Goal: Information Seeking & Learning: Learn about a topic

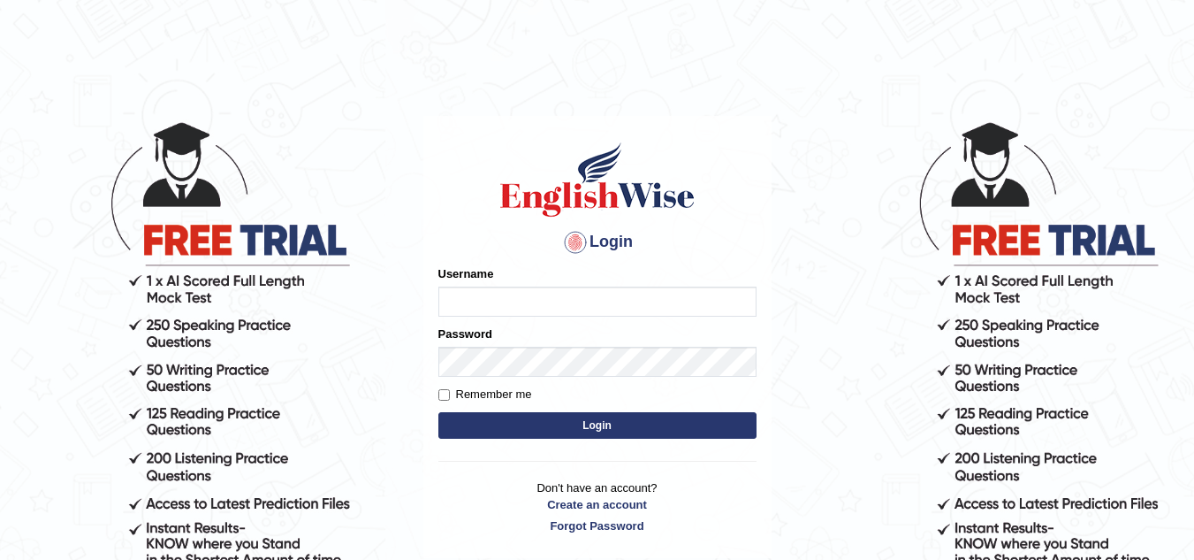
type input "[PERSON_NAME]"
click at [576, 423] on button "Login" at bounding box center [597, 425] width 318 height 27
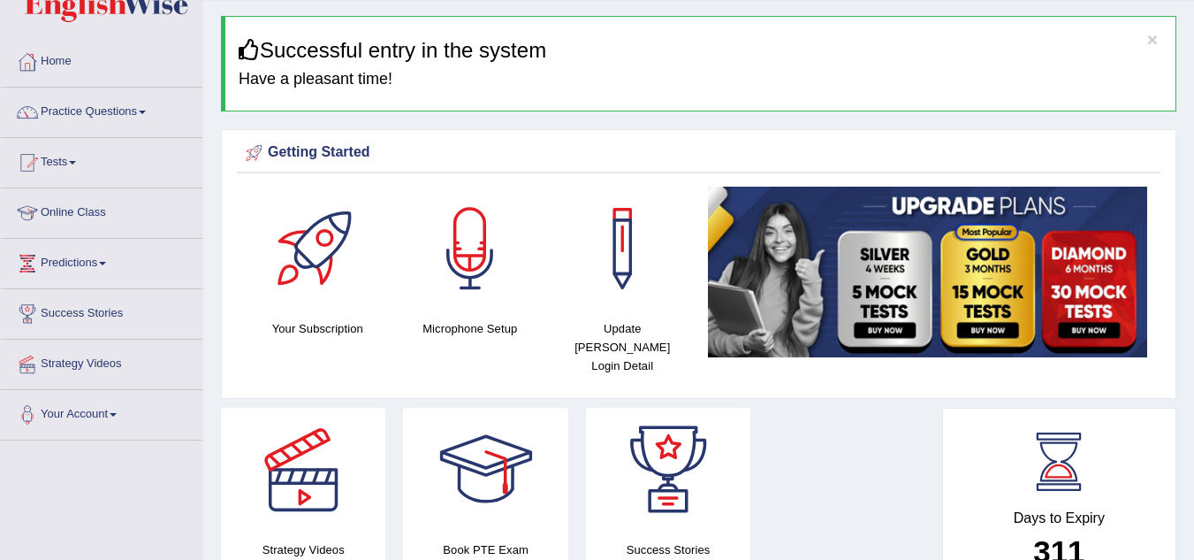
scroll to position [49, 0]
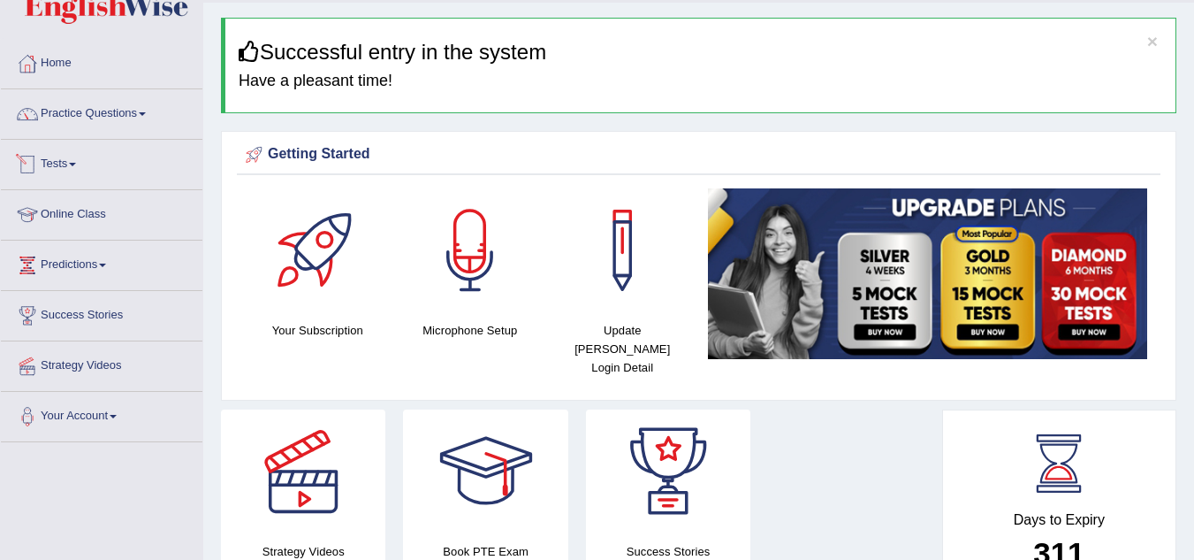
click at [73, 166] on link "Tests" at bounding box center [102, 162] width 202 height 44
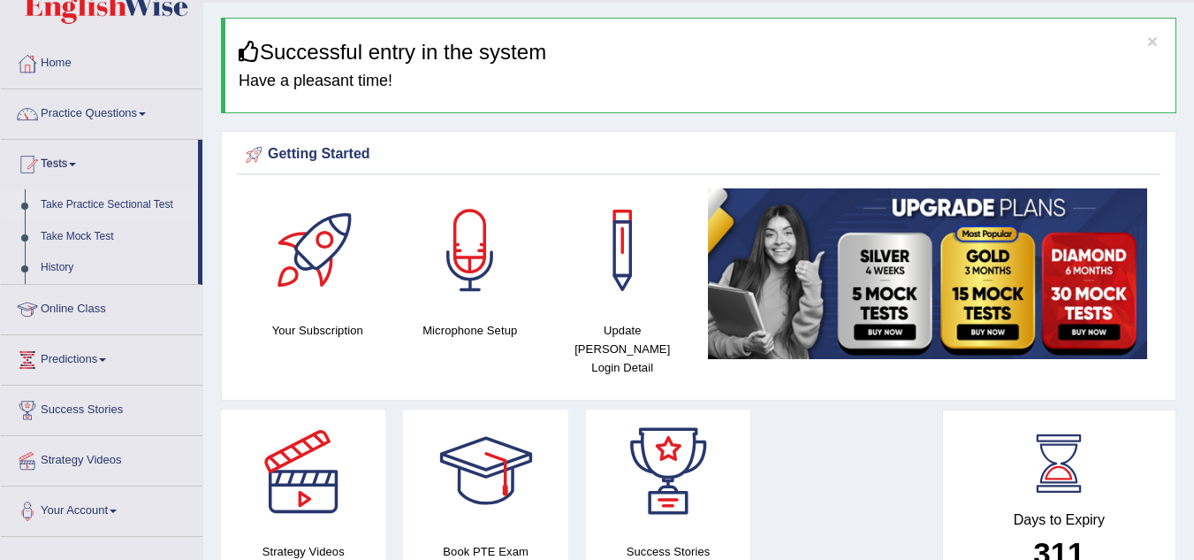
click at [90, 205] on link "Take Practice Sectional Test" at bounding box center [115, 205] width 165 height 32
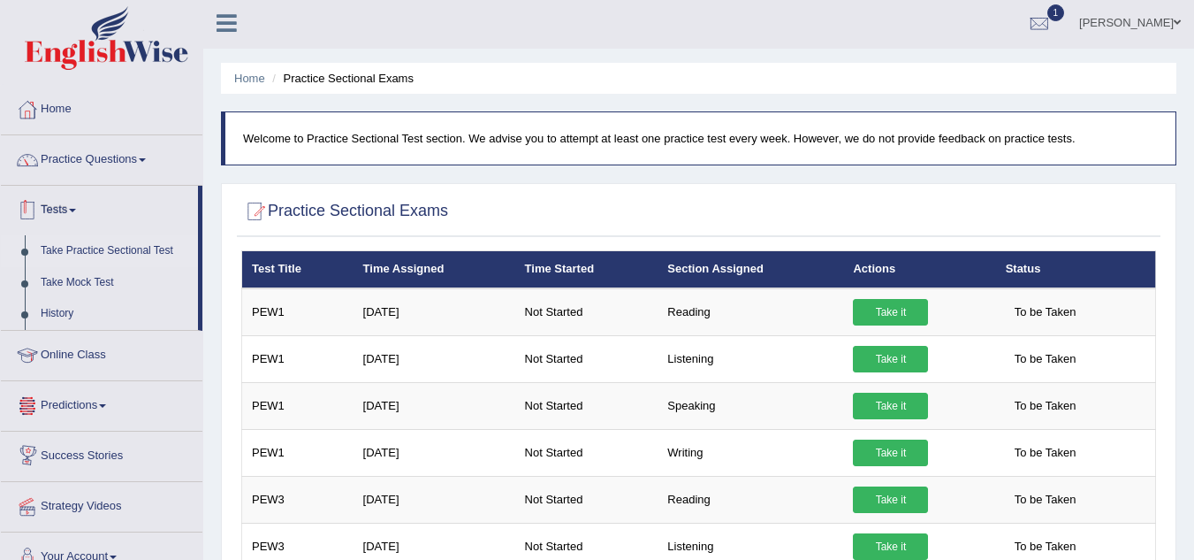
scroll to position [2, 0]
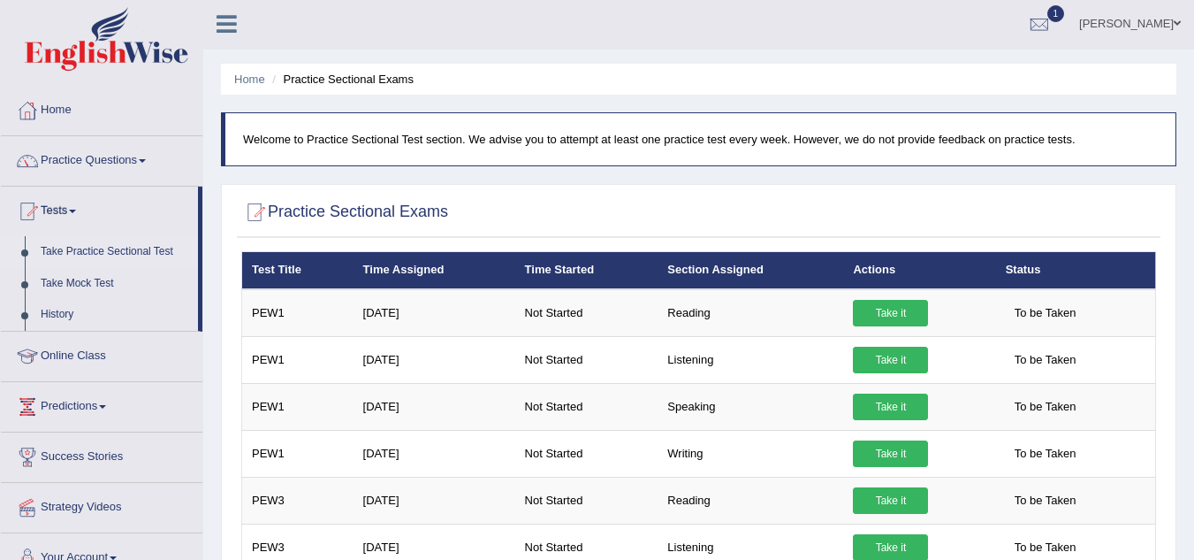
click at [85, 149] on link "Practice Questions" at bounding box center [102, 158] width 202 height 44
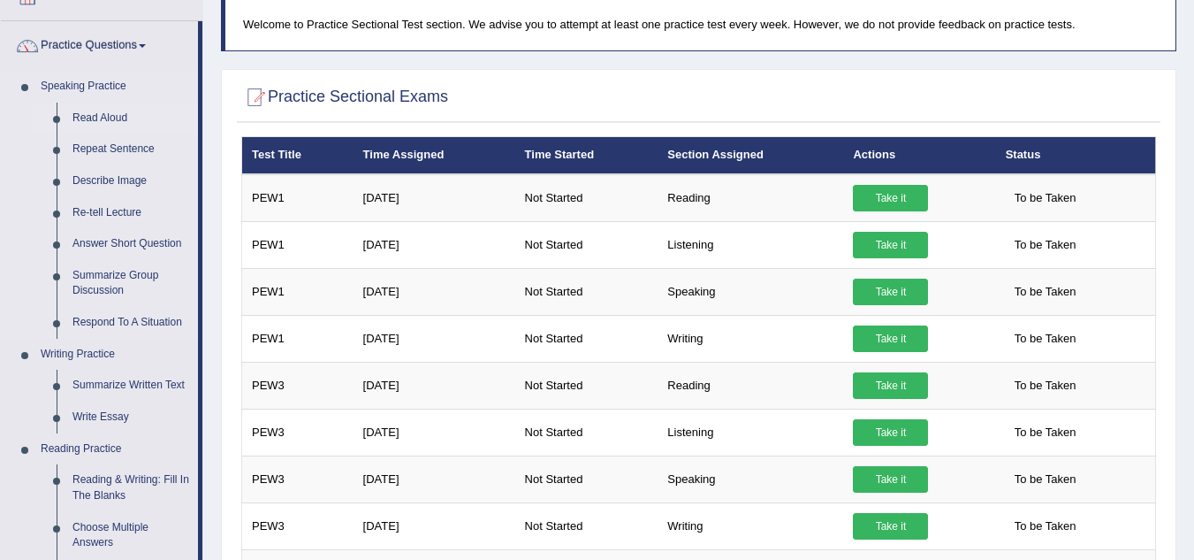
scroll to position [118, 0]
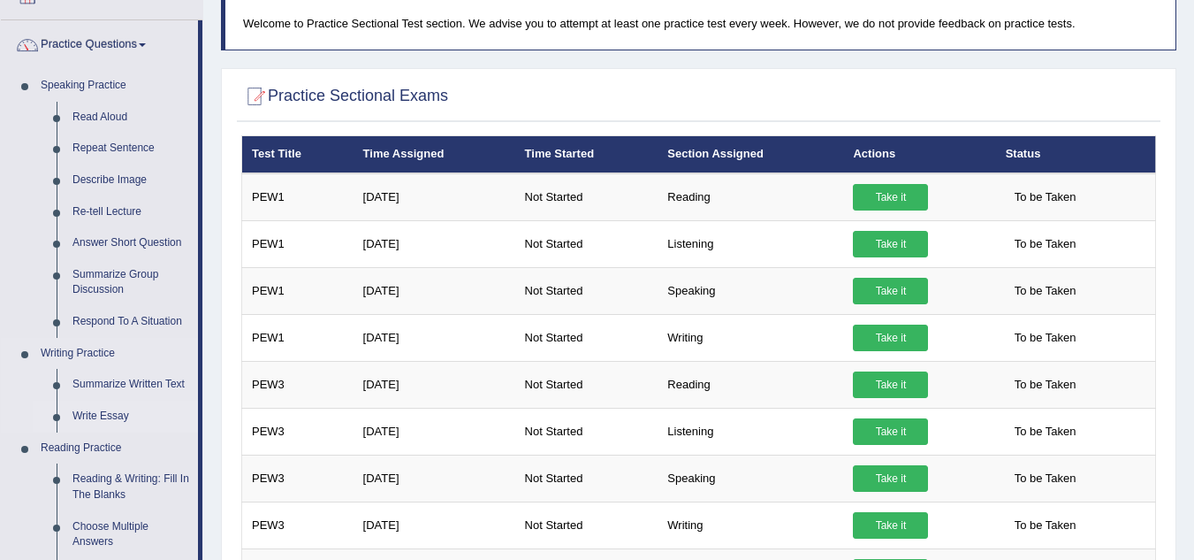
click at [110, 412] on link "Write Essay" at bounding box center [131, 416] width 133 height 32
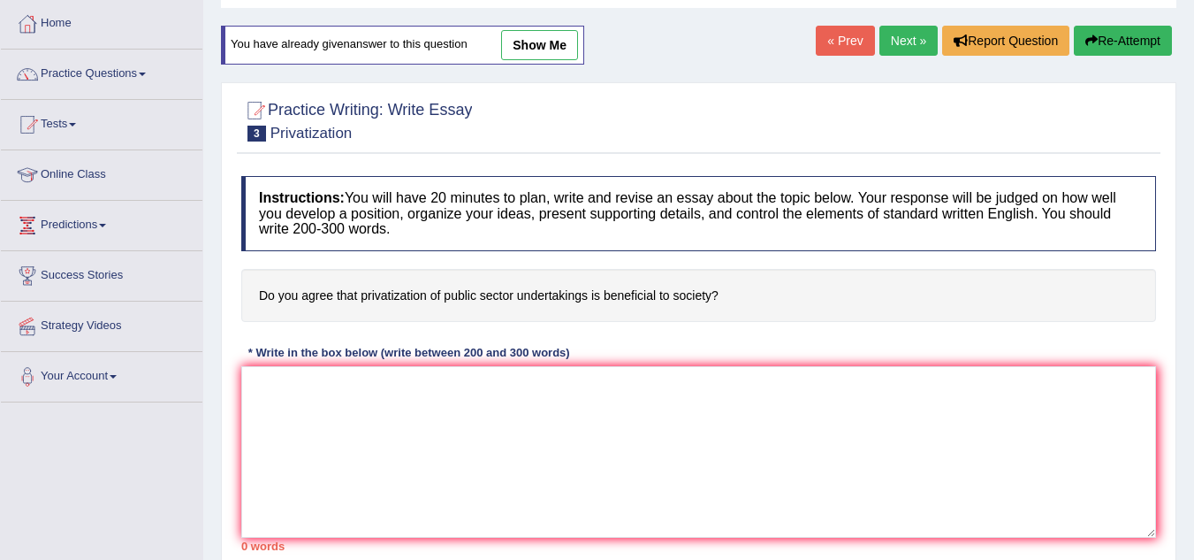
scroll to position [95, 0]
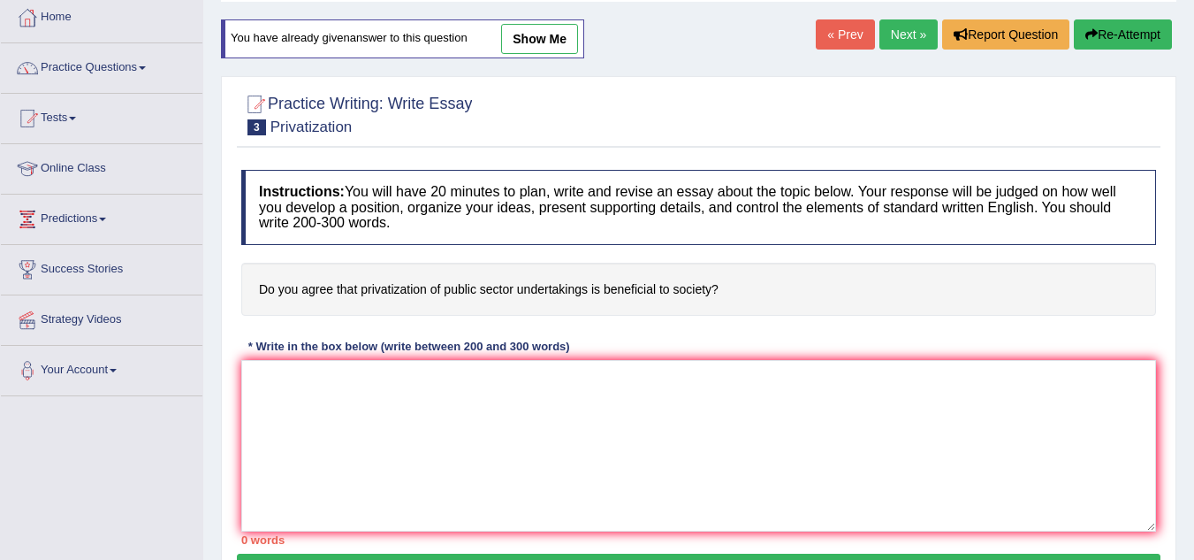
click at [555, 49] on link "show me" at bounding box center [539, 39] width 77 height 30
type textarea "The increasing influence of privitization on our lives has ignited numerous dis…"
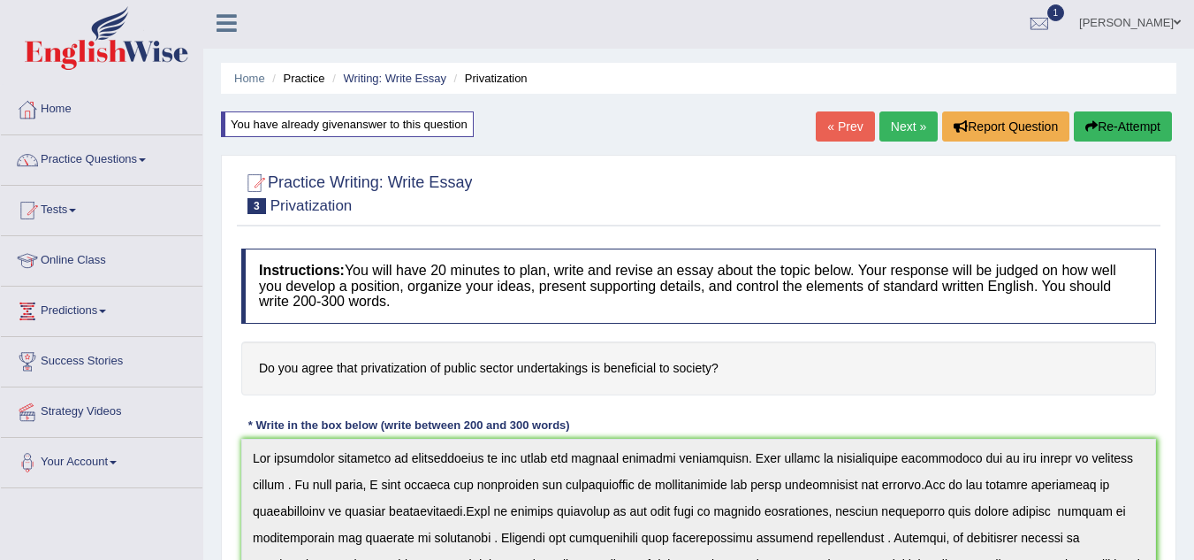
scroll to position [0, 0]
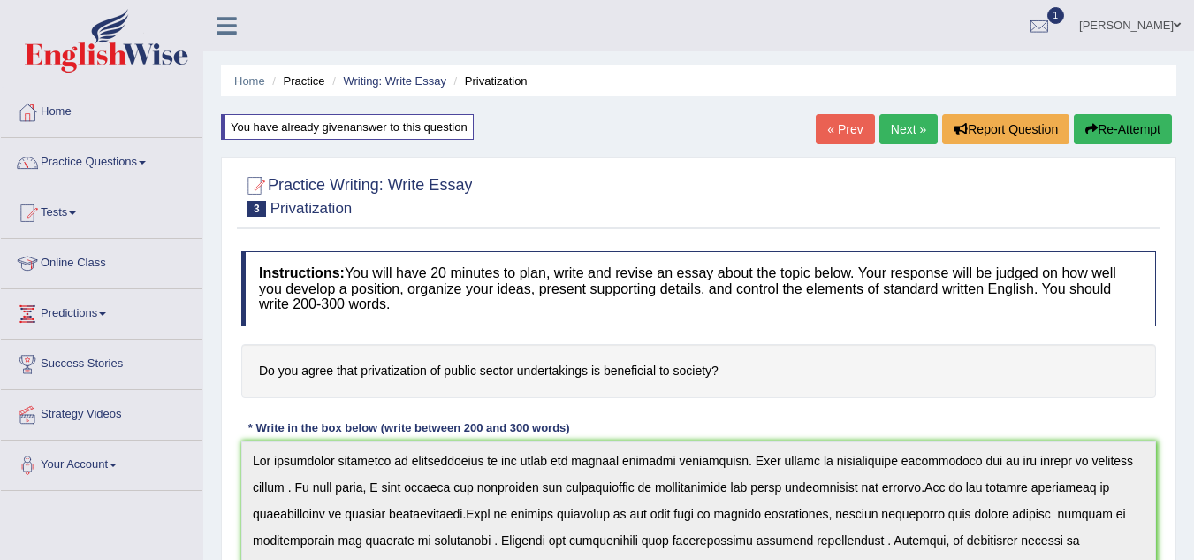
click at [307, 85] on li "Practice" at bounding box center [296, 80] width 57 height 17
click at [403, 85] on link "Writing: Write Essay" at bounding box center [394, 80] width 103 height 13
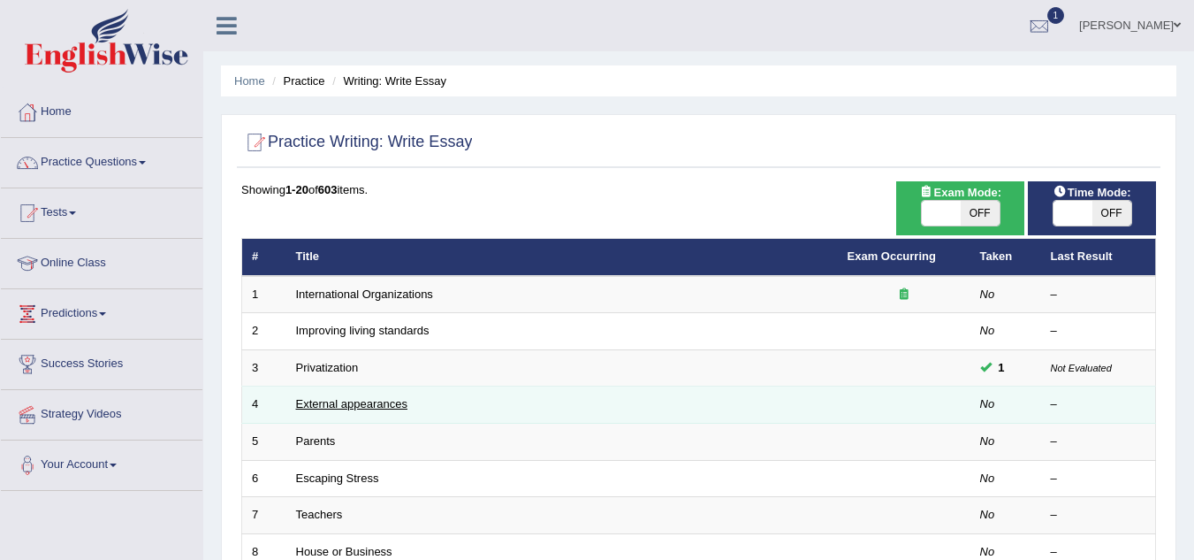
click at [377, 402] on link "External appearances" at bounding box center [351, 403] width 111 height 13
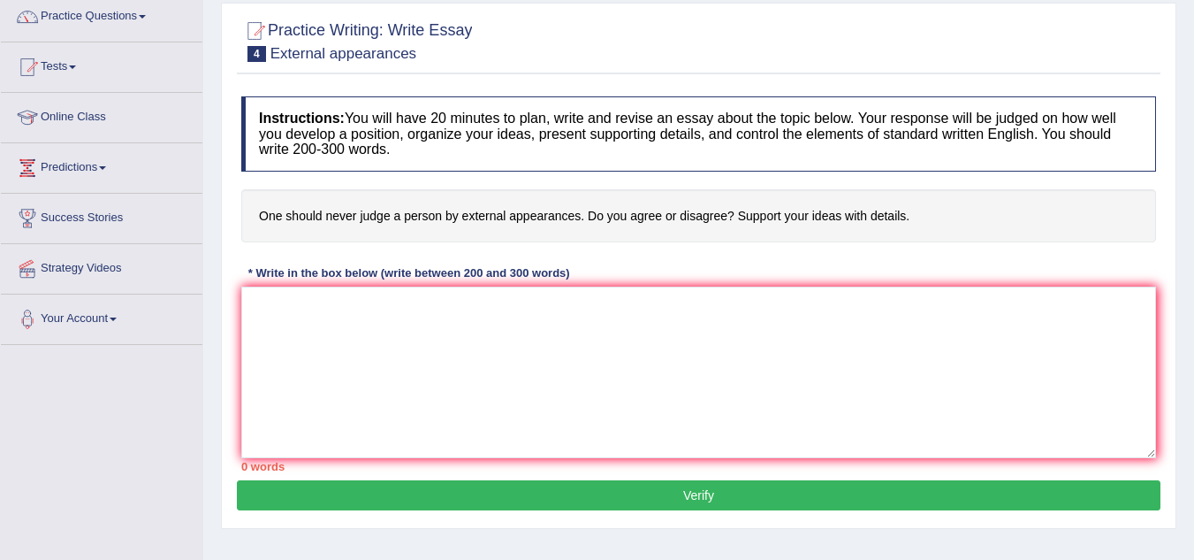
scroll to position [153, 0]
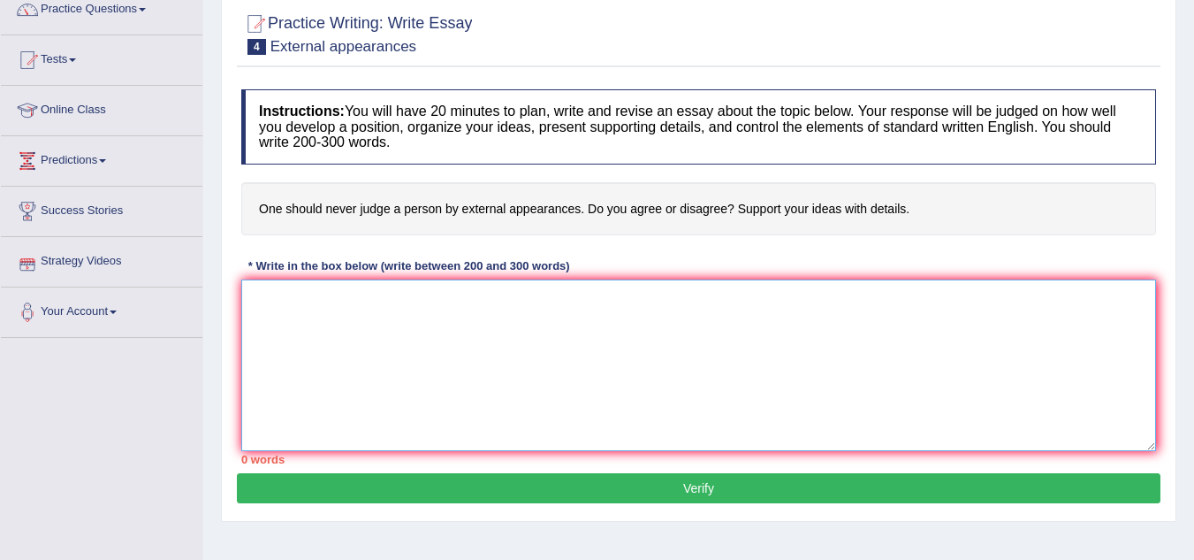
click at [276, 291] on textarea at bounding box center [698, 365] width 915 height 172
click at [421, 294] on textarea "The icreasing ef" at bounding box center [698, 365] width 915 height 172
click at [357, 300] on textarea "The icreasing ef" at bounding box center [698, 365] width 915 height 172
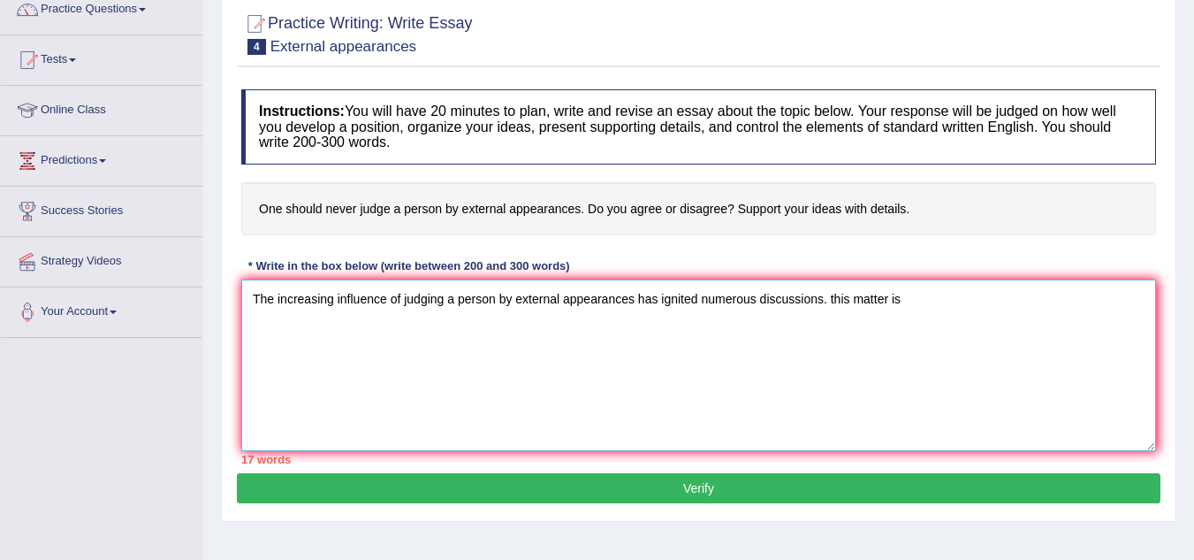
click at [835, 302] on textarea "The increasing influence of judging a person by external appearances has ignite…" at bounding box center [698, 365] width 915 height 172
click at [309, 327] on textarea "The increasing influence of judging a person by external appearances has ignite…" at bounding box center [698, 365] width 915 height 172
click at [388, 324] on textarea "The increasing influence of judging a person by external appearances has ignite…" at bounding box center [698, 365] width 915 height 172
click at [1108, 307] on textarea "The increasing influence of judging a person by external appearances has ignite…" at bounding box center [698, 365] width 915 height 172
click at [1116, 379] on textarea "The increasing influence of judging a person by external appearances has ignite…" at bounding box center [698, 365] width 915 height 172
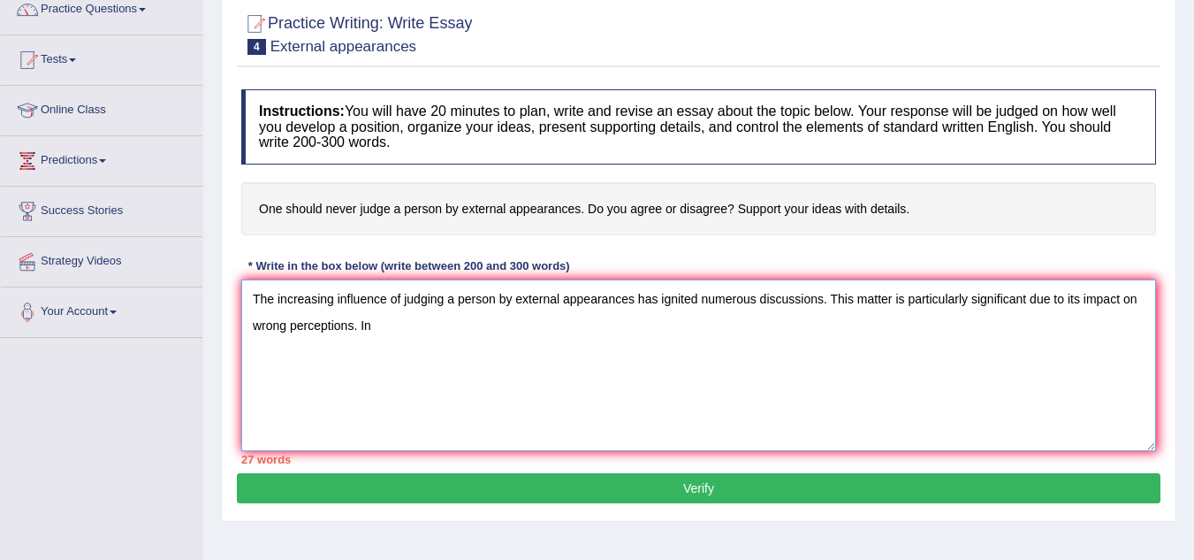
click at [405, 324] on textarea "The increasing influence of judging a person by external appearances has ignite…" at bounding box center [698, 365] width 915 height 172
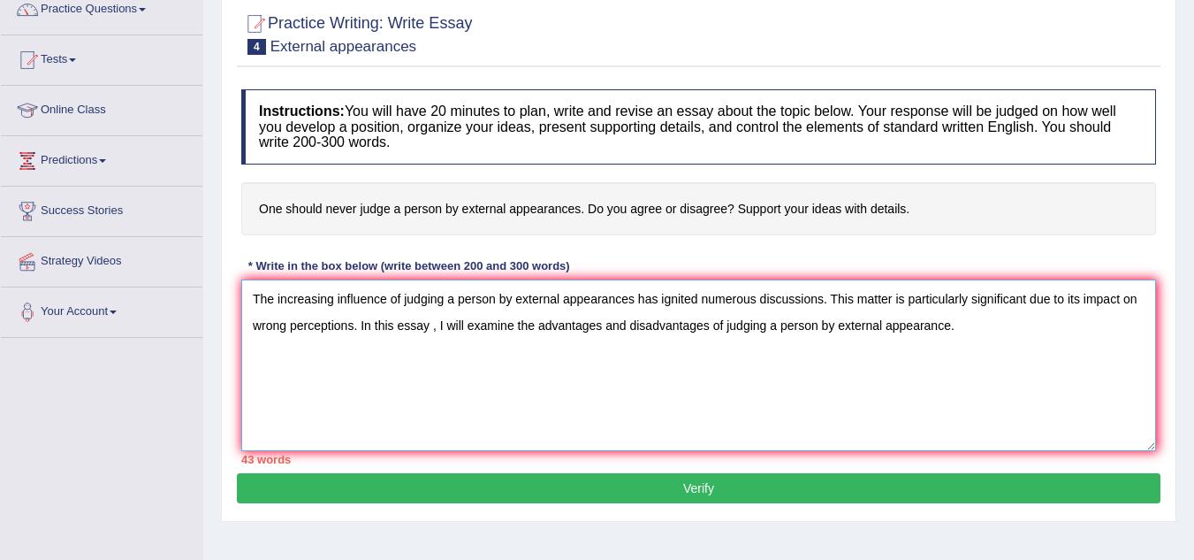
click at [416, 328] on textarea "The increasing influence of judging a person by external appearances has ignite…" at bounding box center [698, 365] width 915 height 172
click at [275, 330] on textarea "The increasing influence of judging a person by external appearances has ignite…" at bounding box center [698, 365] width 915 height 172
click at [713, 401] on textarea "The increasing influence of judging a person by external appearances has ignite…" at bounding box center [698, 365] width 915 height 172
click at [981, 332] on textarea "The increasing influence of judging a person by external appearances has ignite…" at bounding box center [698, 365] width 915 height 172
click at [401, 302] on textarea "The increasing influence of judging a person by external appearances has ignite…" at bounding box center [698, 365] width 915 height 172
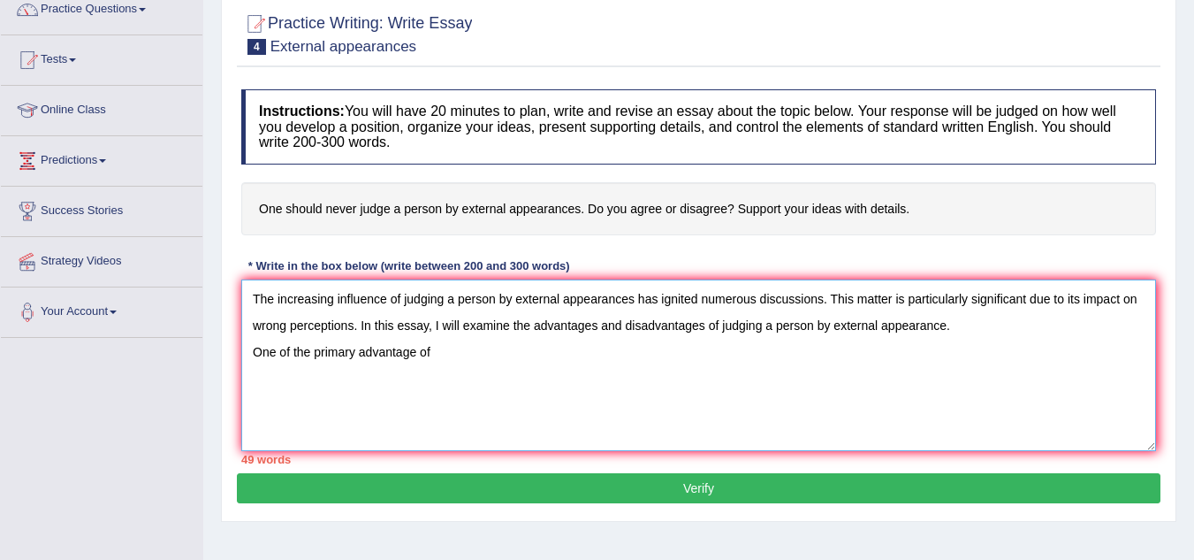
drag, startPoint x: 401, startPoint y: 302, endPoint x: 633, endPoint y: 304, distance: 231.6
click at [633, 304] on textarea "The increasing influence of judging a person by external appearances has ignite…" at bounding box center [698, 365] width 915 height 172
click at [441, 353] on textarea "The increasing influence of judging a person by external appearances has ignite…" at bounding box center [698, 365] width 915 height 172
click at [401, 300] on textarea "The increasing influence of judging a person by external appearances has ignite…" at bounding box center [698, 365] width 915 height 172
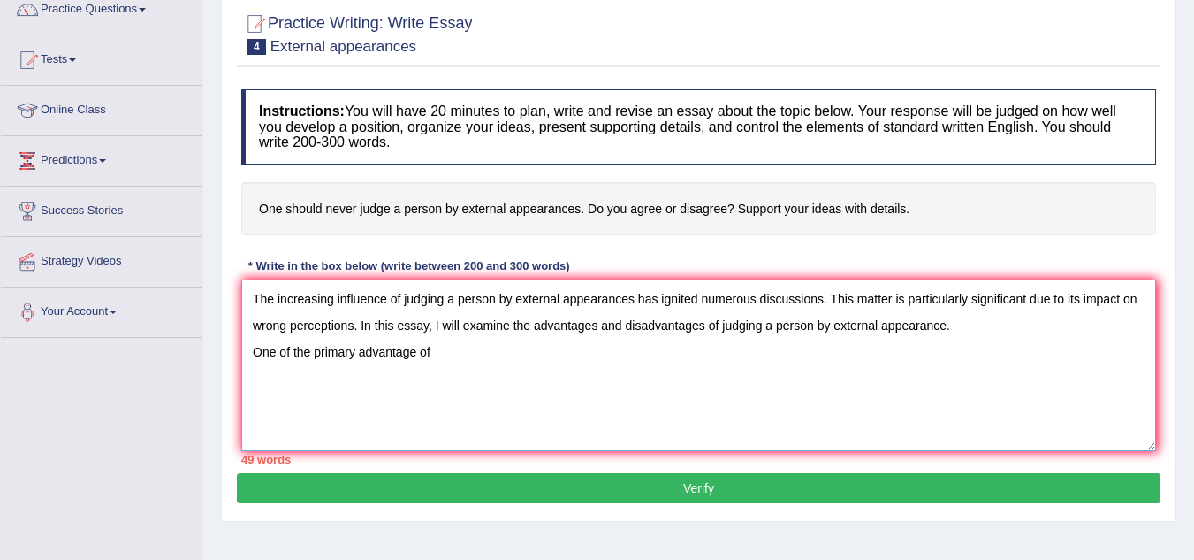
click at [403, 300] on textarea "The increasing influence of judging a person by external appearances has ignite…" at bounding box center [698, 365] width 915 height 172
drag, startPoint x: 403, startPoint y: 300, endPoint x: 634, endPoint y: 302, distance: 230.8
click at [634, 302] on textarea "The increasing influence of judging a person by external appearances has ignite…" at bounding box center [698, 365] width 915 height 172
click at [448, 352] on textarea "The increasing influence of judging a person by external appearances has ignite…" at bounding box center [698, 365] width 915 height 172
paste textarea "judging a person by external appearances"
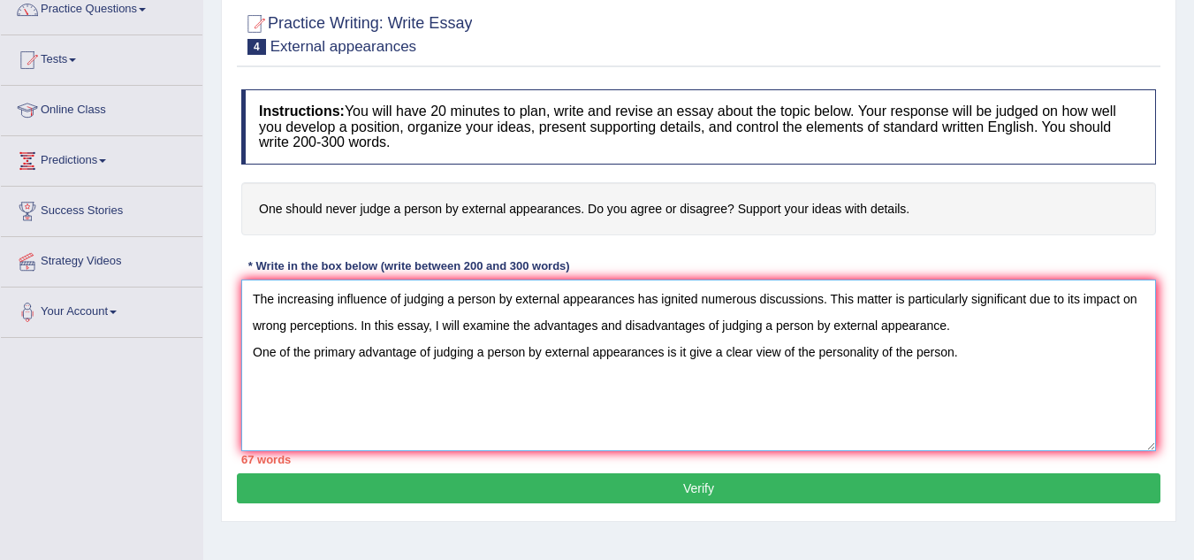
drag, startPoint x: 448, startPoint y: 352, endPoint x: 514, endPoint y: 390, distance: 75.7
click at [514, 390] on textarea "The increasing influence of judging a person by external appearances has ignite…" at bounding box center [698, 365] width 915 height 172
click at [703, 355] on textarea "The increasing influence of judging a person by external appearances has ignite…" at bounding box center [698, 365] width 915 height 172
click at [867, 356] on textarea "The increasing influence of judging a person by external appearances has ignite…" at bounding box center [698, 365] width 915 height 172
click at [969, 357] on textarea "The increasing influence of judging a person by external appearances has ignite…" at bounding box center [698, 365] width 915 height 172
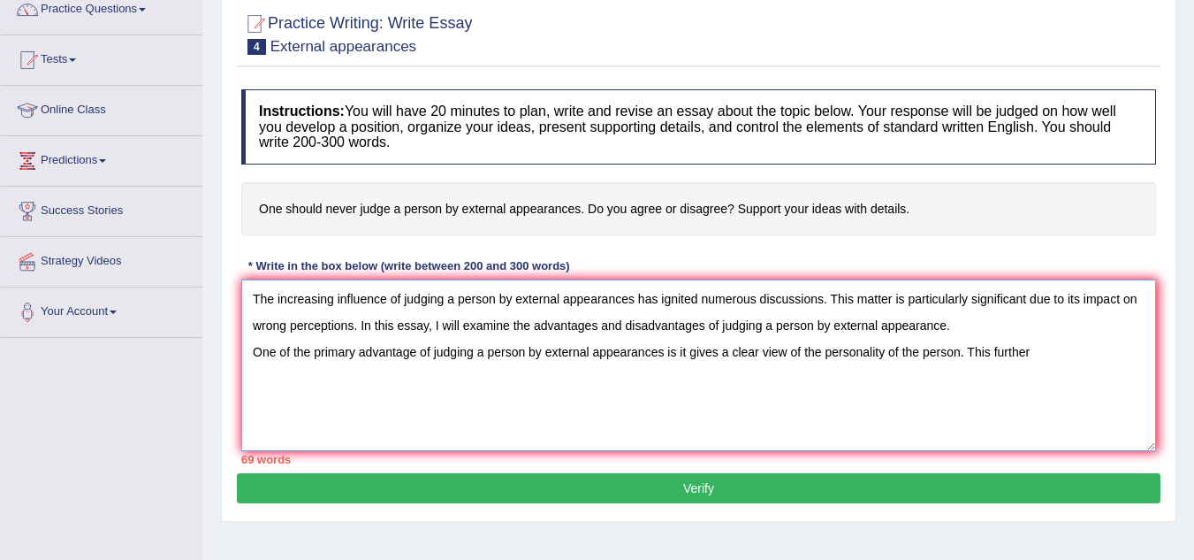
click at [993, 356] on textarea "The increasing influence of judging a person by external appearances has ignite…" at bounding box center [698, 365] width 915 height 172
click at [1053, 356] on textarea "The increasing influence of judging a person by external appearances has ignite…" at bounding box center [698, 365] width 915 height 172
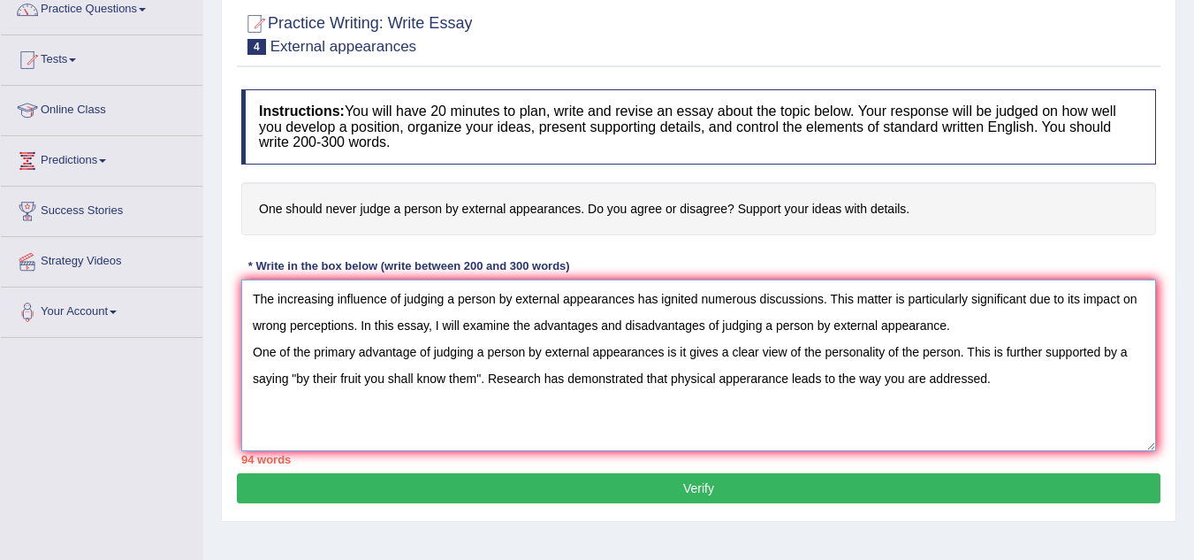
click at [911, 377] on textarea "The increasing influence of judging a person by external appearances has ignite…" at bounding box center [698, 365] width 915 height 172
drag, startPoint x: 911, startPoint y: 377, endPoint x: 929, endPoint y: 383, distance: 19.6
click at [929, 383] on textarea "The increasing influence of judging a person by external appearances has ignite…" at bounding box center [698, 365] width 915 height 172
click at [1010, 380] on textarea "The increasing influence of judging a person by external appearances has ignite…" at bounding box center [698, 365] width 915 height 172
paste textarea "judging a person by external appearances"
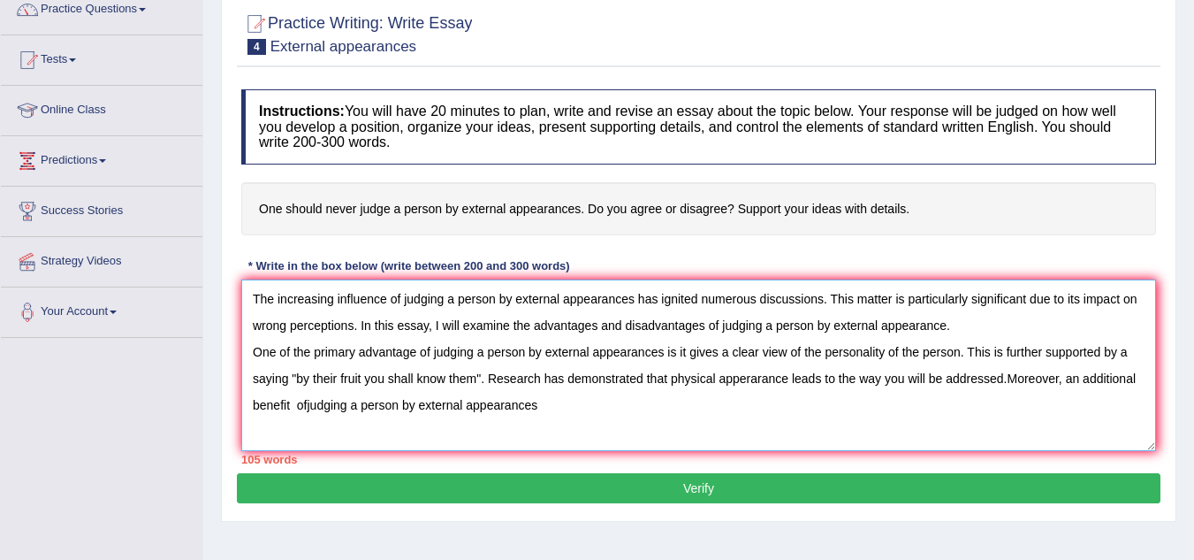
click at [304, 406] on textarea "The increasing influence of judging a person by external appearances has ignite…" at bounding box center [698, 365] width 915 height 172
click at [307, 406] on textarea "The increasing influence of judging a person by external appearances has ignite…" at bounding box center [698, 365] width 915 height 172
click at [555, 401] on textarea "The increasing influence of judging a person by external appearances has ignite…" at bounding box center [698, 365] width 915 height 172
click at [839, 416] on textarea "The increasing influence of judging a person by external appearances has ignite…" at bounding box center [698, 365] width 915 height 172
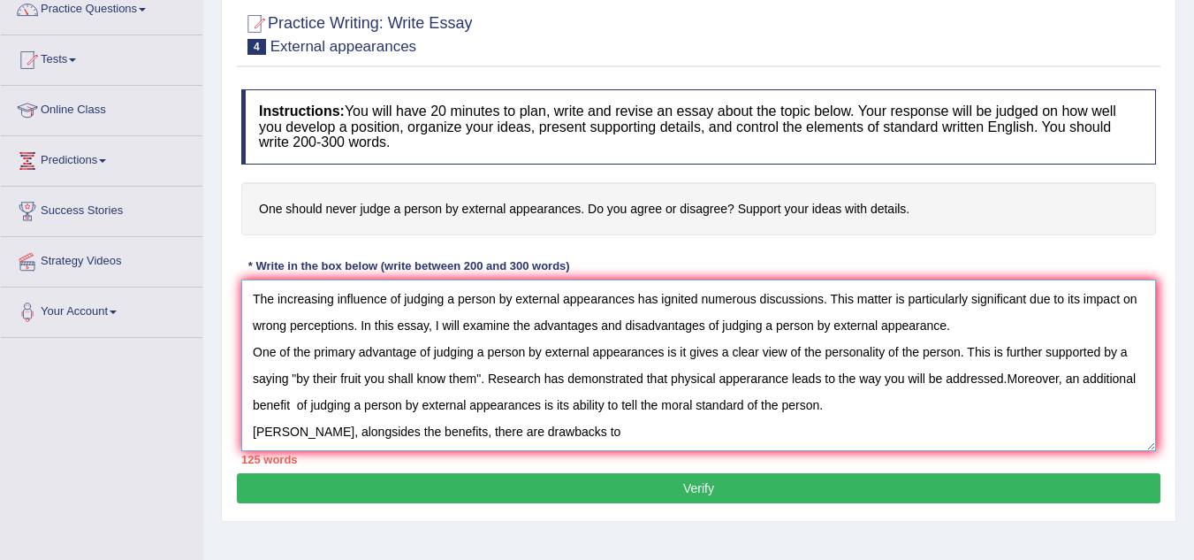
paste textarea "judging a person by external appearances"
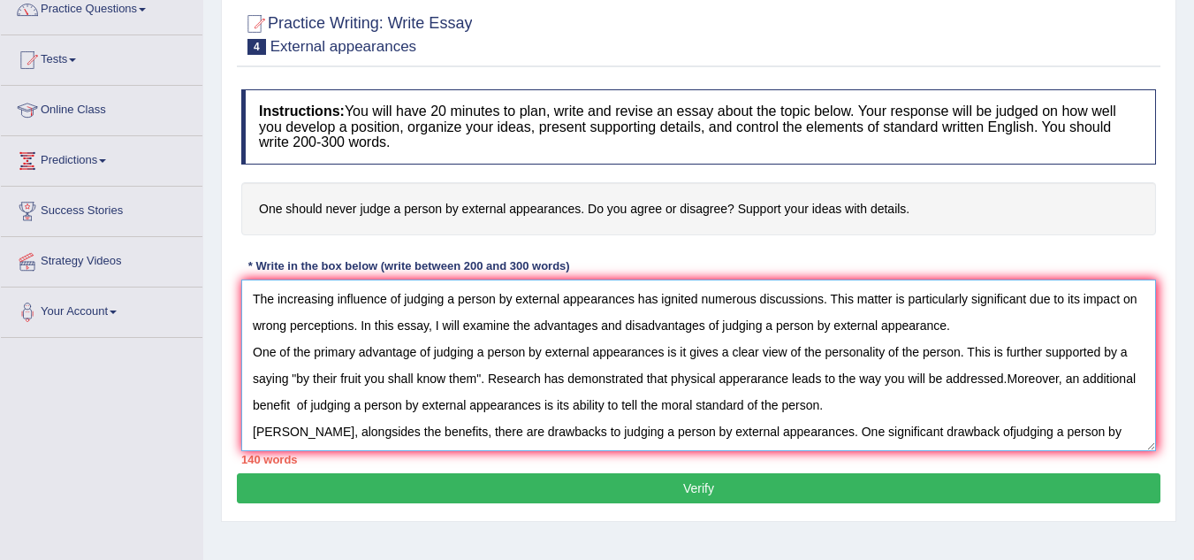
scroll to position [15, 0]
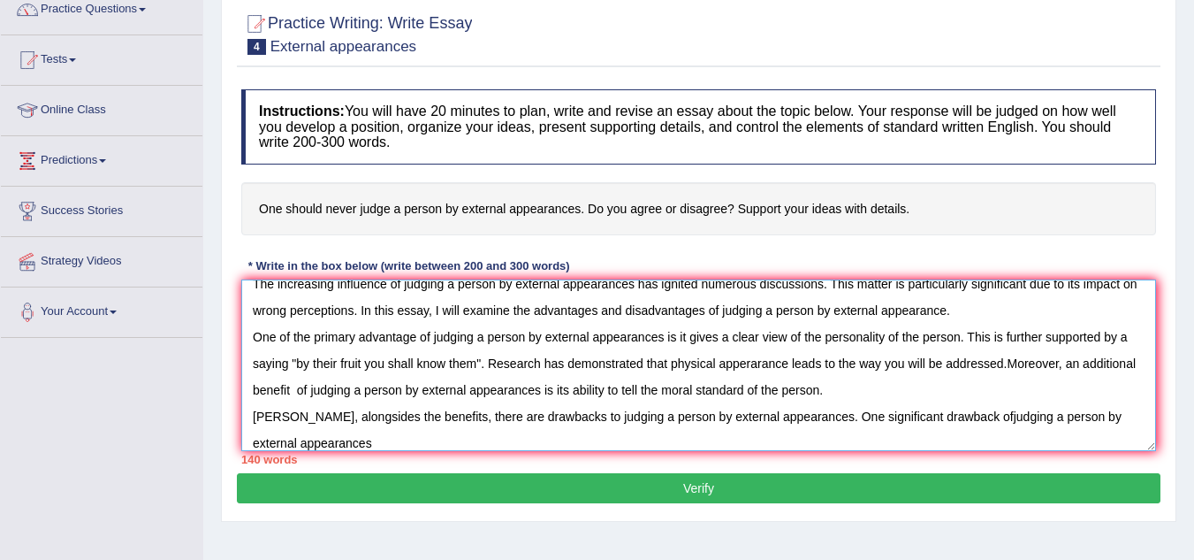
click at [353, 446] on textarea "The increasing influence of judging a person by external appearances has ignite…" at bounding box center [698, 365] width 915 height 172
click at [395, 339] on textarea "The increasing influence of judging a person by external appearances has ignite…" at bounding box center [698, 365] width 915 height 172
click at [286, 317] on textarea "The increasing influence of judging a person by external appearances has ignite…" at bounding box center [698, 365] width 915 height 172
click at [860, 337] on textarea "The increasing influence of judging a person by external appearances has ignite…" at bounding box center [698, 365] width 915 height 172
paste textarea "their external appearances is that it gives a clear view of the person's person…"
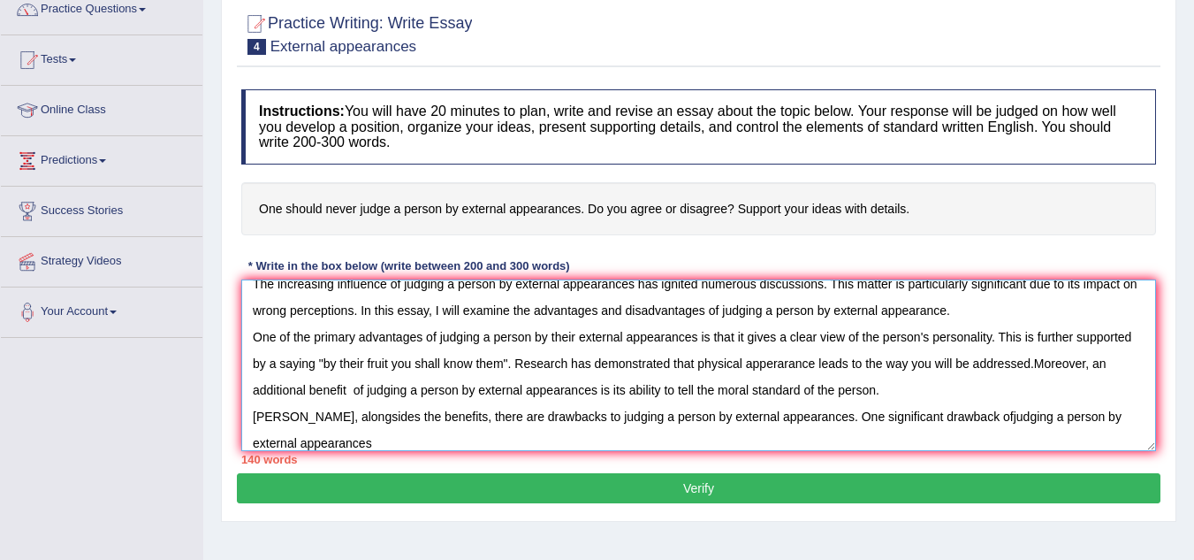
click at [835, 360] on textarea "The increasing influence of judging a person by external appearances has ignite…" at bounding box center [698, 365] width 915 height 172
click at [779, 394] on textarea "The increasing influence of judging a person by external appearances has ignite…" at bounding box center [698, 365] width 915 height 172
click at [847, 422] on textarea "The increasing influence of judging a person by external appearances has ignite…" at bounding box center [698, 365] width 915 height 172
click at [977, 417] on textarea "The increasing influence of judging a person by external appearances has ignite…" at bounding box center [698, 365] width 915 height 172
click at [349, 364] on textarea "The increasing influence of judging a person by external appearances has ignite…" at bounding box center [698, 365] width 915 height 172
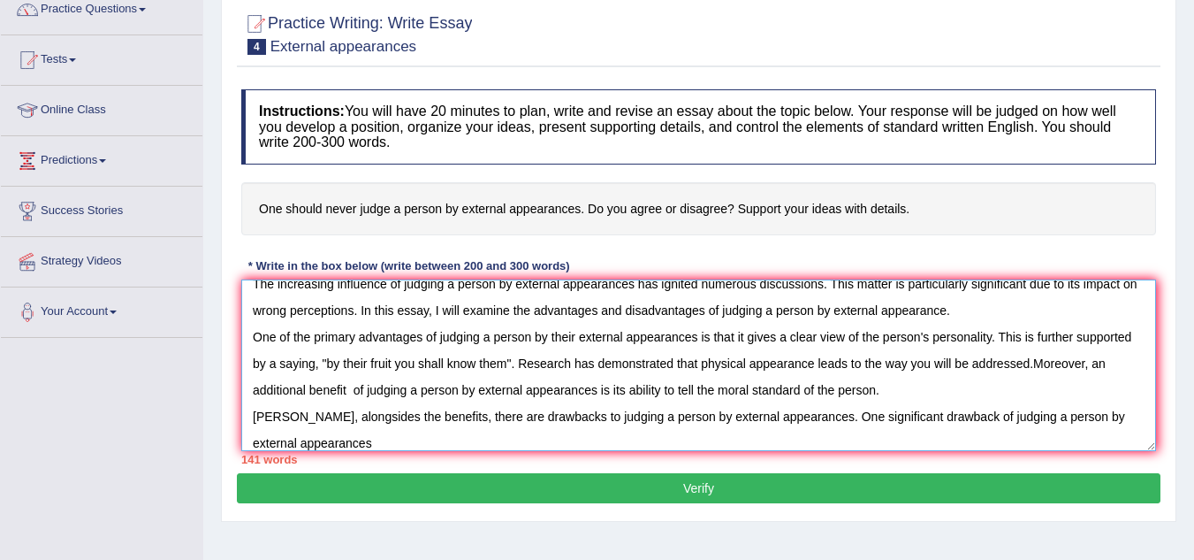
click at [329, 392] on textarea "The increasing influence of judging a person by external appearances has ignite…" at bounding box center [698, 365] width 915 height 172
click at [422, 393] on textarea "The increasing influence of judging a person by external appearances has ignite…" at bounding box center [698, 365] width 915 height 172
click at [404, 391] on textarea "The increasing influence of judging a person by external appearances has ignite…" at bounding box center [698, 365] width 915 height 172
click at [293, 419] on textarea "The increasing influence of judging a person by external appearances has ignite…" at bounding box center [698, 365] width 915 height 172
click at [340, 420] on textarea "The increasing influence of judging a person by external appearances has ignite…" at bounding box center [698, 365] width 915 height 172
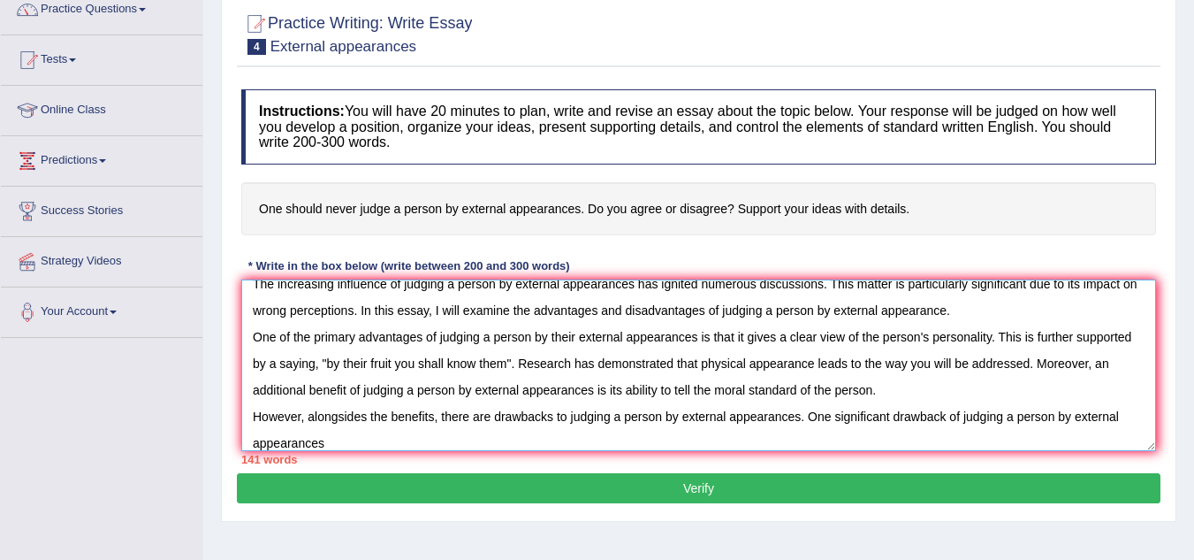
click at [340, 420] on textarea "The increasing influence of judging a person by external appearances has ignite…" at bounding box center [698, 365] width 915 height 172
click at [362, 420] on textarea "The increasing influence of judging a person by external appearances has ignite…" at bounding box center [698, 365] width 915 height 172
click at [326, 444] on textarea "The increasing influence of judging a person by external appearances has ignite…" at bounding box center [698, 365] width 915 height 172
click at [709, 400] on textarea "The increasing influence of judging a person by external appearances has ignite…" at bounding box center [698, 365] width 915 height 172
click at [724, 388] on textarea "The increasing influence of judging a person by external appearances has ignite…" at bounding box center [698, 365] width 915 height 172
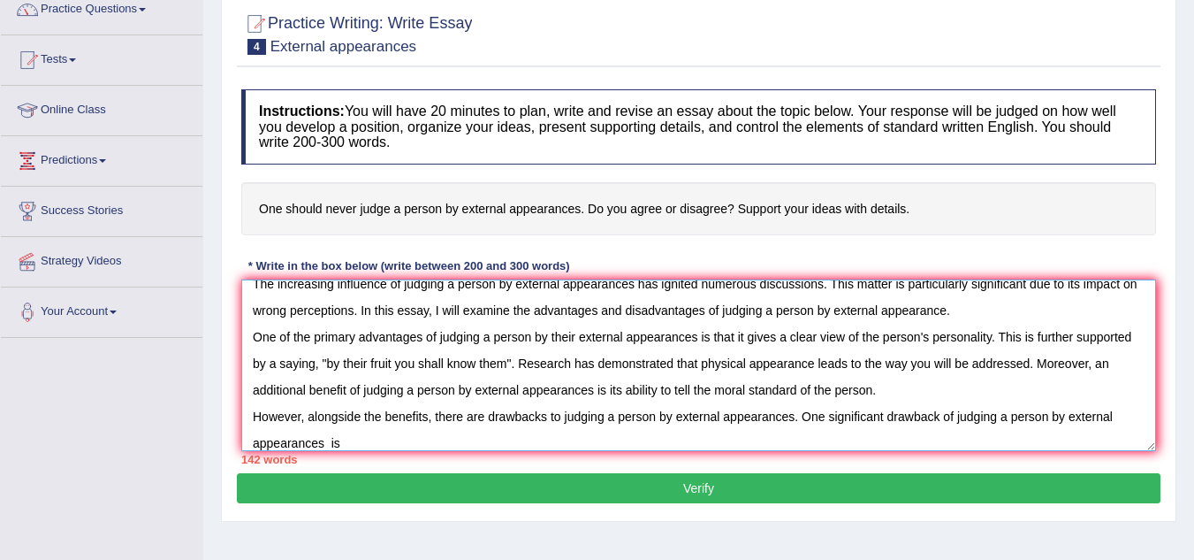
click at [749, 428] on textarea "The increasing influence of judging a person by external appearances has ignite…" at bounding box center [698, 365] width 915 height 172
click at [383, 446] on textarea "The increasing influence of judging a person by external appearances has ignite…" at bounding box center [698, 365] width 915 height 172
click at [620, 445] on textarea "The increasing influence of judging a person by external appearances has ignite…" at bounding box center [698, 365] width 915 height 172
click at [621, 449] on textarea "The increasing influence of judging a person by external appearances has ignite…" at bounding box center [698, 365] width 915 height 172
click at [625, 441] on textarea "The increasing influence of judging a person by external appearances has ignite…" at bounding box center [698, 365] width 915 height 172
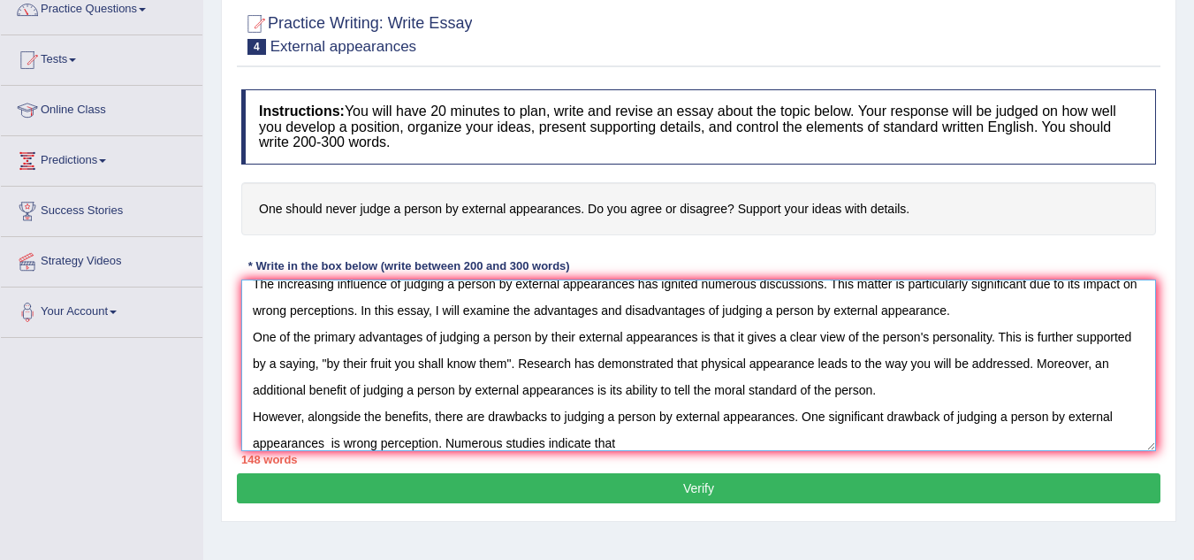
click at [619, 443] on textarea "The increasing influence of judging a person by external appearances has ignite…" at bounding box center [698, 365] width 915 height 172
click at [736, 311] on textarea "The increasing influence of judging a person by external appearances has ignite…" at bounding box center [698, 365] width 915 height 172
click at [741, 311] on textarea "The increasing influence of judging a person by external appearances has ignite…" at bounding box center [698, 365] width 915 height 172
drag, startPoint x: 741, startPoint y: 311, endPoint x: 966, endPoint y: 312, distance: 225.4
click at [966, 312] on textarea "The increasing influence of judging a person by external appearances has ignite…" at bounding box center [698, 365] width 915 height 172
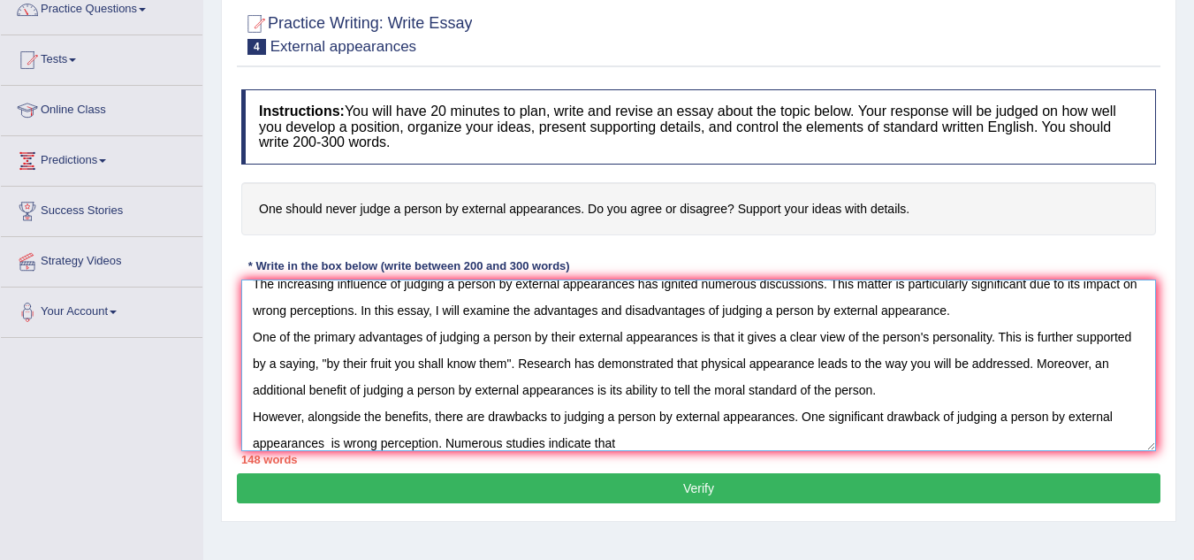
click at [627, 442] on textarea "The increasing influence of judging a person by external appearances has ignite…" at bounding box center [698, 365] width 915 height 172
paste textarea "judging a person by external appearance."
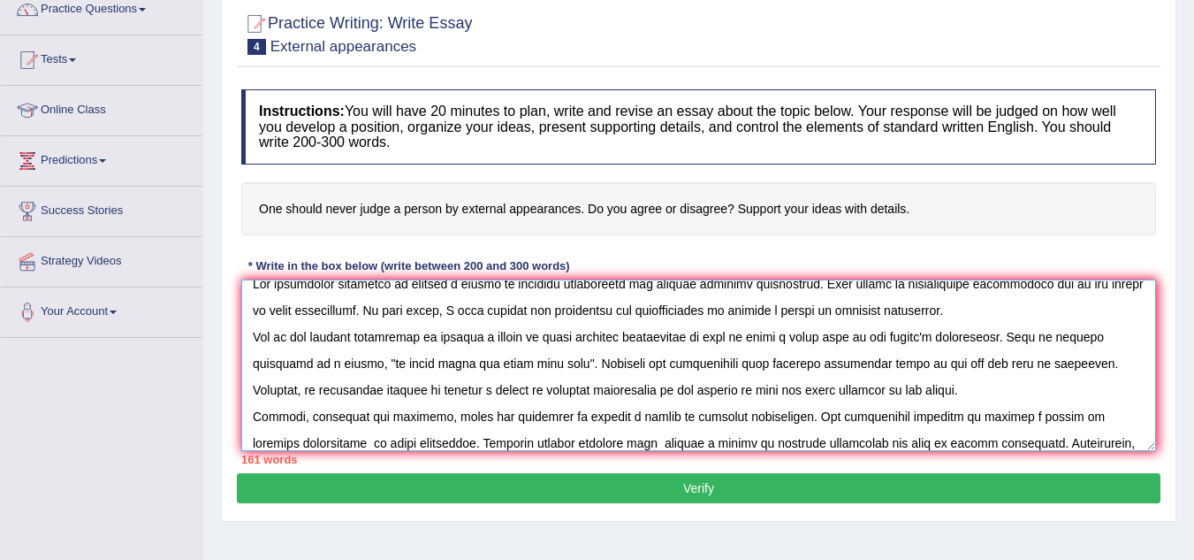
scroll to position [42, 0]
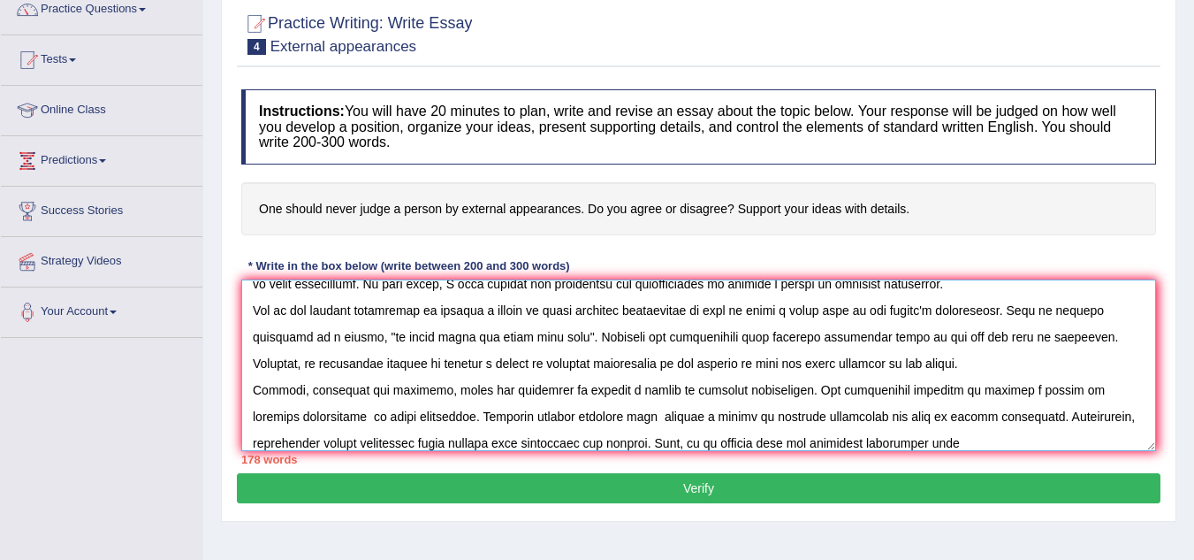
paste textarea "judging a person by external appearance."
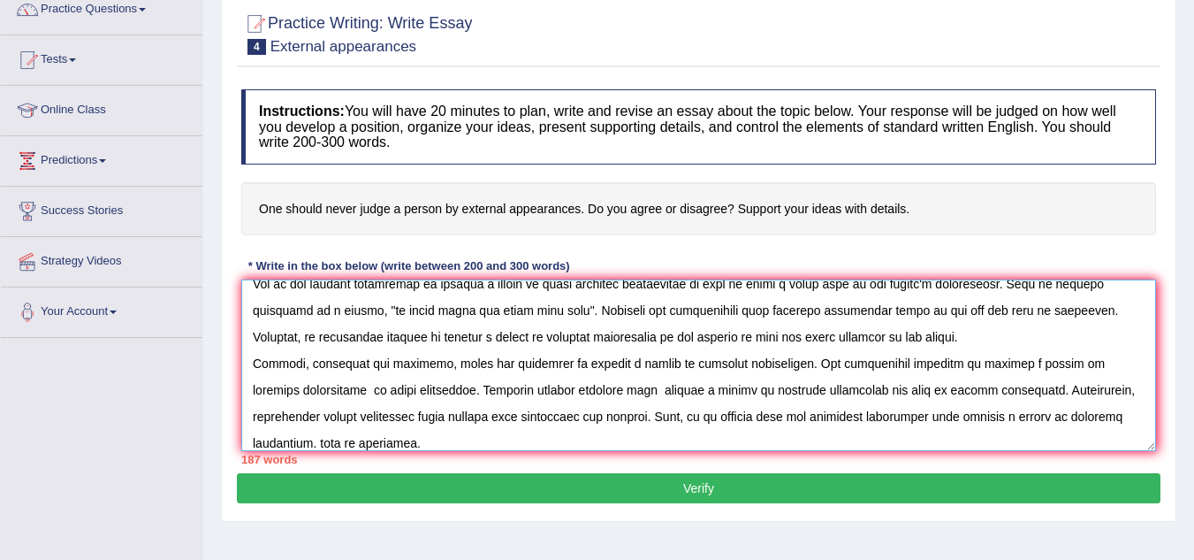
scroll to position [95, 0]
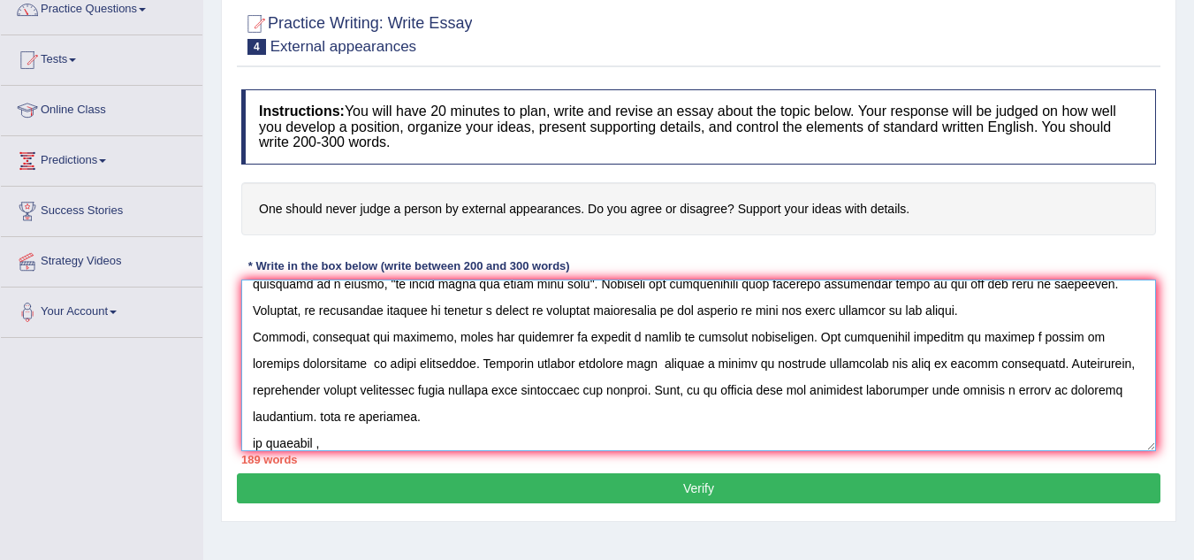
click at [258, 444] on textarea at bounding box center [698, 365] width 915 height 172
click at [314, 447] on textarea at bounding box center [698, 365] width 915 height 172
click at [555, 469] on div "Instructions: You will have 20 minutes to plan, write and revise an essay about…" at bounding box center [699, 276] width 924 height 393
click at [300, 447] on textarea at bounding box center [698, 365] width 915 height 172
click at [304, 441] on textarea at bounding box center [698, 365] width 915 height 172
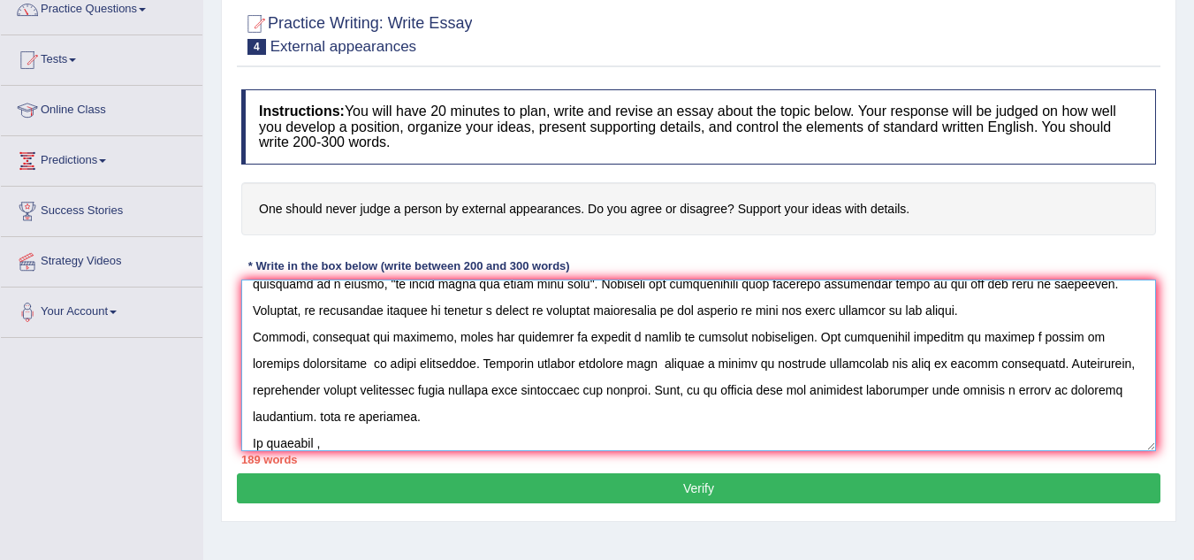
scroll to position [106, 0]
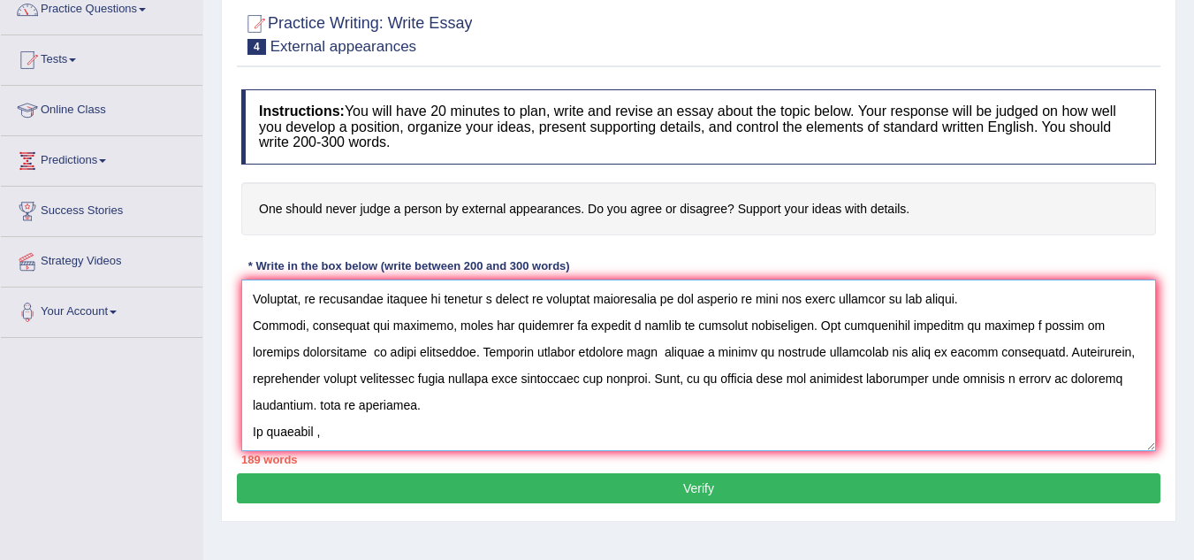
click at [324, 445] on textarea at bounding box center [698, 365] width 915 height 172
click at [340, 435] on textarea at bounding box center [698, 365] width 915 height 172
paste textarea "judging a person by external appearance."
click at [576, 437] on textarea at bounding box center [698, 365] width 915 height 172
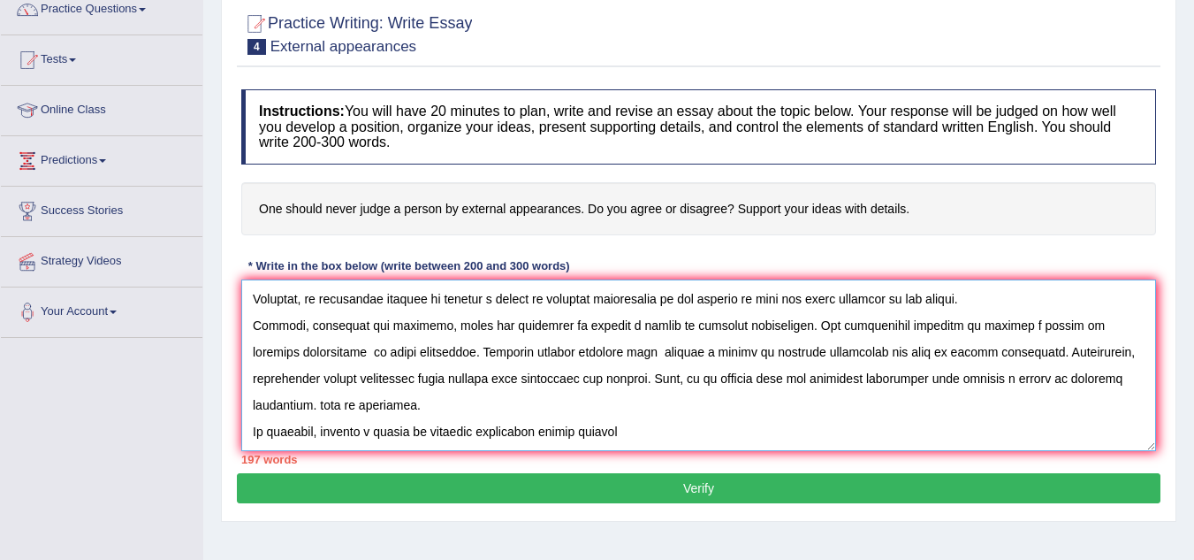
click at [325, 430] on textarea at bounding box center [698, 365] width 915 height 172
click at [679, 427] on textarea at bounding box center [698, 365] width 915 height 172
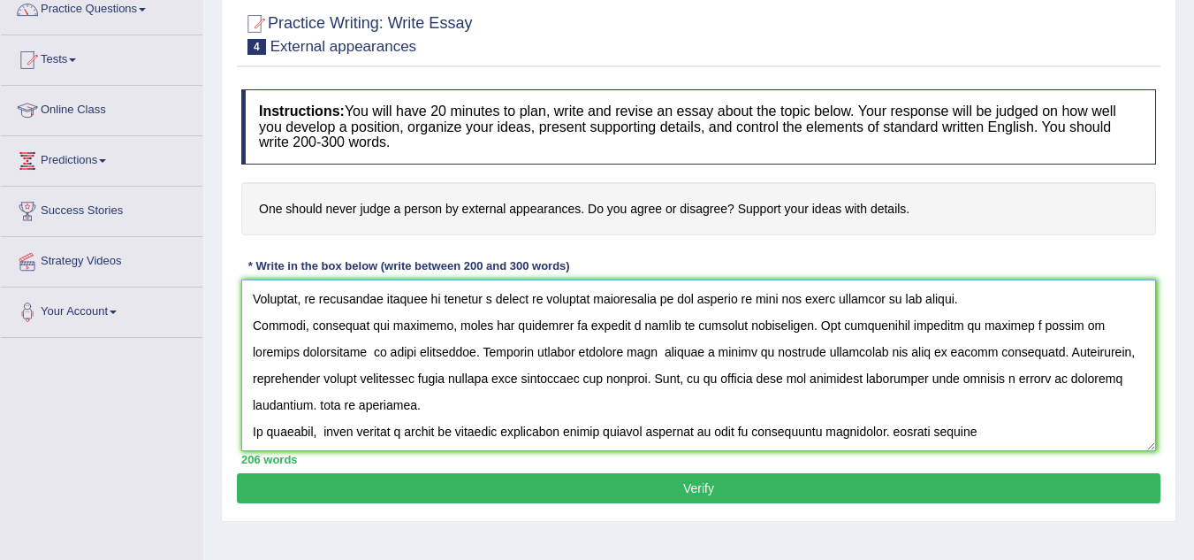
click at [906, 438] on textarea at bounding box center [698, 365] width 915 height 172
click at [899, 435] on textarea at bounding box center [698, 365] width 915 height 172
click at [940, 435] on textarea at bounding box center [698, 365] width 915 height 172
click at [982, 433] on textarea at bounding box center [698, 365] width 915 height 172
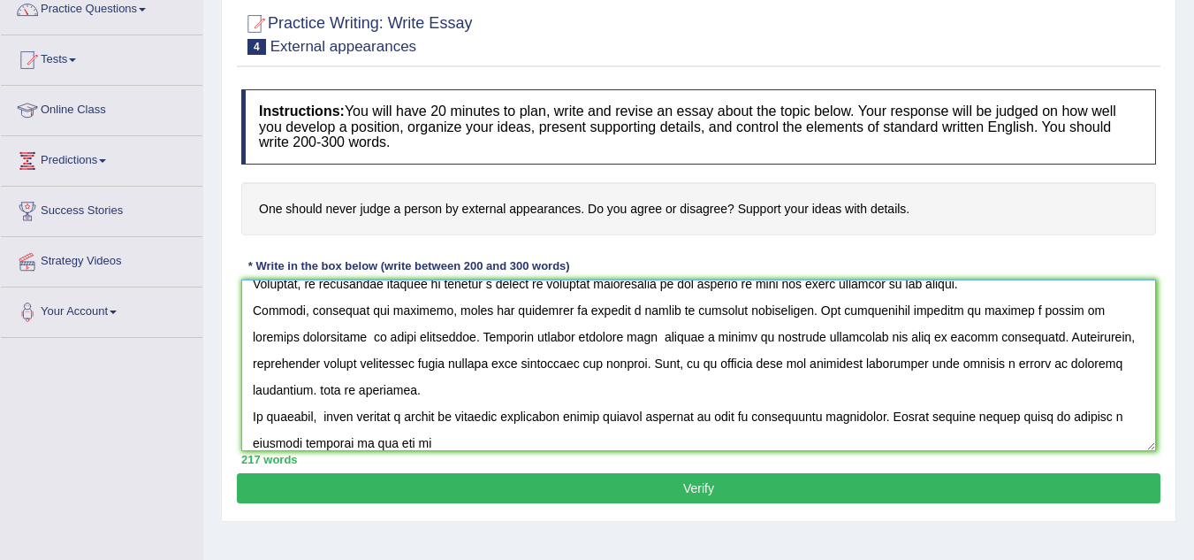
paste textarea "judging a person by external appearance."
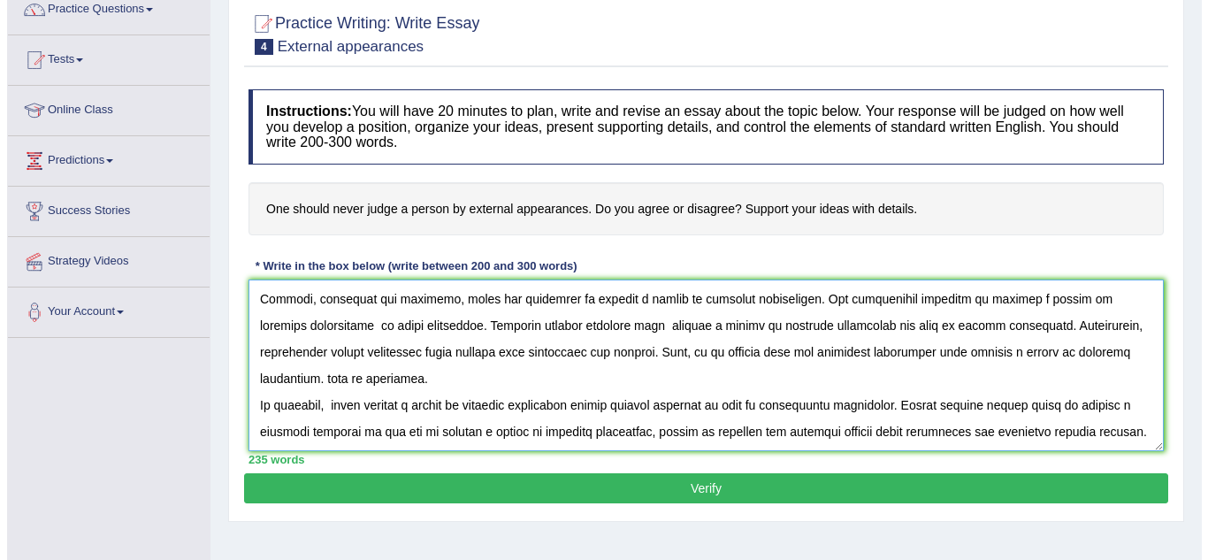
scroll to position [159, 0]
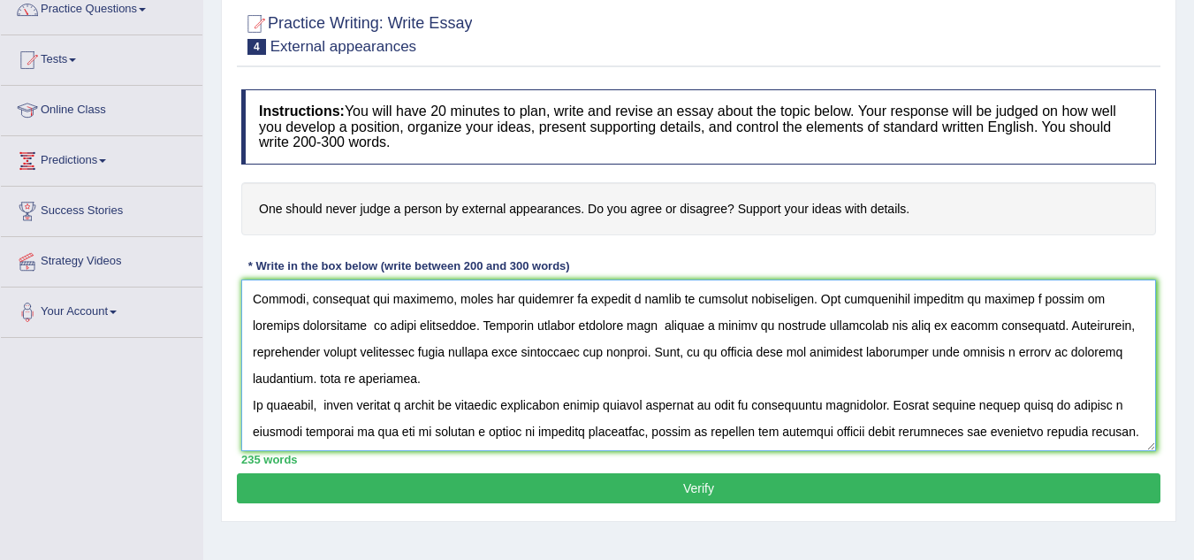
click at [479, 298] on textarea at bounding box center [698, 365] width 915 height 172
click at [495, 304] on textarea at bounding box center [698, 365] width 915 height 172
click at [629, 300] on textarea at bounding box center [698, 365] width 915 height 172
click at [966, 301] on textarea at bounding box center [698, 365] width 915 height 172
click at [903, 325] on textarea at bounding box center [698, 365] width 915 height 172
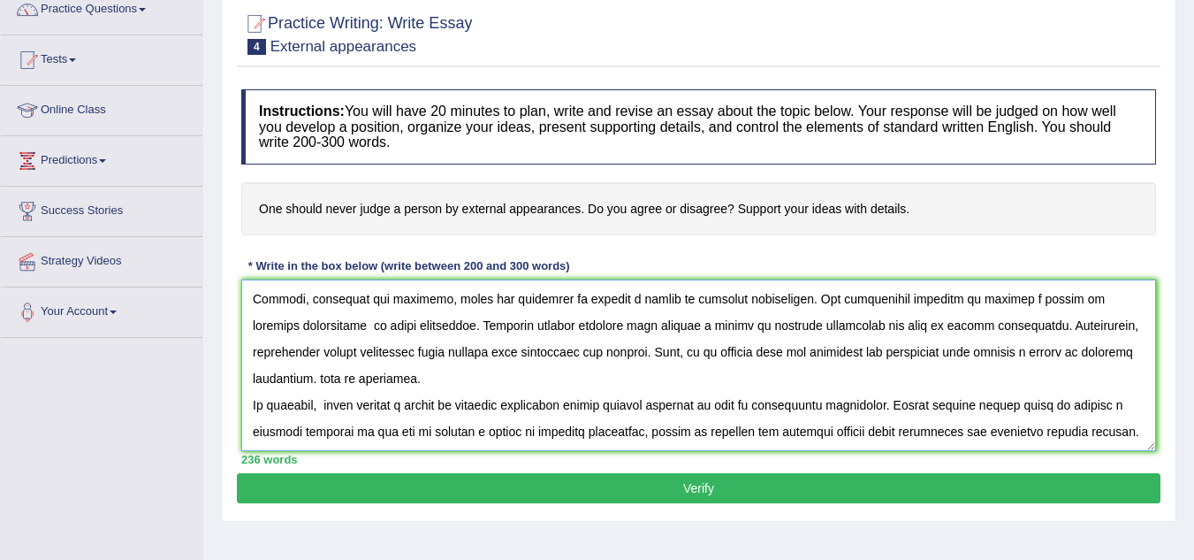
click at [303, 301] on textarea at bounding box center [698, 365] width 915 height 172
click at [347, 324] on textarea at bounding box center [698, 365] width 915 height 172
click at [486, 325] on textarea at bounding box center [698, 365] width 915 height 172
click at [567, 330] on textarea at bounding box center [698, 365] width 915 height 172
click at [553, 328] on textarea at bounding box center [698, 365] width 915 height 172
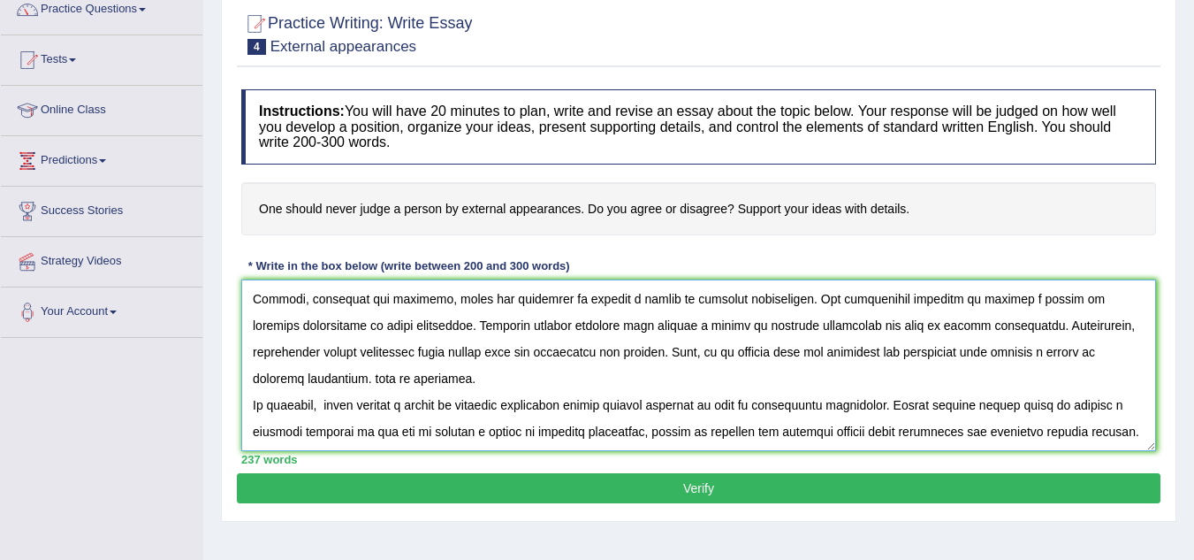
click at [453, 323] on textarea at bounding box center [698, 365] width 915 height 172
click at [470, 329] on textarea at bounding box center [698, 365] width 915 height 172
click at [409, 374] on textarea at bounding box center [698, 365] width 915 height 172
click at [411, 408] on textarea at bounding box center [698, 365] width 915 height 172
click at [460, 445] on textarea at bounding box center [698, 365] width 915 height 172
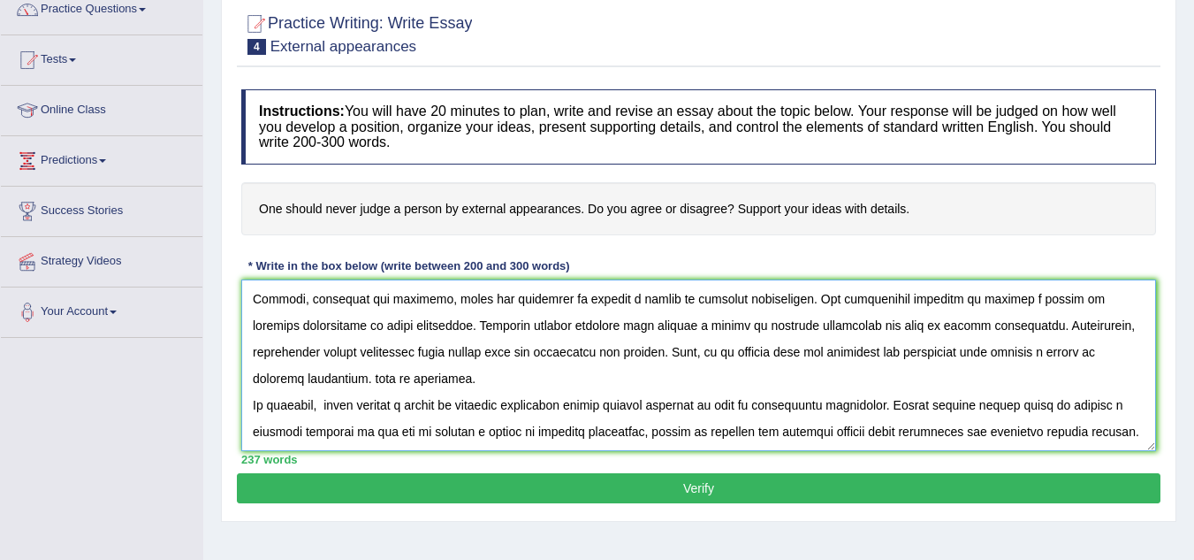
click at [497, 326] on textarea at bounding box center [698, 365] width 915 height 172
click at [546, 329] on textarea at bounding box center [698, 365] width 915 height 172
click at [553, 326] on textarea at bounding box center [698, 365] width 915 height 172
click at [461, 328] on textarea at bounding box center [698, 365] width 915 height 172
click at [395, 337] on textarea at bounding box center [698, 365] width 915 height 172
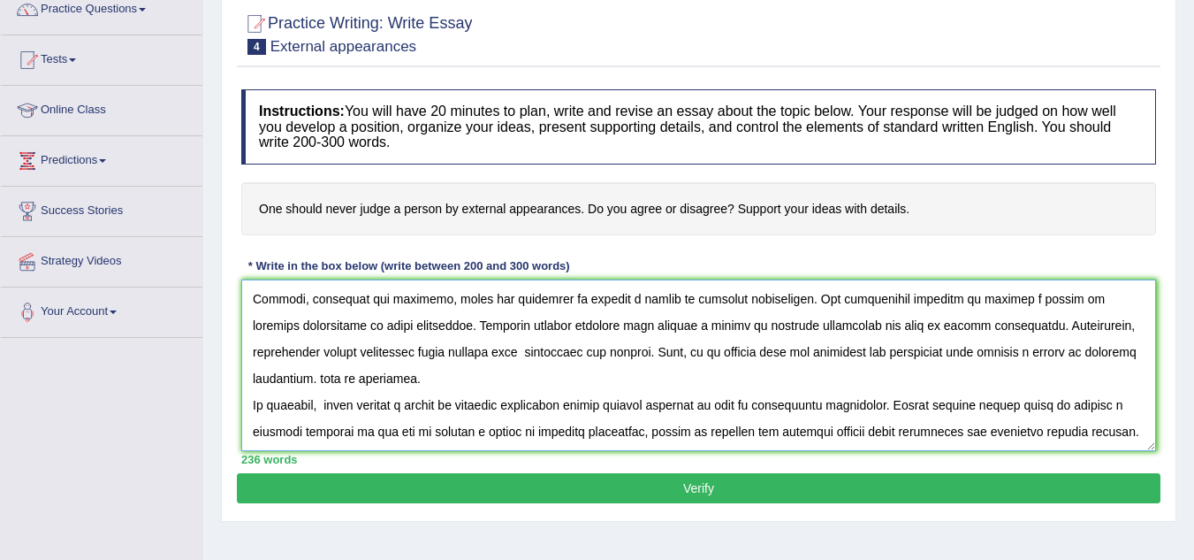
click at [338, 333] on textarea at bounding box center [698, 365] width 915 height 172
click at [255, 331] on textarea at bounding box center [698, 365] width 915 height 172
drag, startPoint x: 255, startPoint y: 331, endPoint x: 323, endPoint y: 335, distance: 67.3
click at [323, 335] on textarea at bounding box center [698, 365] width 915 height 172
drag, startPoint x: 601, startPoint y: 322, endPoint x: 438, endPoint y: 324, distance: 163.6
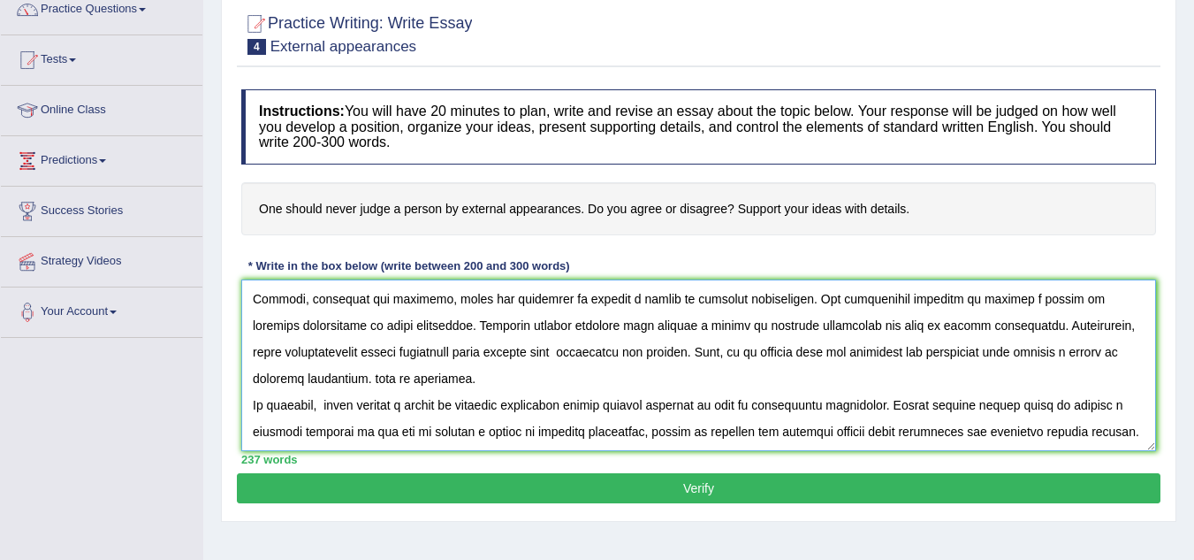
click at [438, 324] on textarea at bounding box center [698, 365] width 915 height 172
click at [515, 328] on textarea at bounding box center [698, 365] width 915 height 172
click at [497, 332] on textarea at bounding box center [698, 365] width 915 height 172
click at [635, 324] on textarea at bounding box center [698, 365] width 915 height 172
click at [622, 345] on textarea at bounding box center [698, 365] width 915 height 172
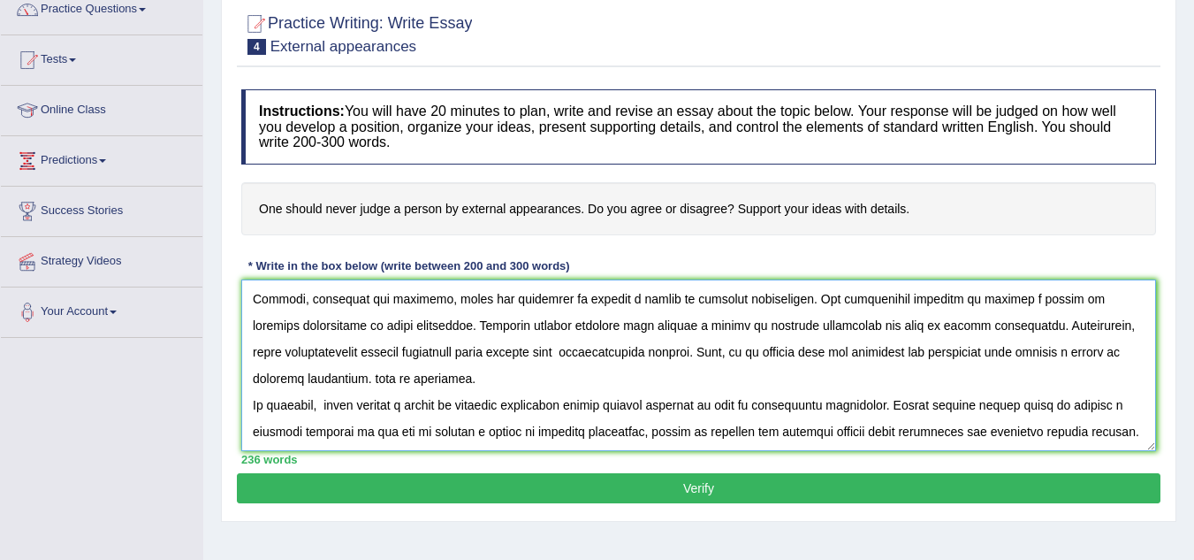
click at [408, 355] on textarea at bounding box center [698, 365] width 915 height 172
click at [389, 355] on textarea at bounding box center [698, 365] width 915 height 172
click at [510, 349] on textarea at bounding box center [698, 365] width 915 height 172
type textarea "The increasing influence of judging a person by external appearances has ignite…"
click at [416, 478] on button "Verify" at bounding box center [699, 488] width 924 height 30
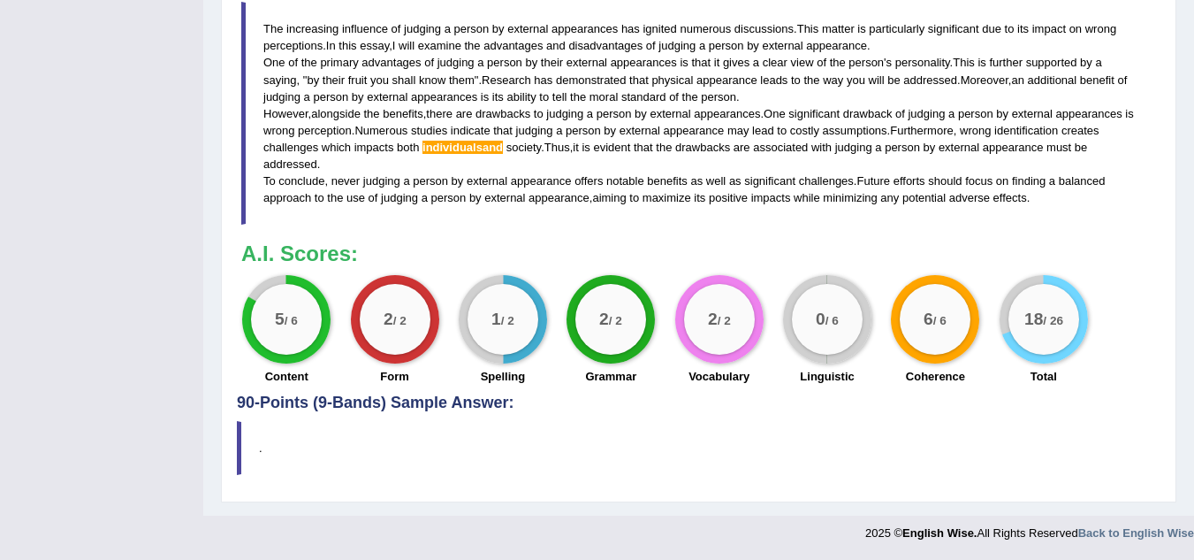
scroll to position [0, 0]
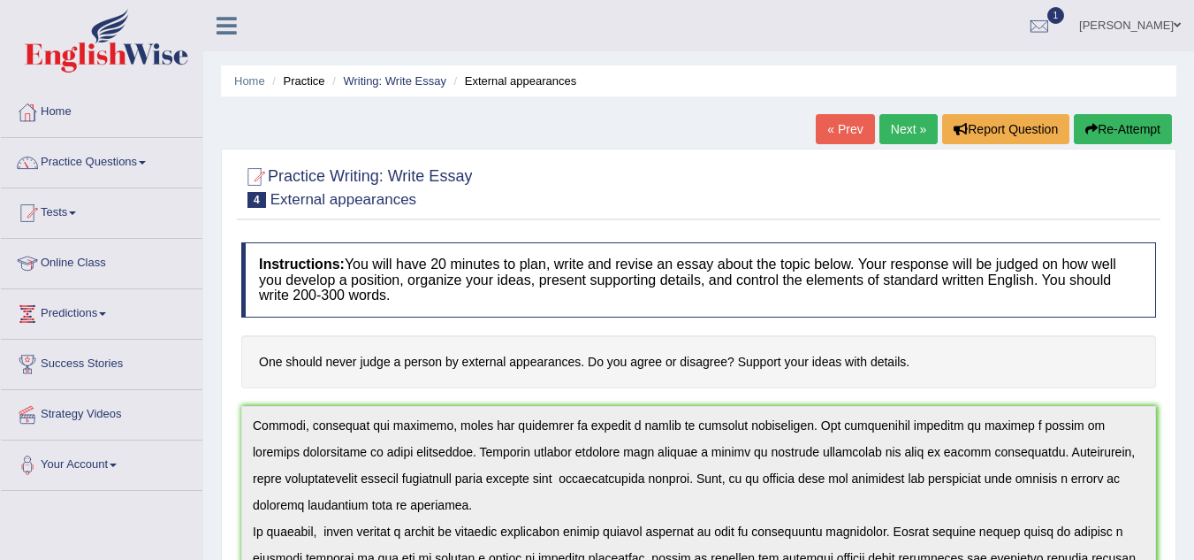
click at [845, 126] on link "« Prev" at bounding box center [845, 129] width 58 height 30
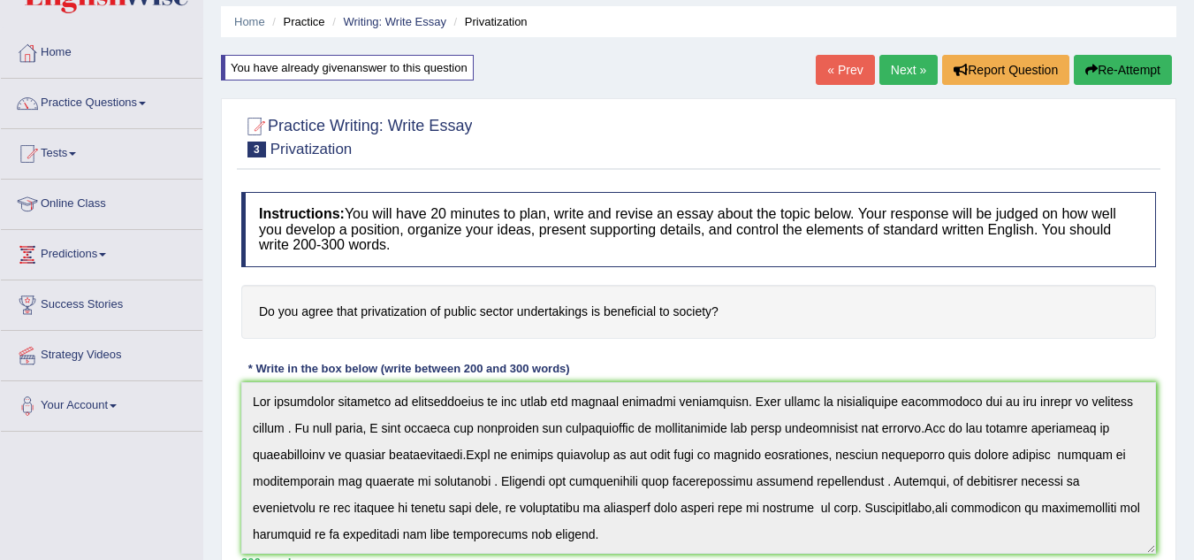
scroll to position [58, 0]
click at [57, 156] on link "Tests" at bounding box center [102, 152] width 202 height 44
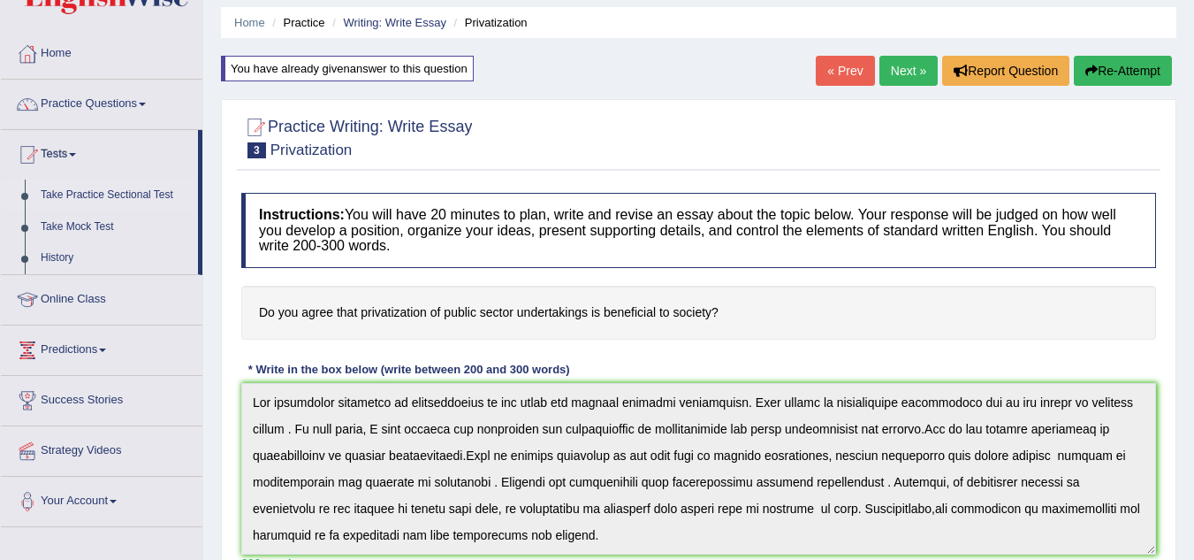
click at [67, 196] on link "Take Practice Sectional Test" at bounding box center [115, 195] width 165 height 32
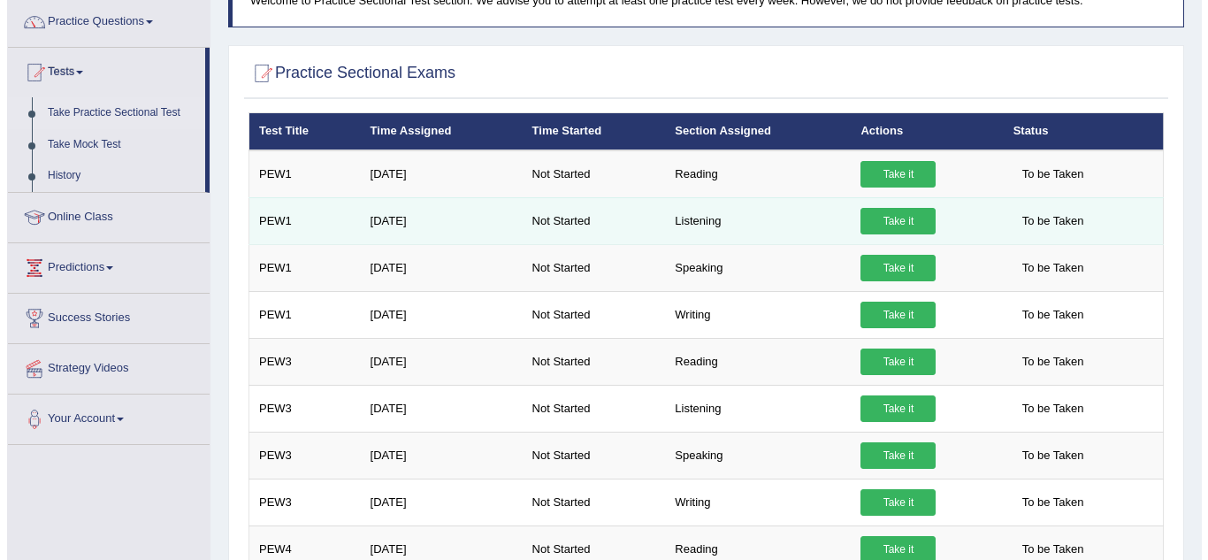
scroll to position [143, 0]
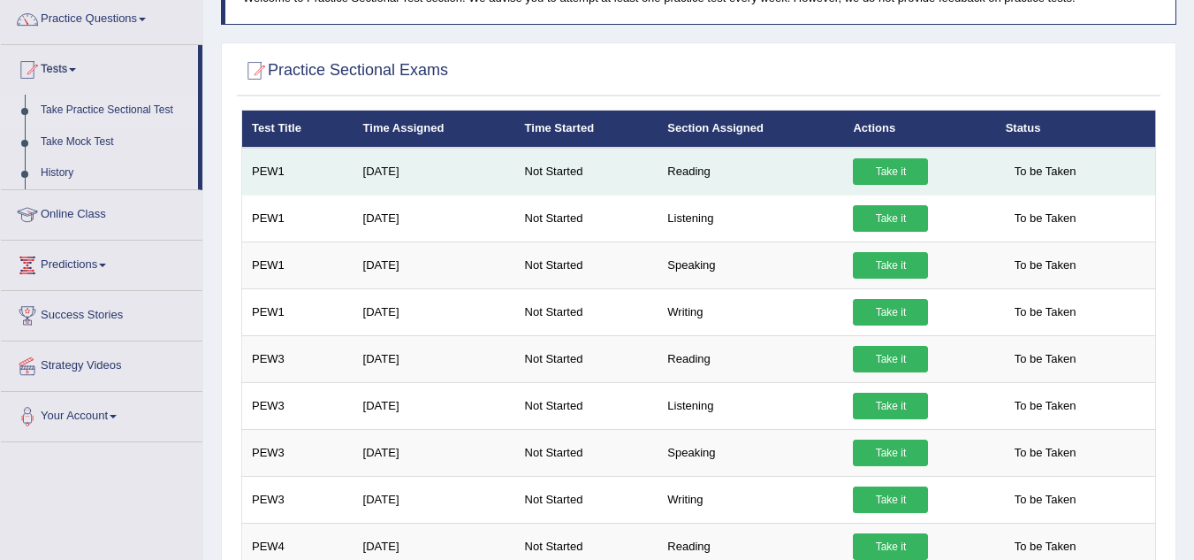
click at [899, 176] on link "Take it" at bounding box center [890, 171] width 75 height 27
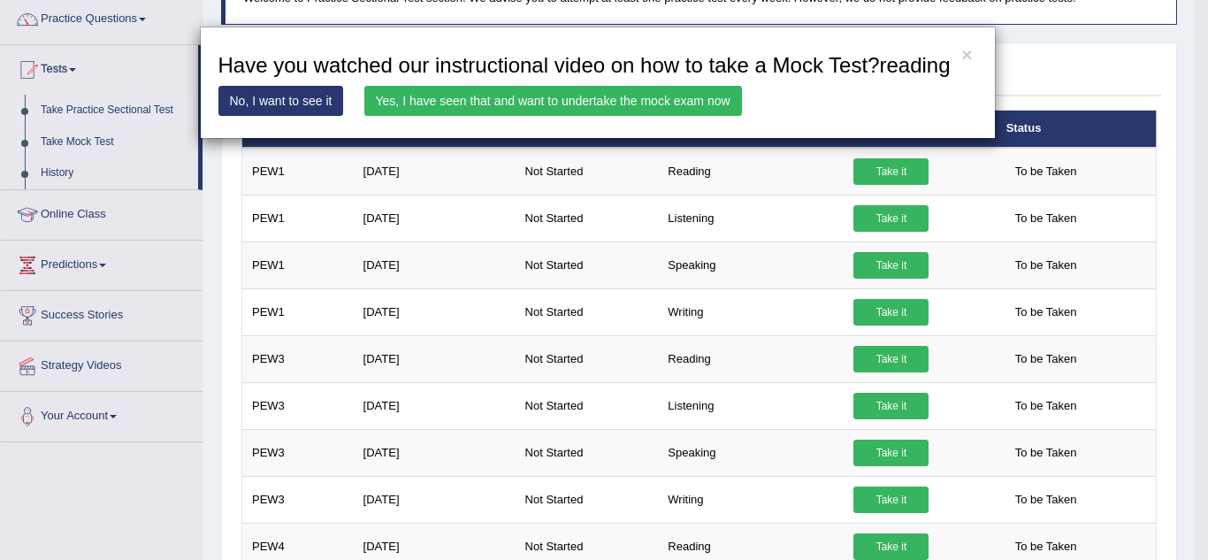
click at [630, 102] on link "Yes, I have seen that and want to undertake the mock exam now" at bounding box center [552, 101] width 377 height 30
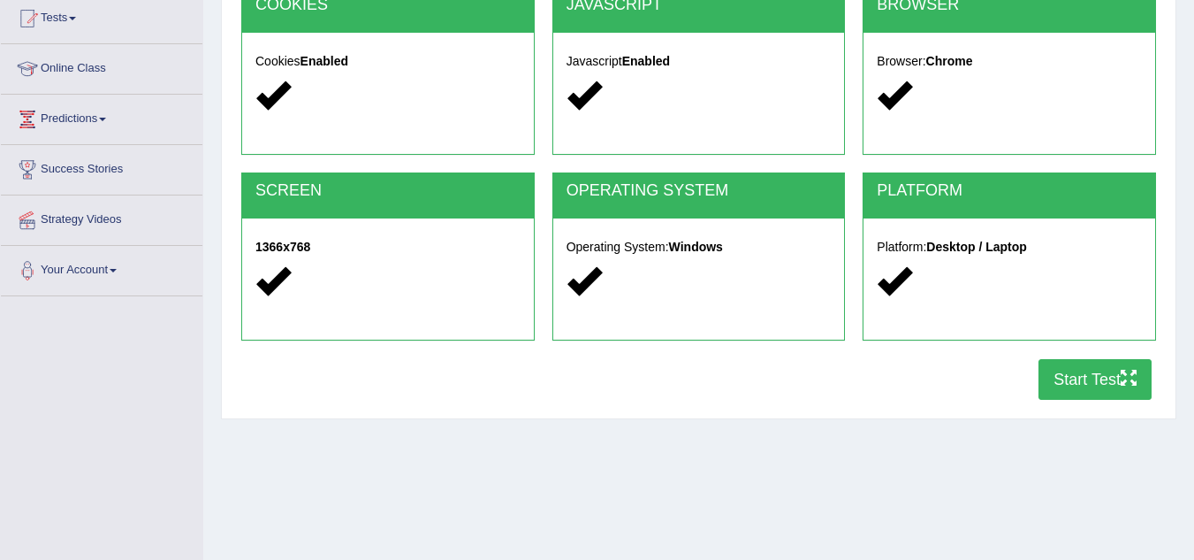
scroll to position [195, 0]
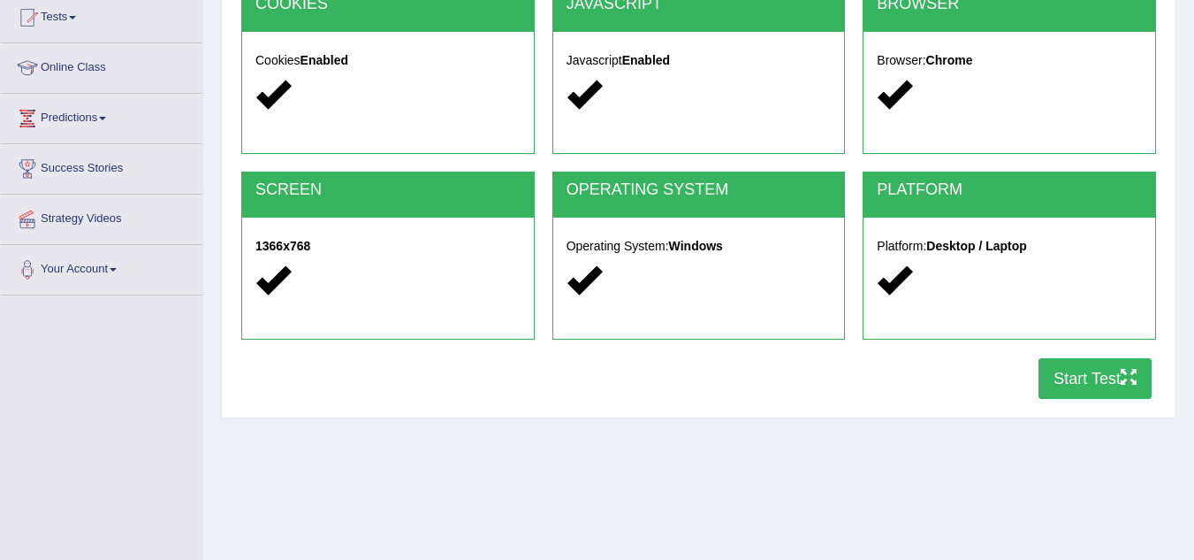
click at [1078, 386] on button "Start Test" at bounding box center [1095, 378] width 113 height 41
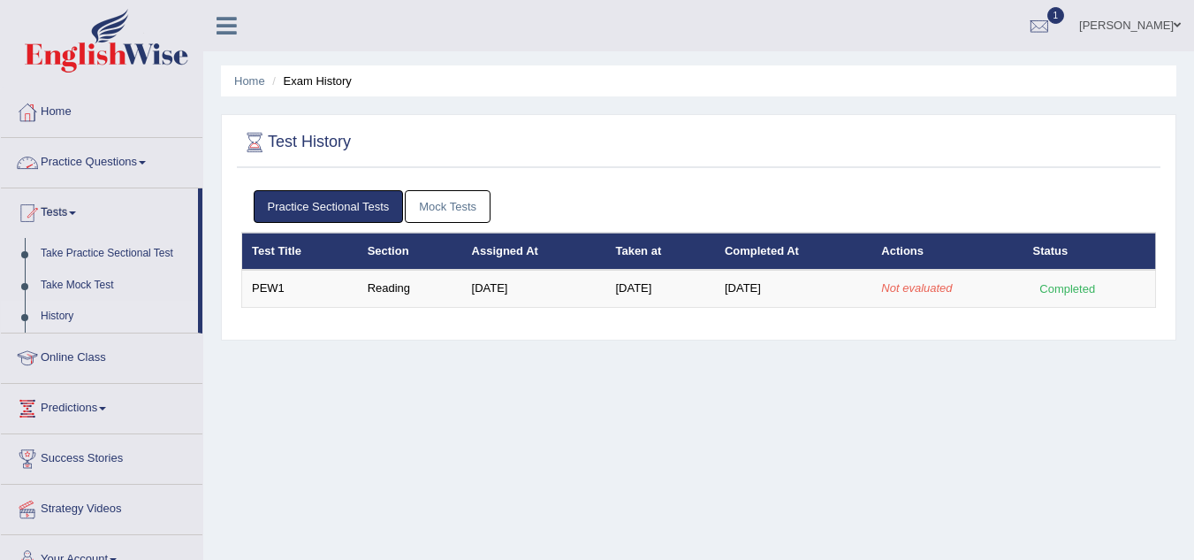
click at [95, 167] on link "Practice Questions" at bounding box center [102, 160] width 202 height 44
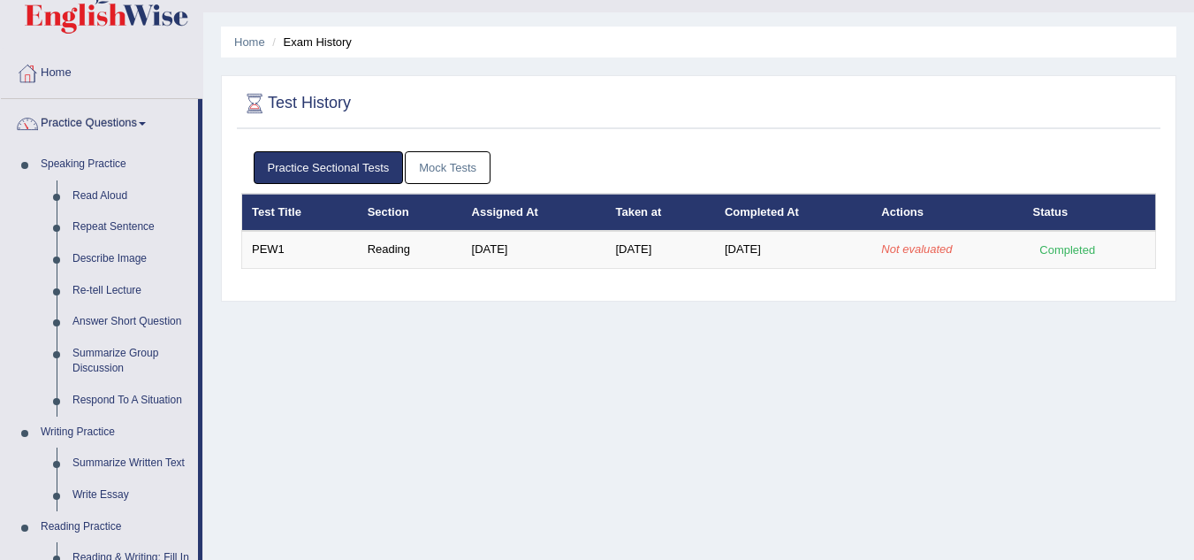
scroll to position [40, 0]
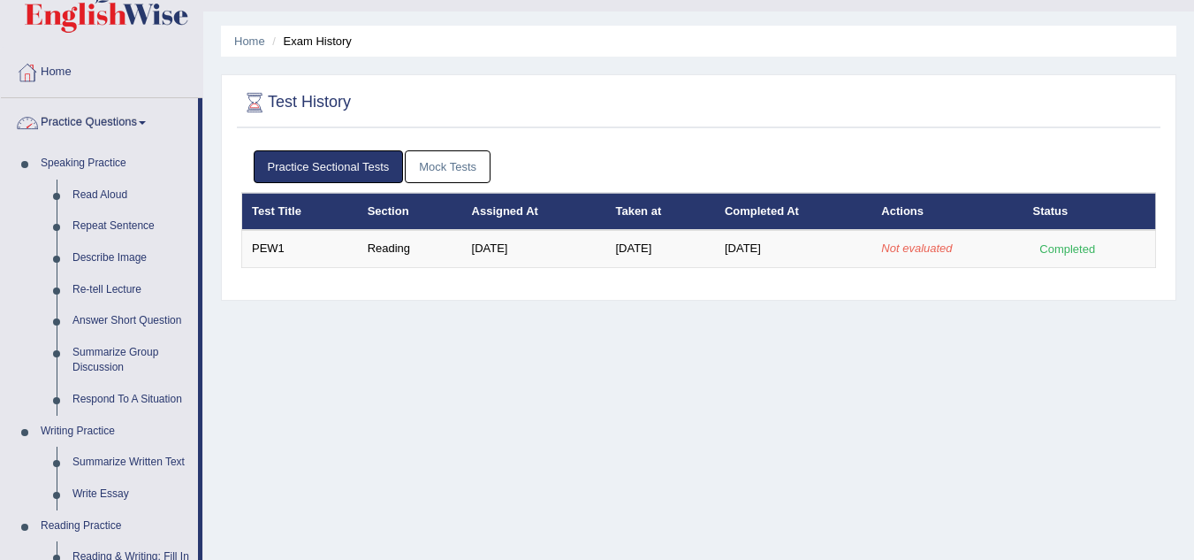
click at [450, 164] on link "Mock Tests" at bounding box center [448, 166] width 86 height 33
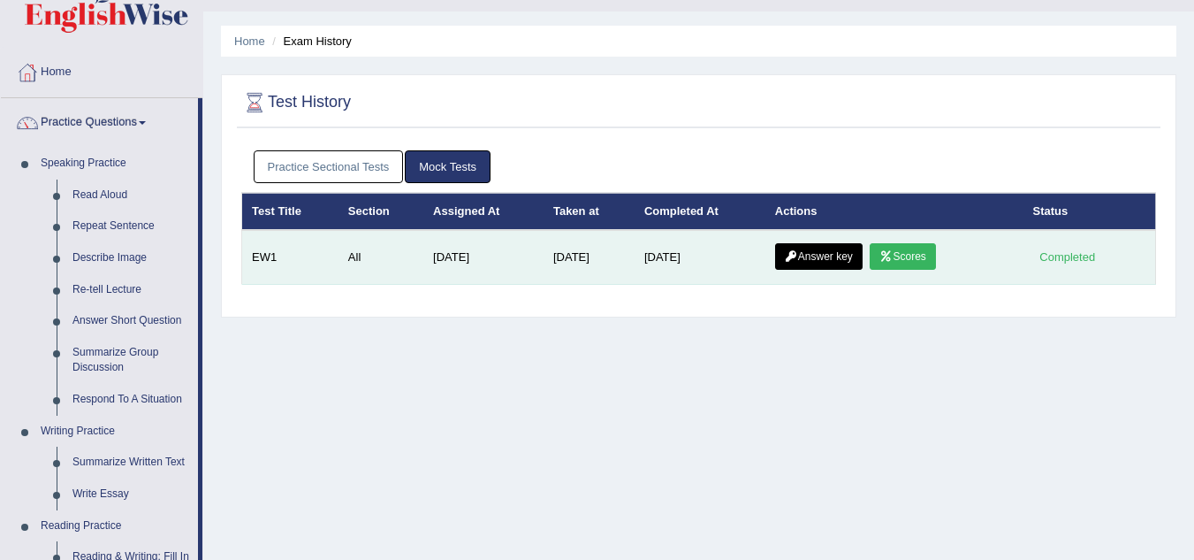
click at [903, 261] on link "Scores" at bounding box center [902, 256] width 65 height 27
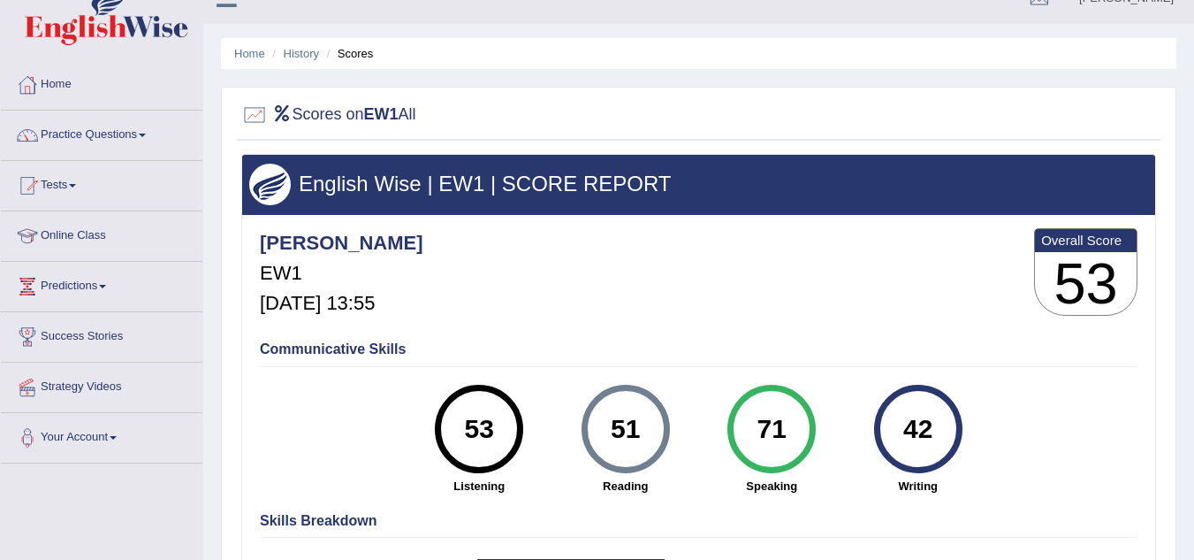
scroll to position [18, 0]
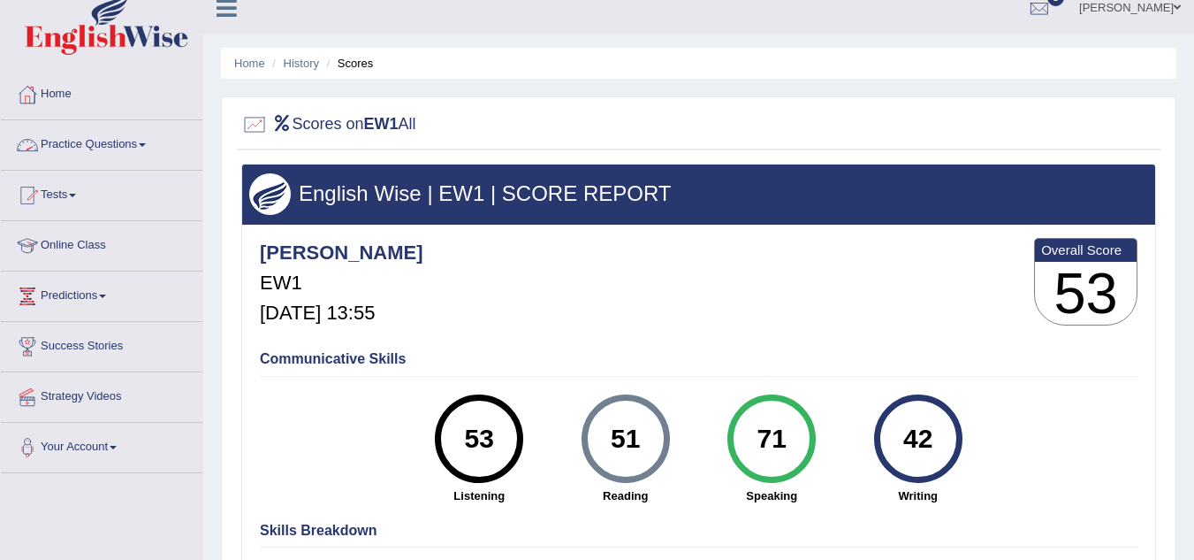
click at [75, 144] on link "Practice Questions" at bounding box center [102, 142] width 202 height 44
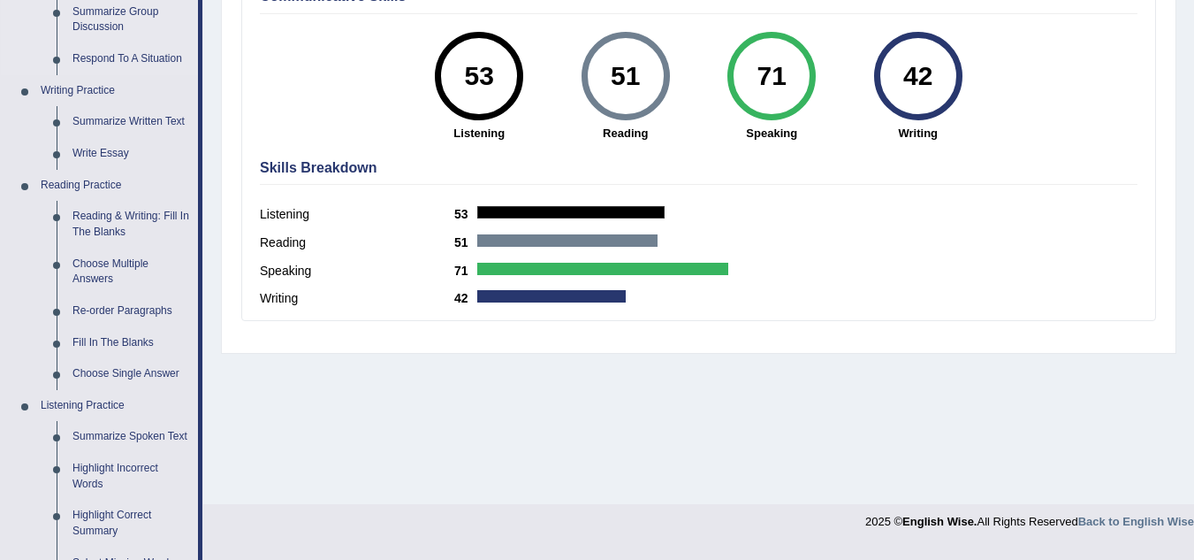
scroll to position [381, 0]
click at [82, 311] on link "Re-order Paragraphs" at bounding box center [131, 310] width 133 height 32
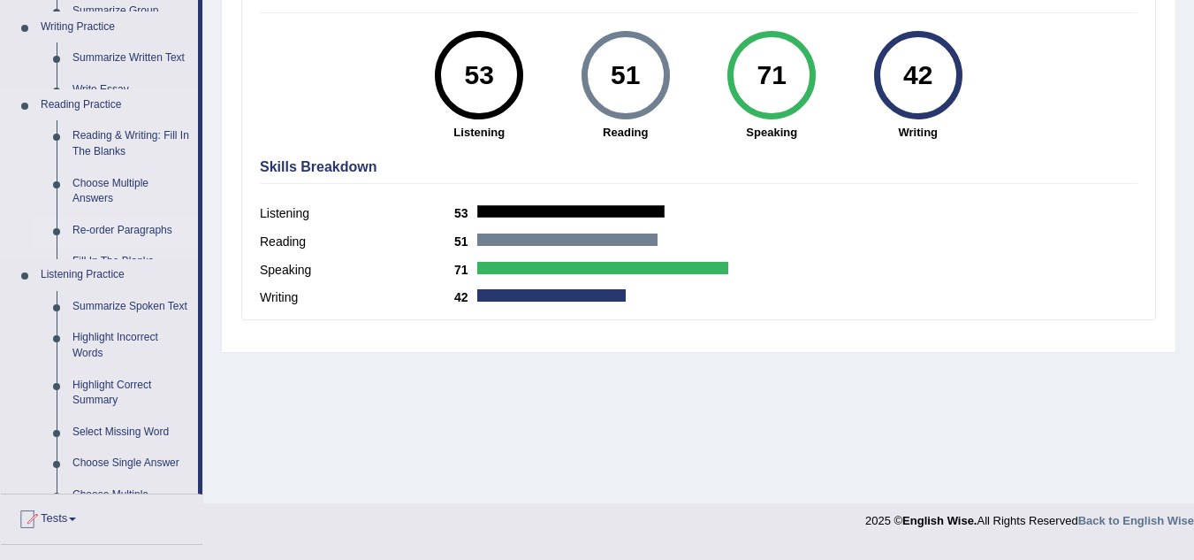
click at [82, 311] on ul "Speaking Practice Read Aloud Repeat Sentence Describe Image Re-tell Lecture Ans…" at bounding box center [99, 149] width 197 height 687
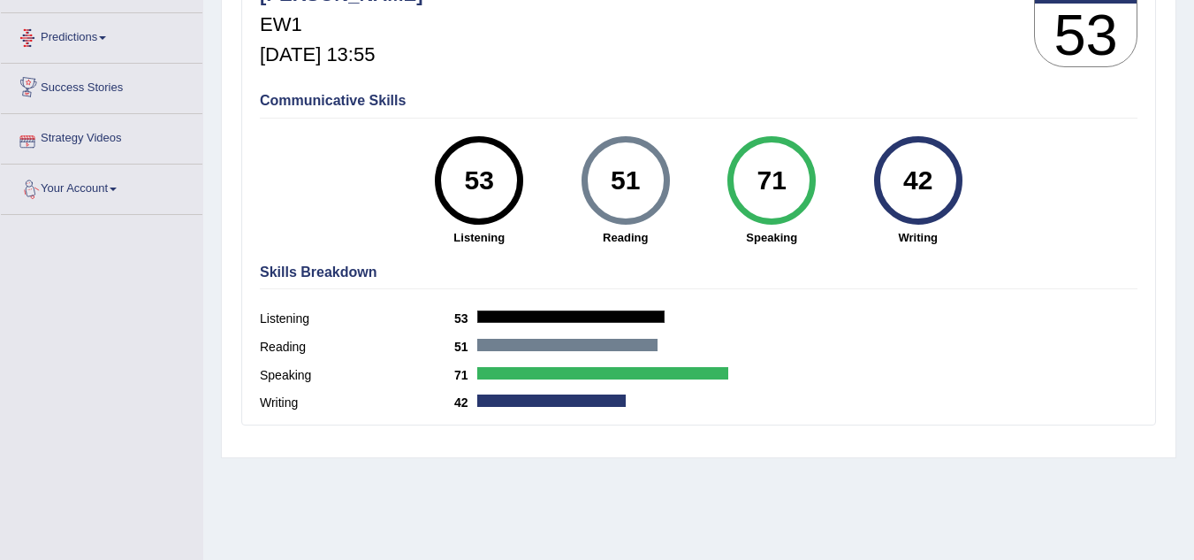
scroll to position [240, 0]
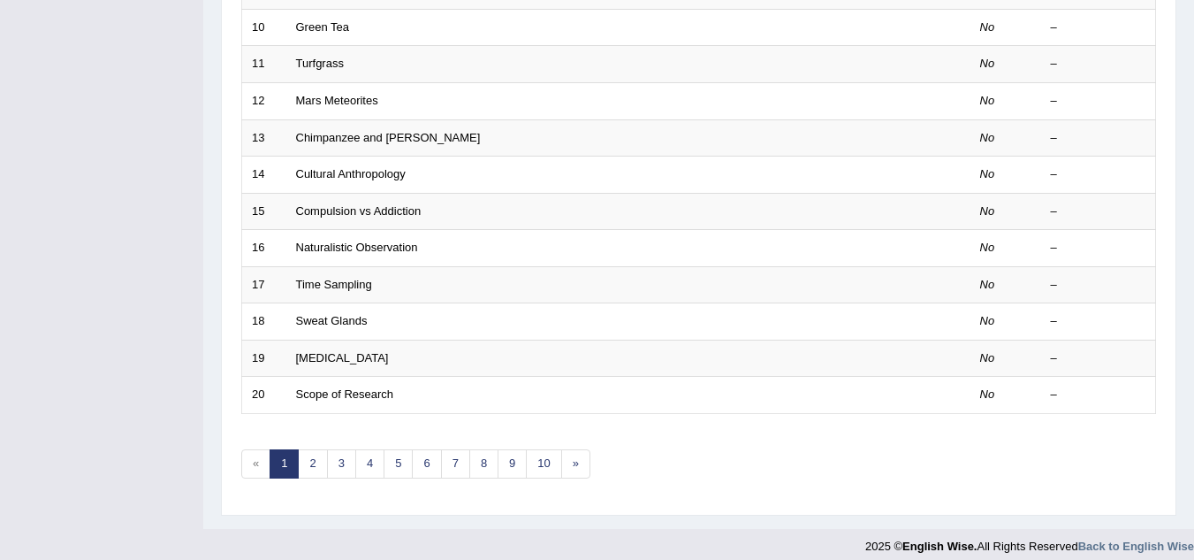
scroll to position [611, 0]
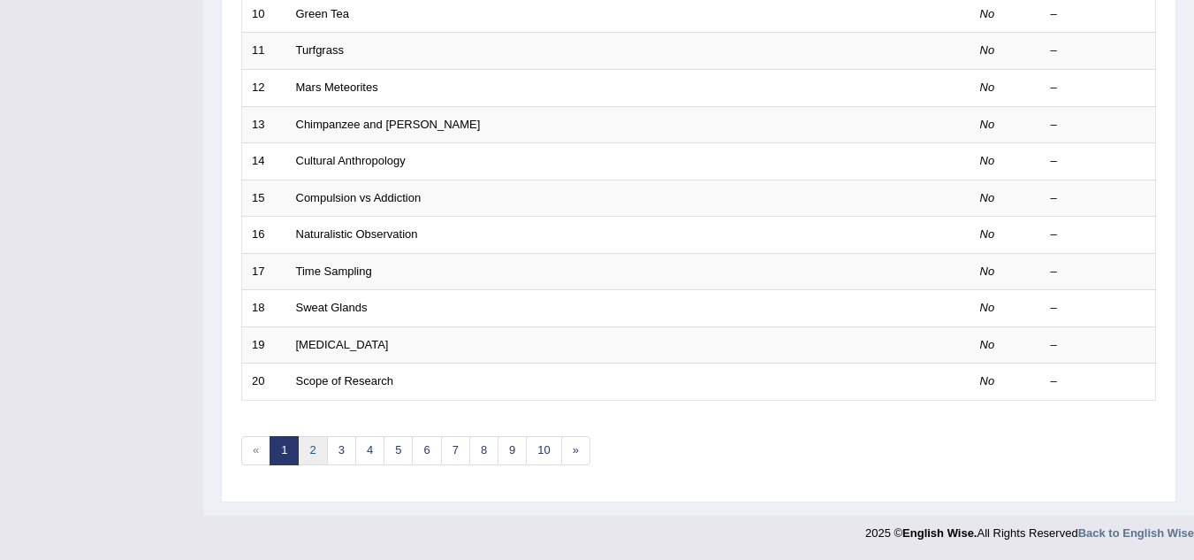
click at [312, 449] on link "2" at bounding box center [312, 450] width 29 height 29
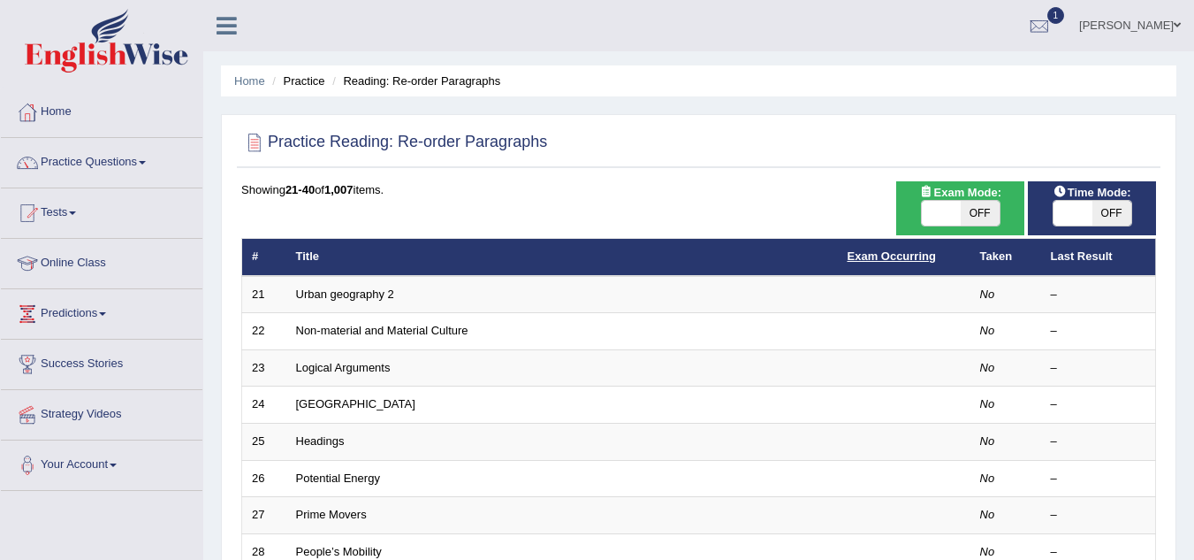
click at [898, 261] on link "Exam Occurring" at bounding box center [892, 255] width 88 height 13
click at [983, 211] on span "OFF" at bounding box center [980, 213] width 39 height 25
checkbox input "true"
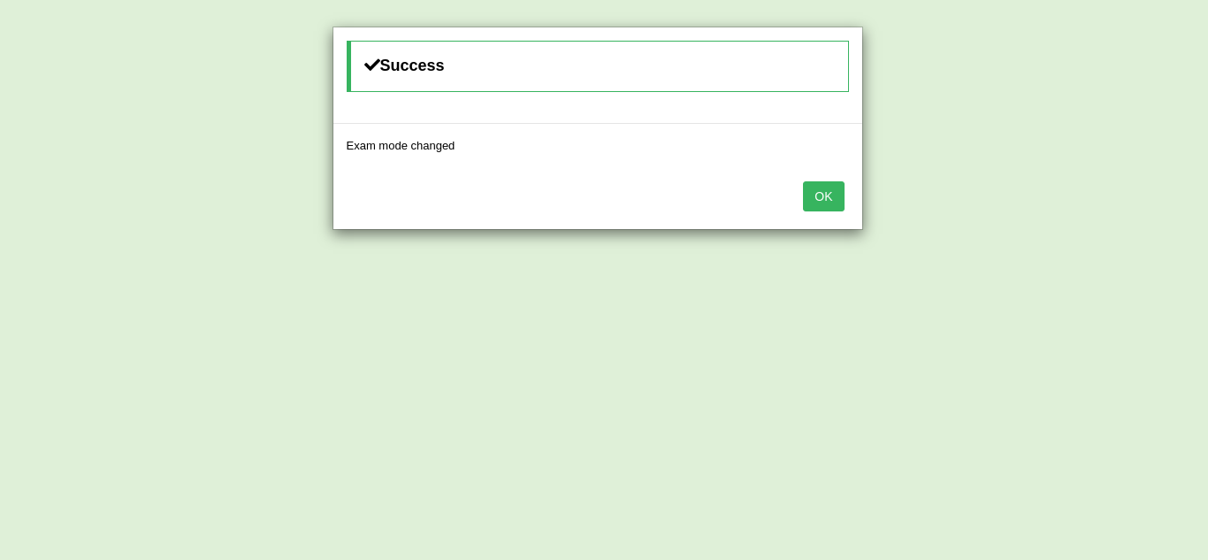
click at [826, 198] on button "OK" at bounding box center [823, 196] width 41 height 30
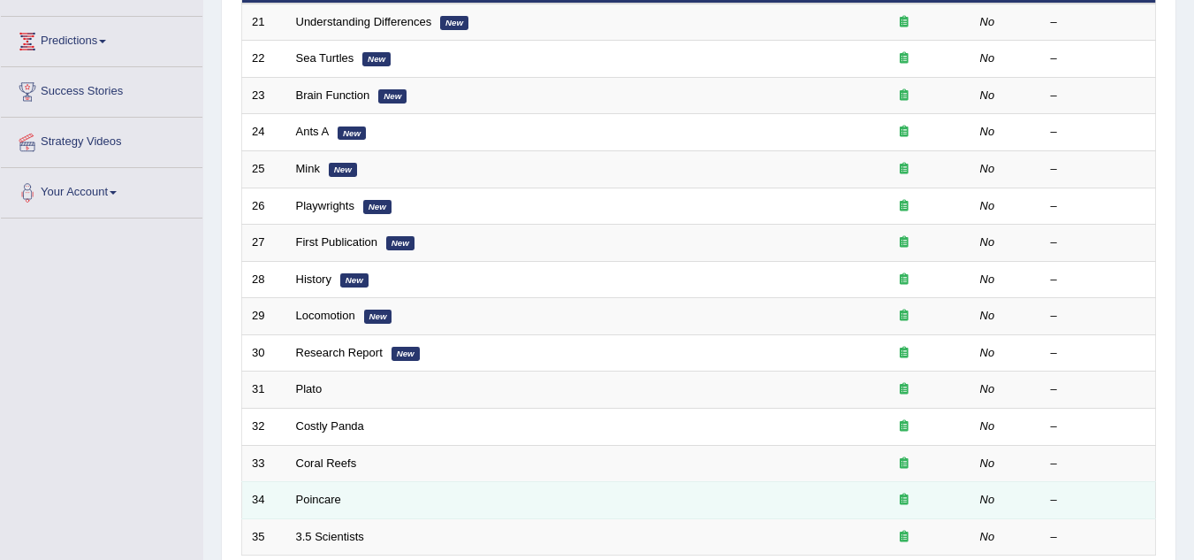
scroll to position [427, 0]
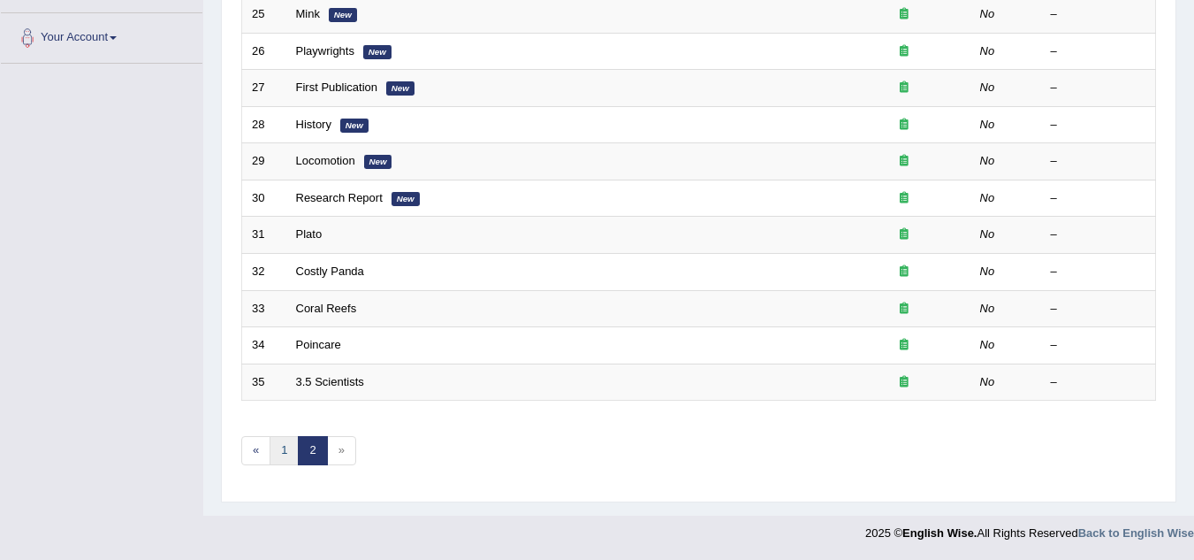
click at [285, 454] on link "1" at bounding box center [284, 450] width 29 height 29
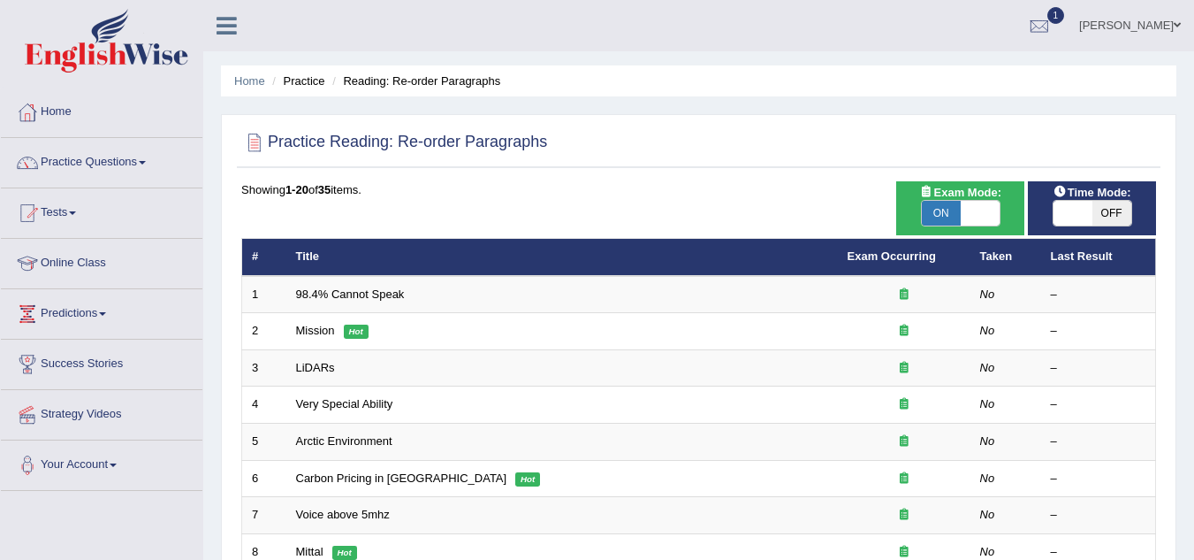
click at [947, 215] on span "ON" at bounding box center [941, 213] width 39 height 25
checkbox input "false"
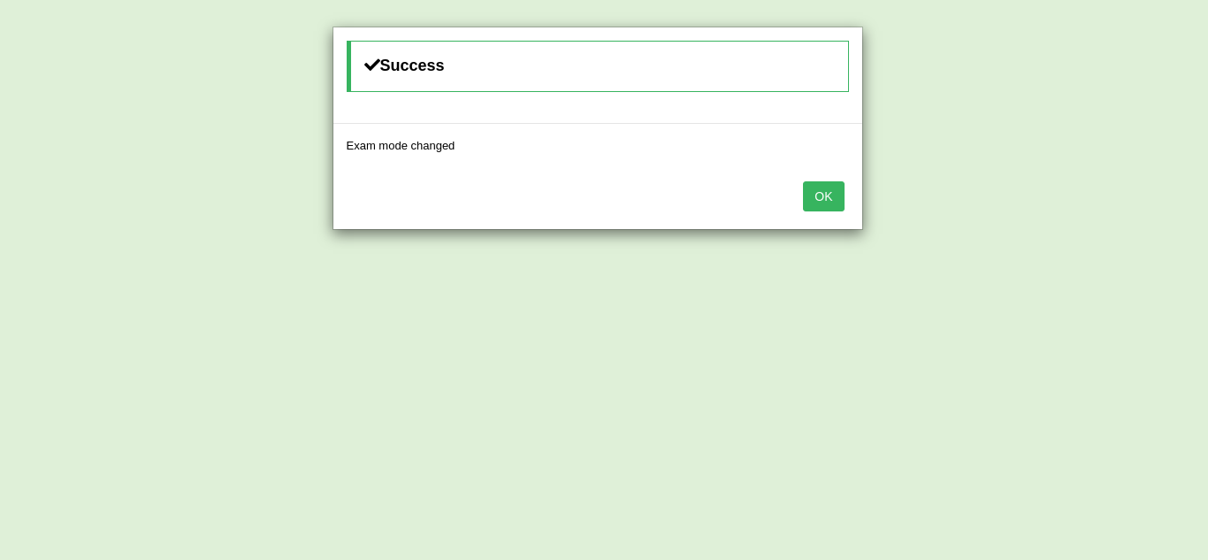
click at [838, 197] on button "OK" at bounding box center [823, 196] width 41 height 30
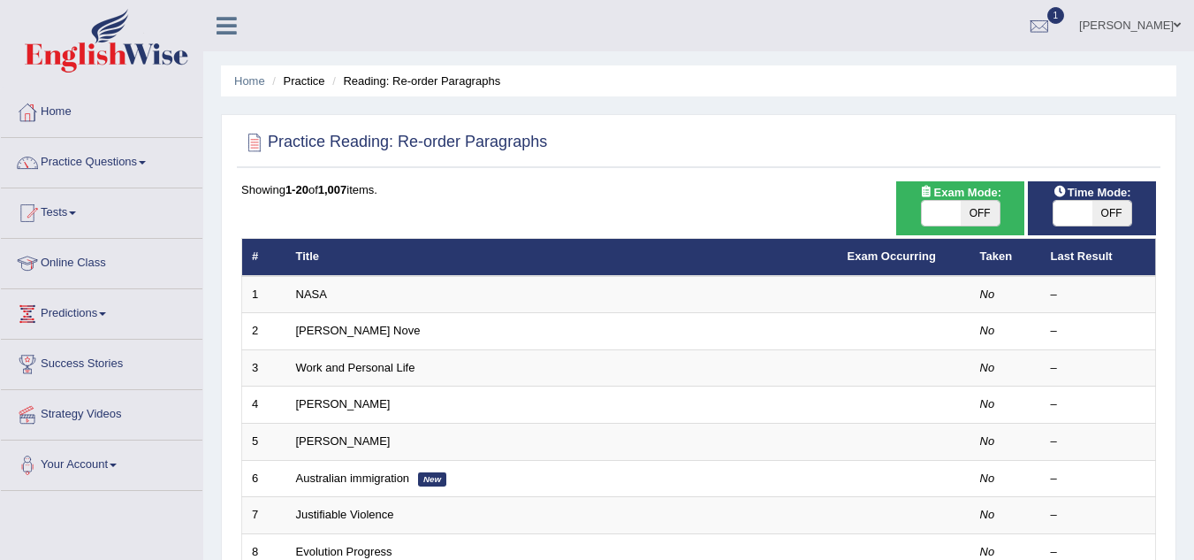
click at [989, 208] on span "OFF" at bounding box center [980, 213] width 39 height 25
checkbox input "true"
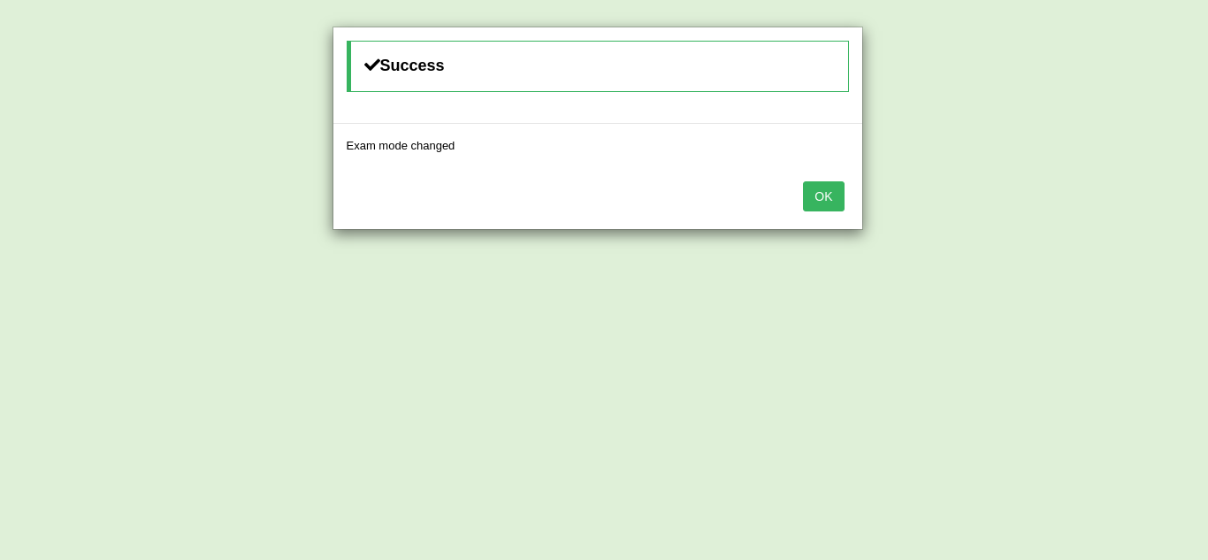
click at [836, 198] on button "OK" at bounding box center [823, 196] width 41 height 30
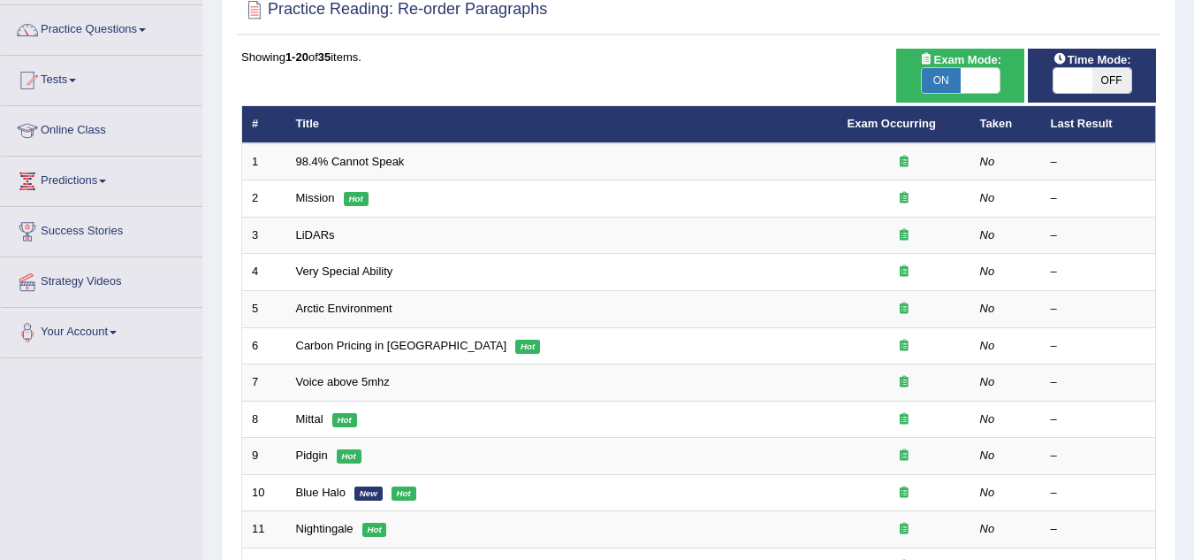
scroll to position [150, 0]
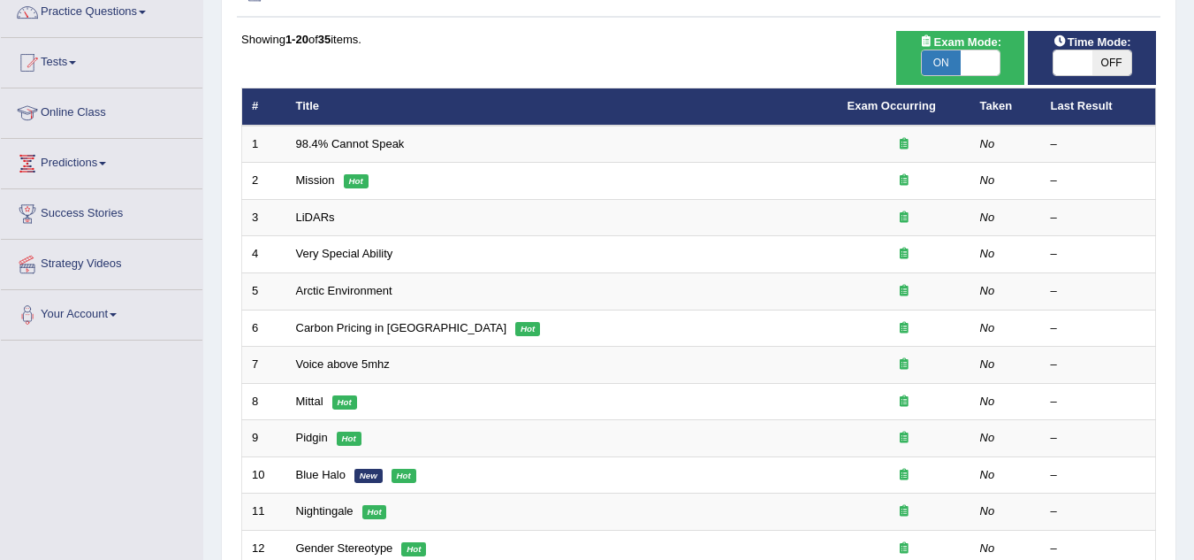
click at [946, 66] on span "ON" at bounding box center [941, 62] width 39 height 25
checkbox input "false"
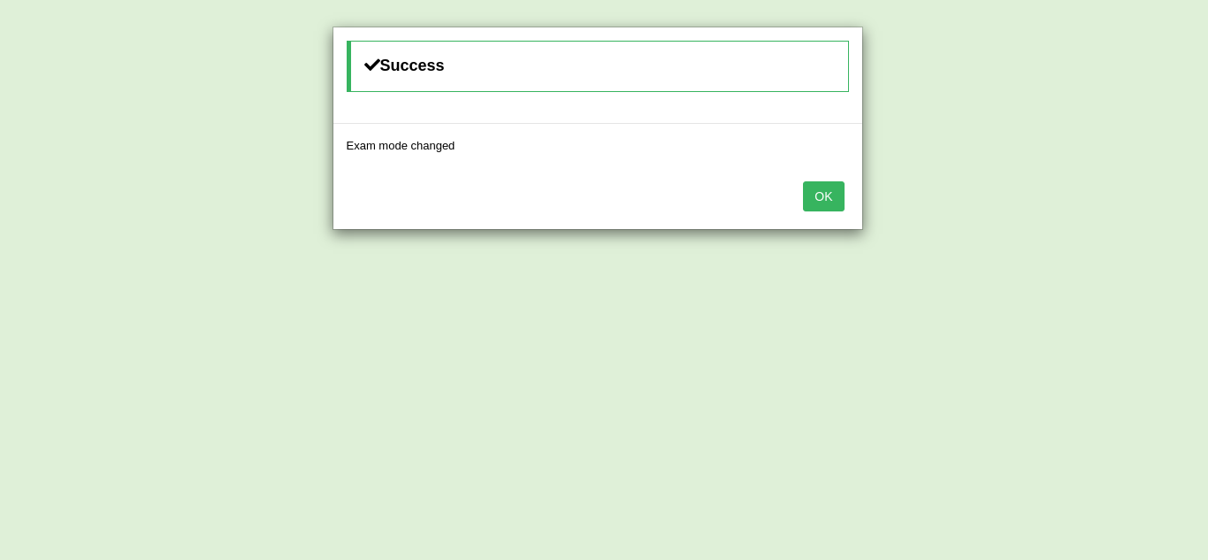
click at [823, 193] on button "OK" at bounding box center [823, 196] width 41 height 30
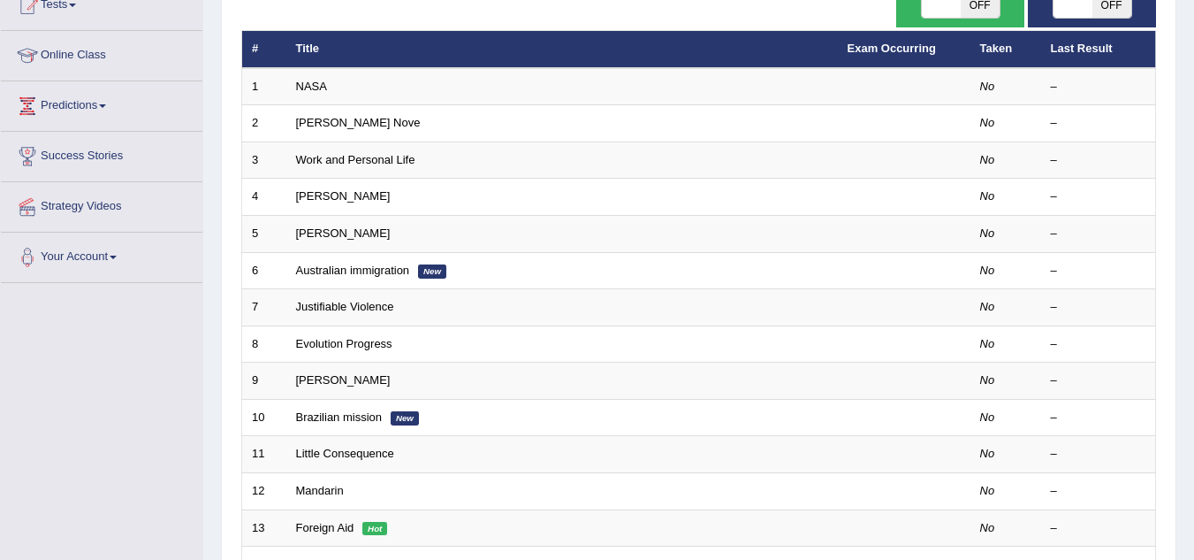
scroll to position [200, 0]
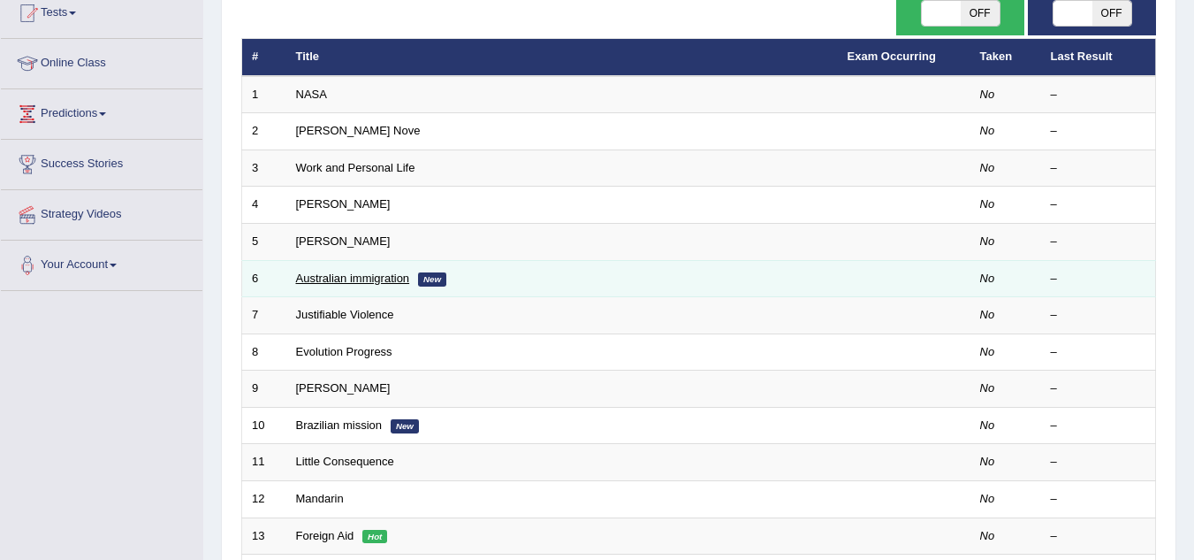
click at [320, 280] on link "Australian immigration" at bounding box center [353, 277] width 114 height 13
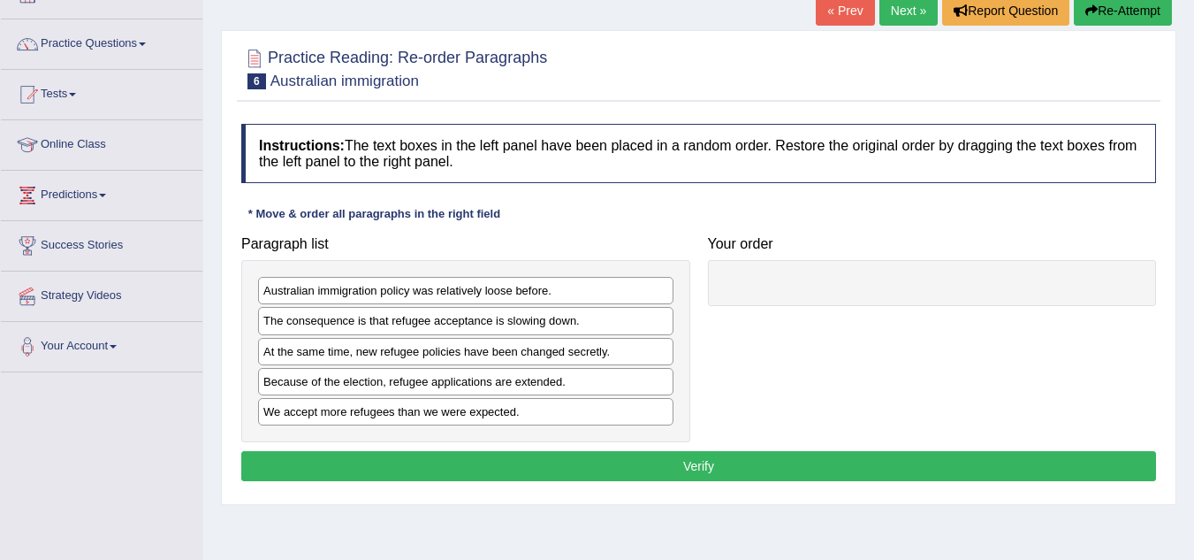
scroll to position [121, 0]
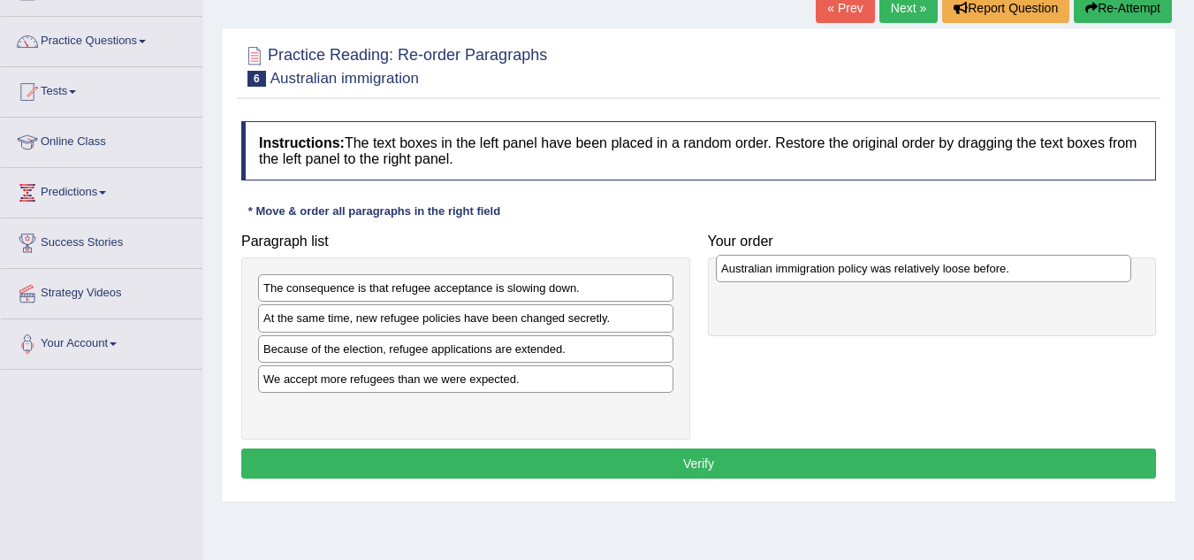
drag, startPoint x: 463, startPoint y: 292, endPoint x: 923, endPoint y: 275, distance: 460.0
click at [924, 274] on div "Australian immigration policy was relatively loose before." at bounding box center [924, 268] width 416 height 27
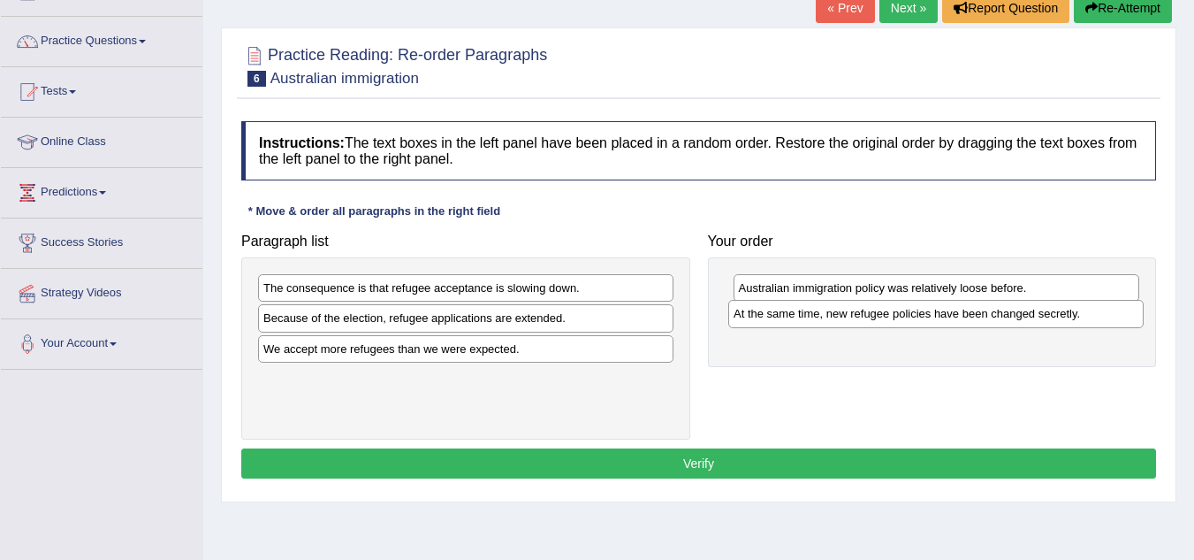
drag, startPoint x: 410, startPoint y: 318, endPoint x: 881, endPoint y: 314, distance: 470.3
click at [881, 314] on div "At the same time, new refugee policies have been changed secretly." at bounding box center [936, 313] width 416 height 27
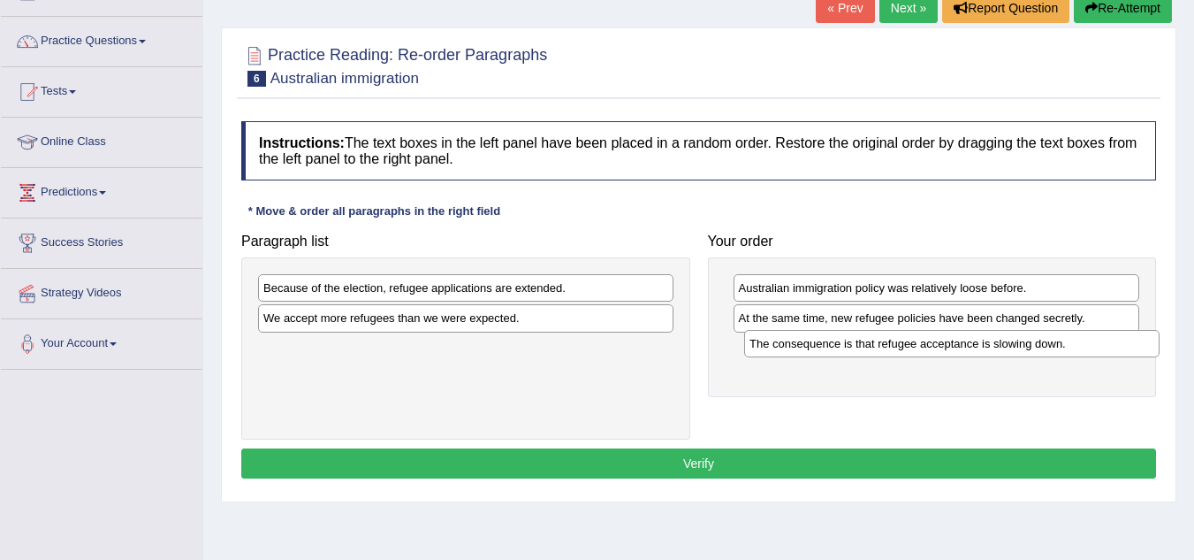
drag, startPoint x: 601, startPoint y: 293, endPoint x: 1087, endPoint y: 348, distance: 489.4
click at [1087, 348] on div "The consequence is that refugee acceptance is slowing down." at bounding box center [952, 343] width 416 height 27
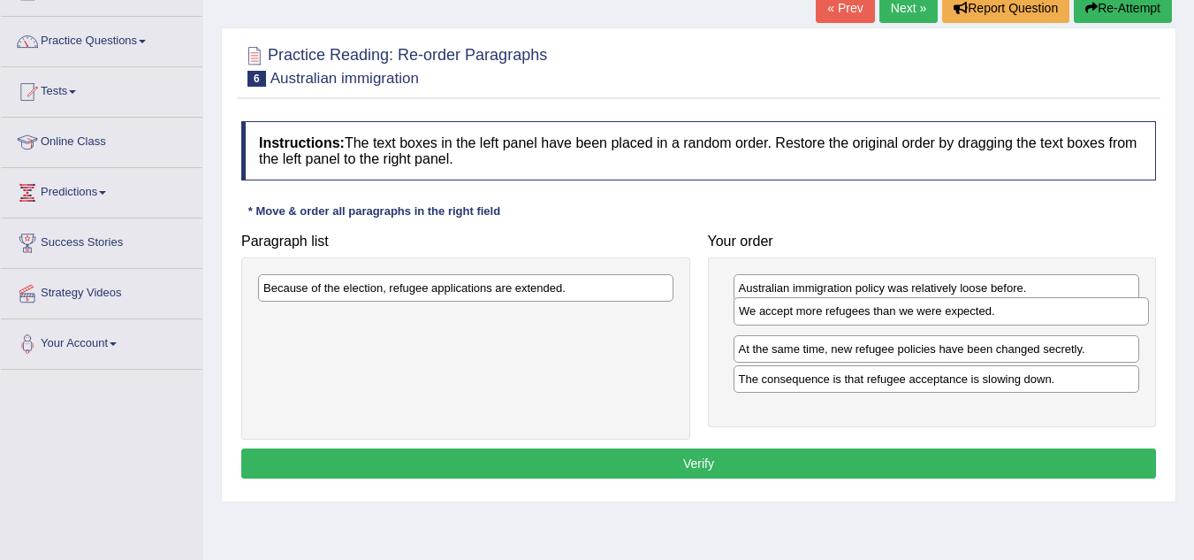
drag, startPoint x: 590, startPoint y: 328, endPoint x: 1065, endPoint y: 321, distance: 475.7
click at [1065, 321] on div "We accept more refugees than we were expected." at bounding box center [942, 310] width 416 height 27
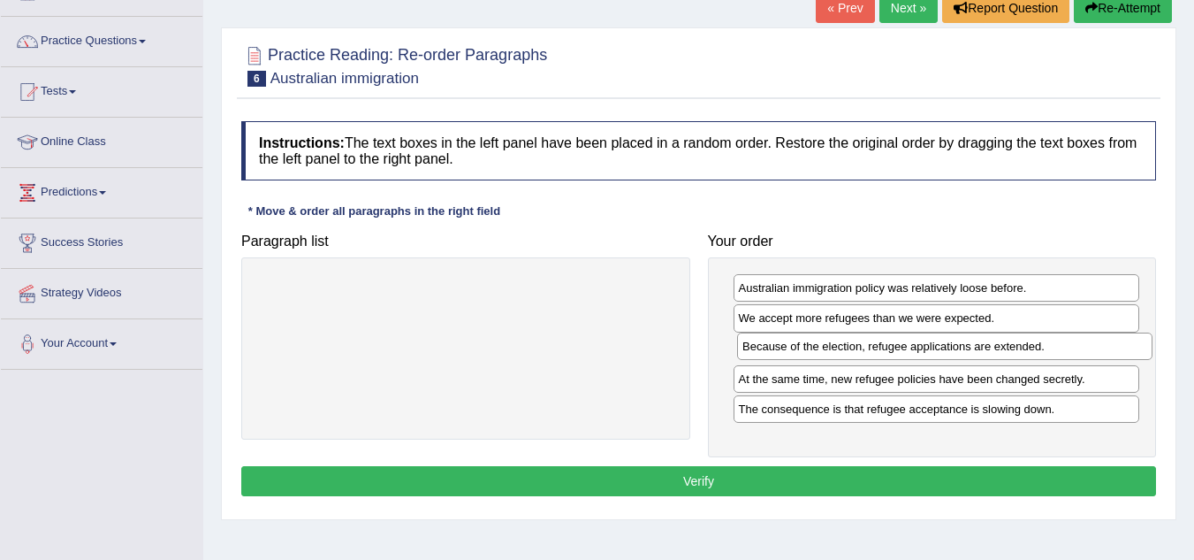
drag, startPoint x: 619, startPoint y: 290, endPoint x: 1098, endPoint y: 348, distance: 482.7
click at [1098, 348] on div "Because of the election, refugee applications are extended." at bounding box center [945, 345] width 416 height 27
click at [793, 480] on button "Verify" at bounding box center [698, 481] width 915 height 30
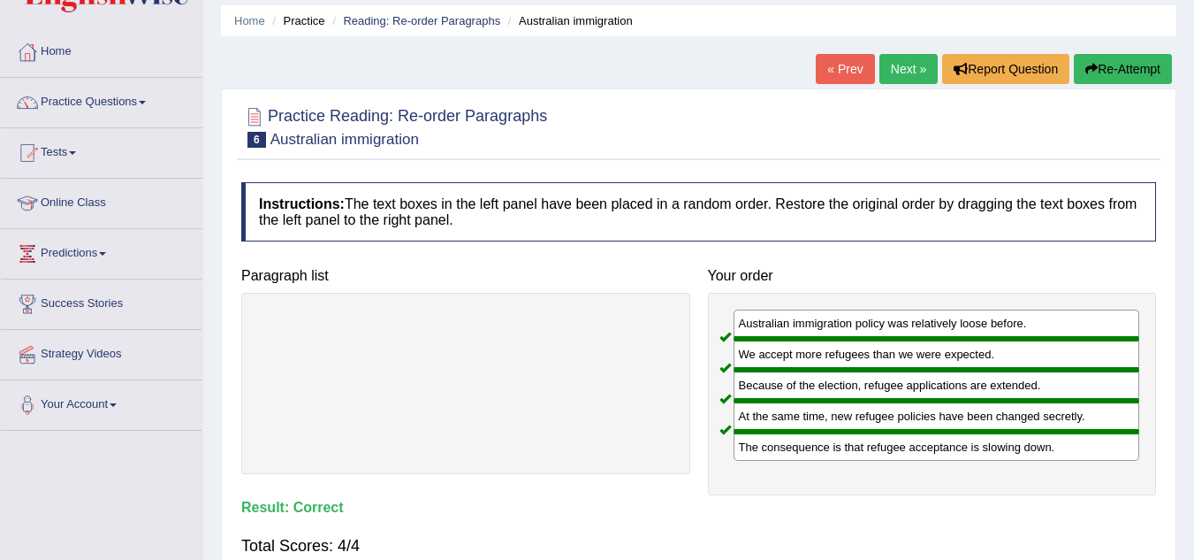
scroll to position [0, 0]
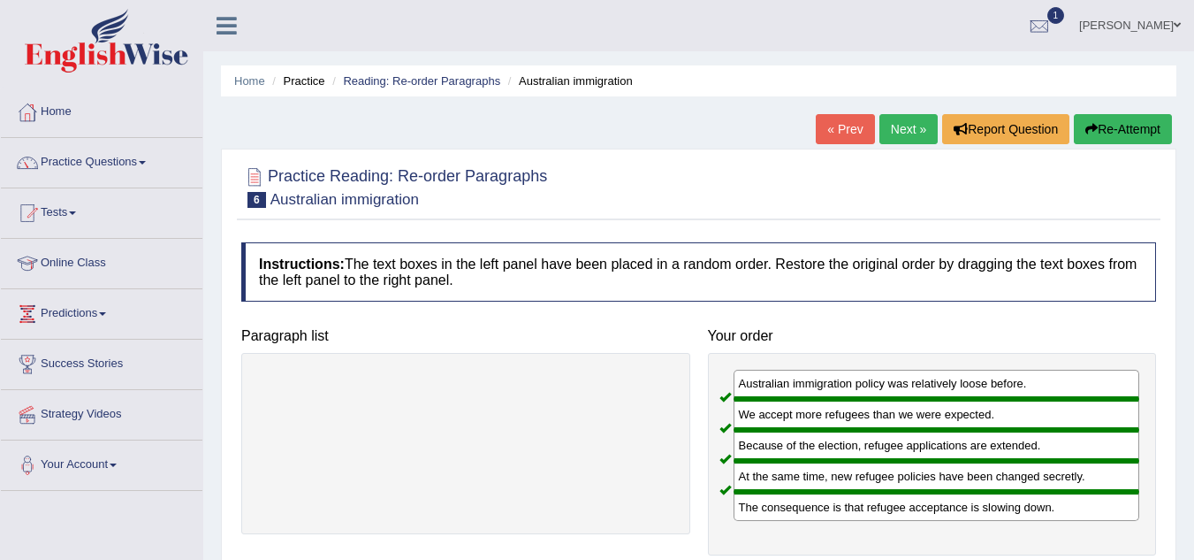
click at [907, 124] on link "Next »" at bounding box center [909, 129] width 58 height 30
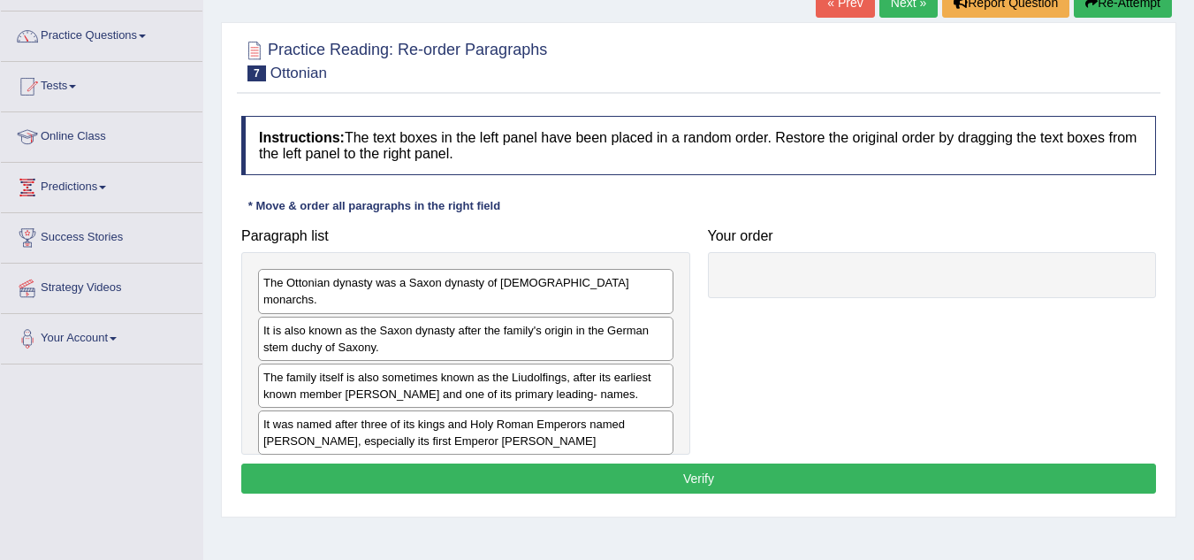
scroll to position [126, 0]
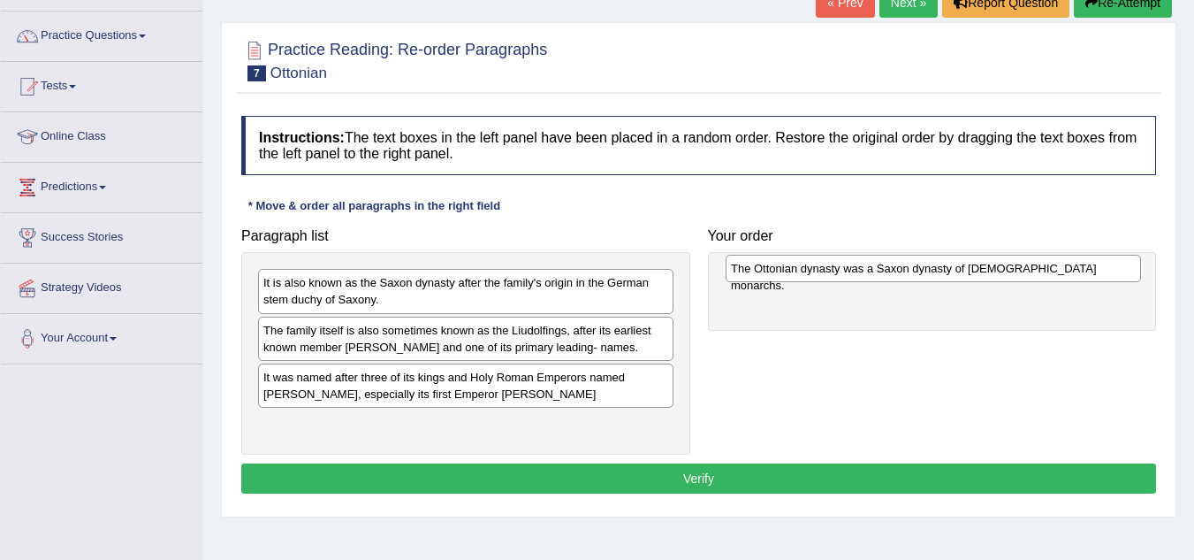
drag, startPoint x: 505, startPoint y: 287, endPoint x: 971, endPoint y: 276, distance: 466.0
click at [972, 274] on div "The Ottonian dynasty was a Saxon dynasty of [DEMOGRAPHIC_DATA] monarchs." at bounding box center [934, 268] width 416 height 27
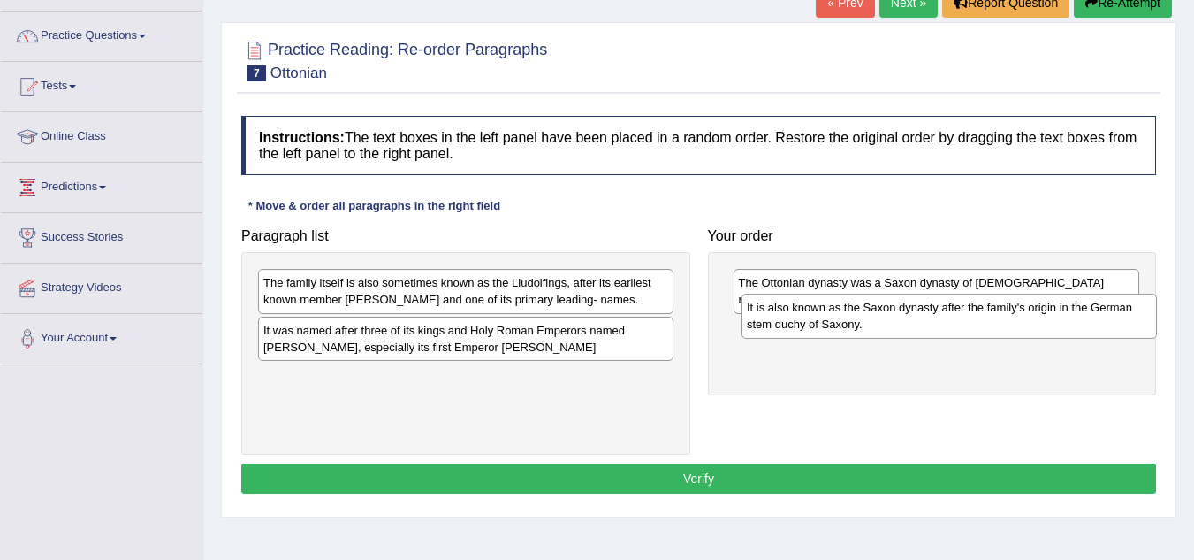
drag, startPoint x: 621, startPoint y: 286, endPoint x: 1105, endPoint y: 311, distance: 484.2
click at [1105, 311] on div "It is also known as the Saxon dynasty after the family's origin in the German s…" at bounding box center [950, 316] width 416 height 44
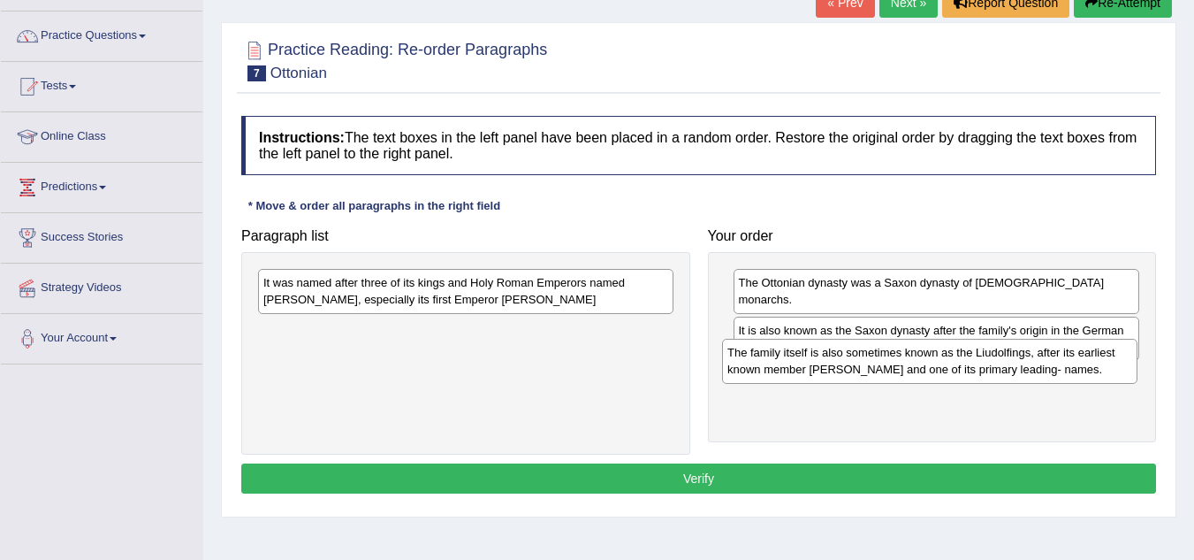
drag, startPoint x: 608, startPoint y: 294, endPoint x: 1073, endPoint y: 364, distance: 470.2
click at [1073, 364] on div "The family itself is also sometimes known as the Liudolfings, after its earlies…" at bounding box center [930, 361] width 416 height 44
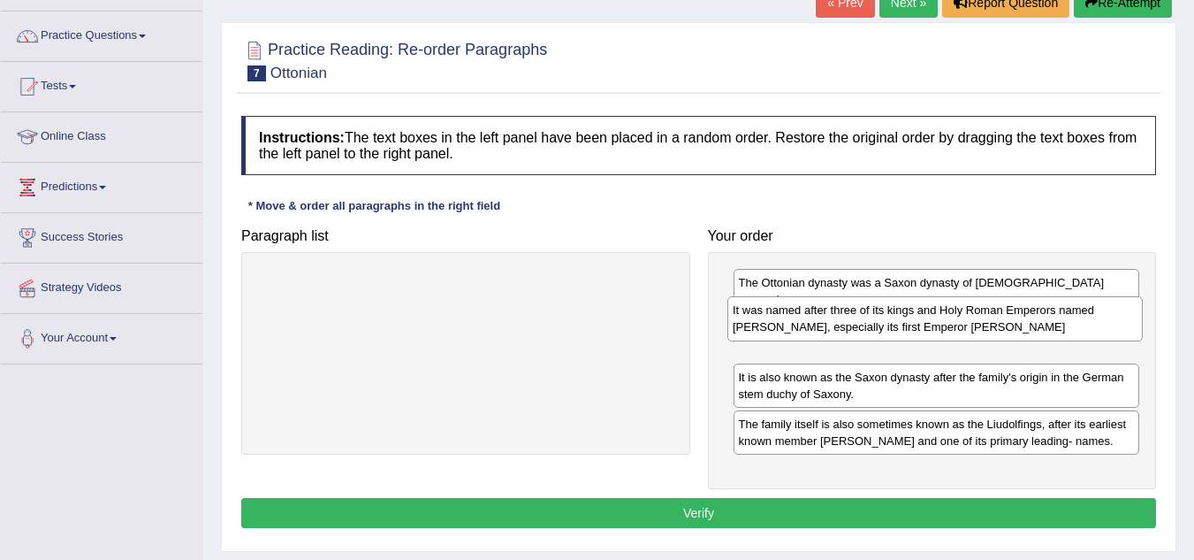
drag, startPoint x: 546, startPoint y: 295, endPoint x: 1018, endPoint y: 323, distance: 472.9
click at [1018, 323] on div "It was named after three of its kings and Holy Roman Emperors named [PERSON_NAM…" at bounding box center [936, 318] width 416 height 44
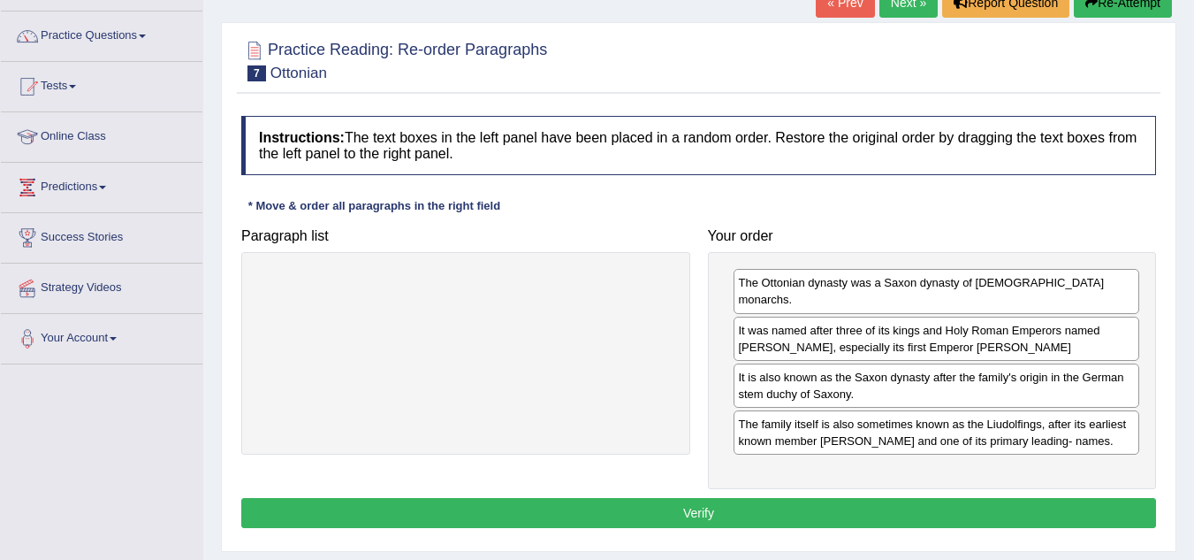
click at [629, 498] on button "Verify" at bounding box center [698, 513] width 915 height 30
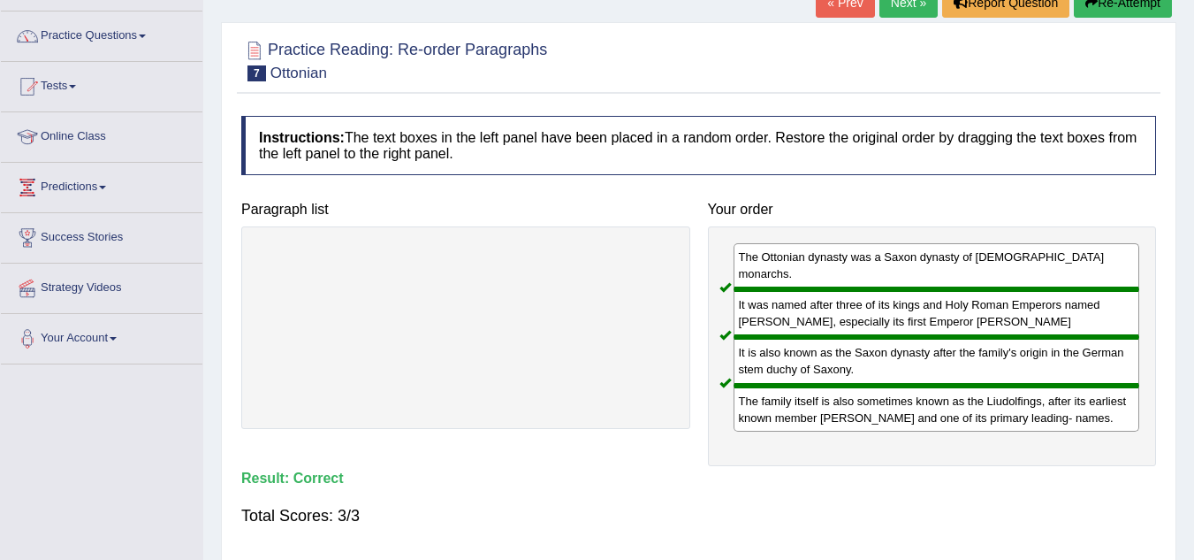
scroll to position [0, 0]
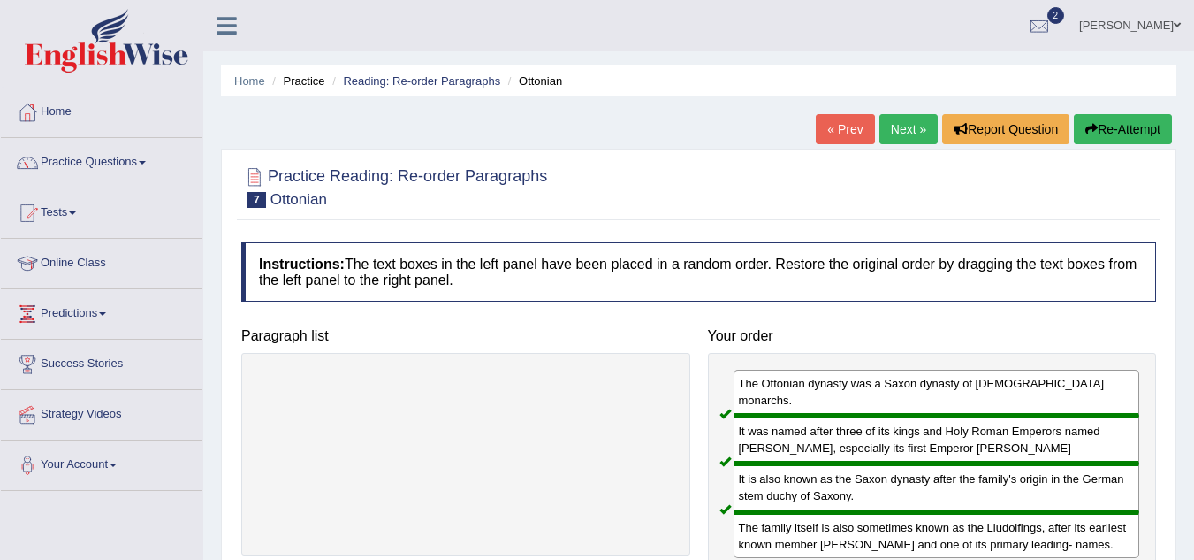
click at [900, 131] on link "Next »" at bounding box center [909, 129] width 58 height 30
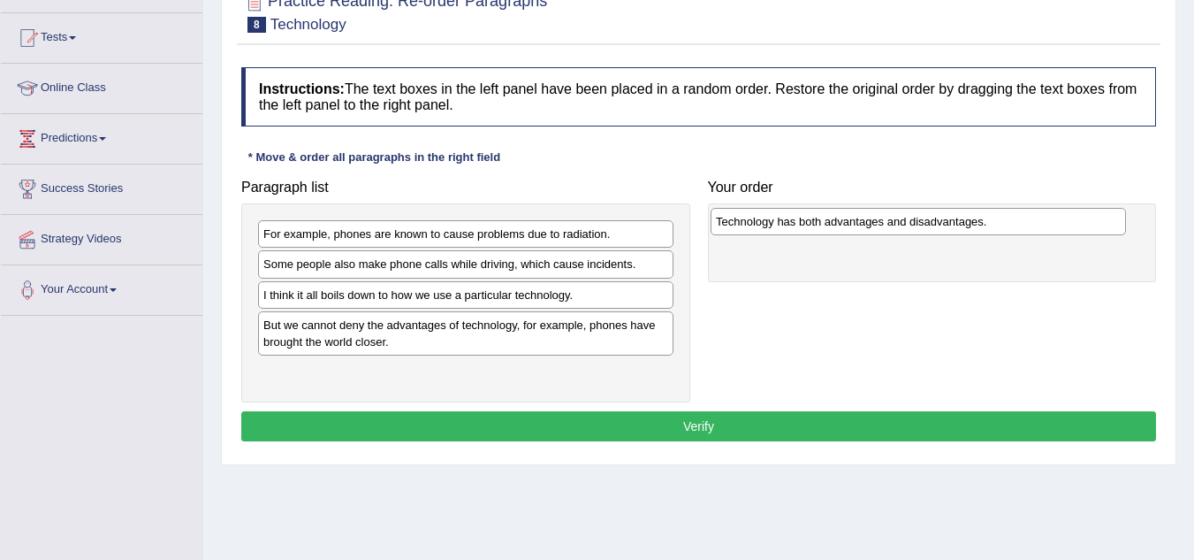
drag, startPoint x: 354, startPoint y: 293, endPoint x: 804, endPoint y: 222, distance: 456.4
click at [804, 222] on div "Technology has both advantages and disadvantages." at bounding box center [919, 221] width 416 height 27
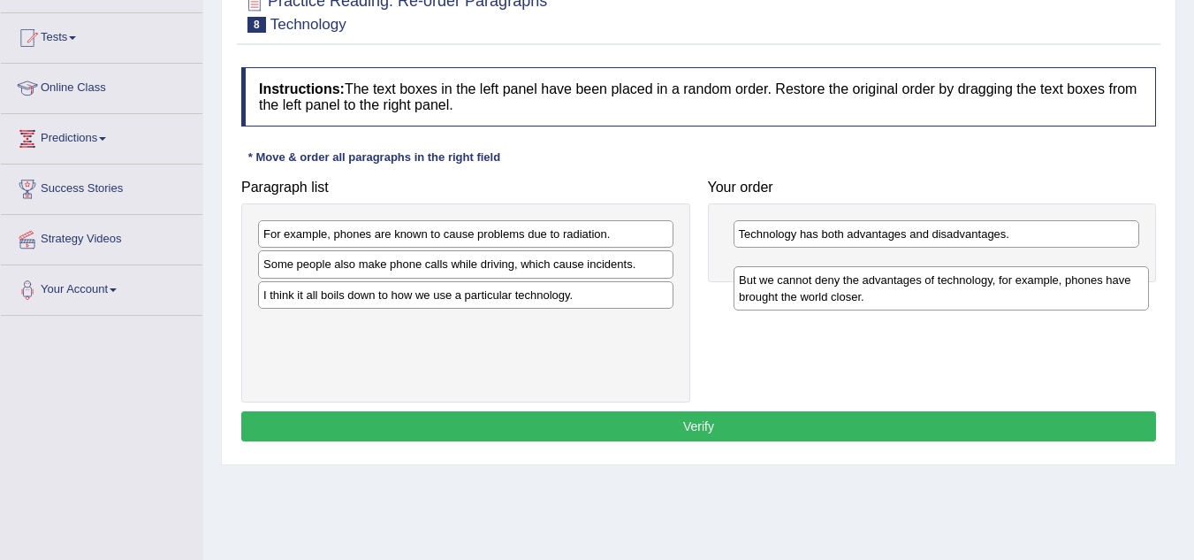
drag, startPoint x: 577, startPoint y: 329, endPoint x: 1054, endPoint y: 284, distance: 478.6
click at [1054, 284] on div "But we cannot deny the advantages of technology, for example, phones have broug…" at bounding box center [942, 288] width 416 height 44
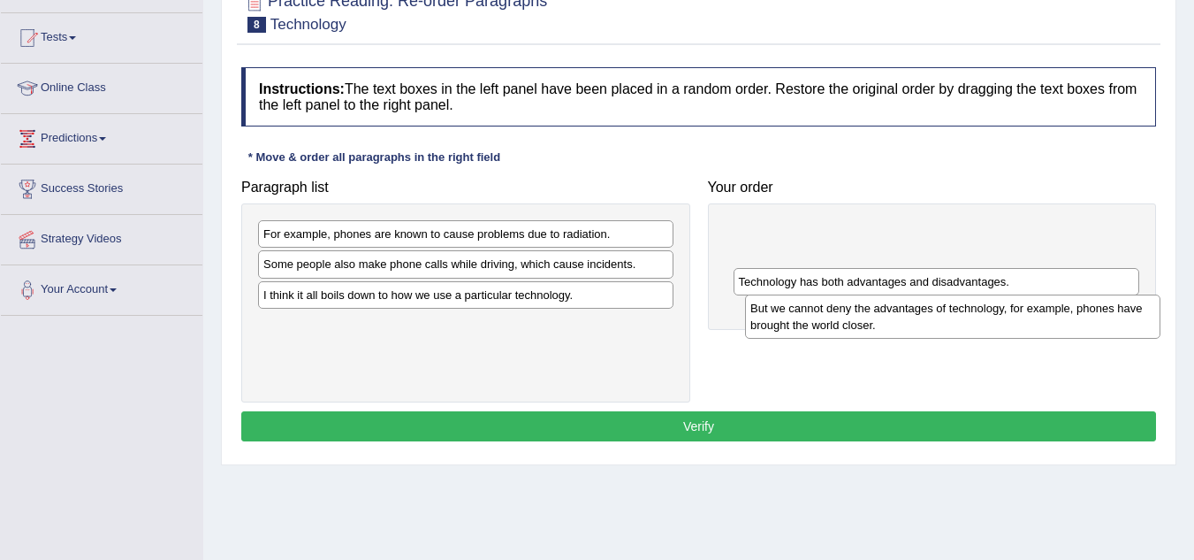
drag, startPoint x: 643, startPoint y: 348, endPoint x: 1130, endPoint y: 332, distance: 487.4
click at [1130, 332] on div "But we cannot deny the advantages of technology, for example, phones have broug…" at bounding box center [953, 316] width 416 height 44
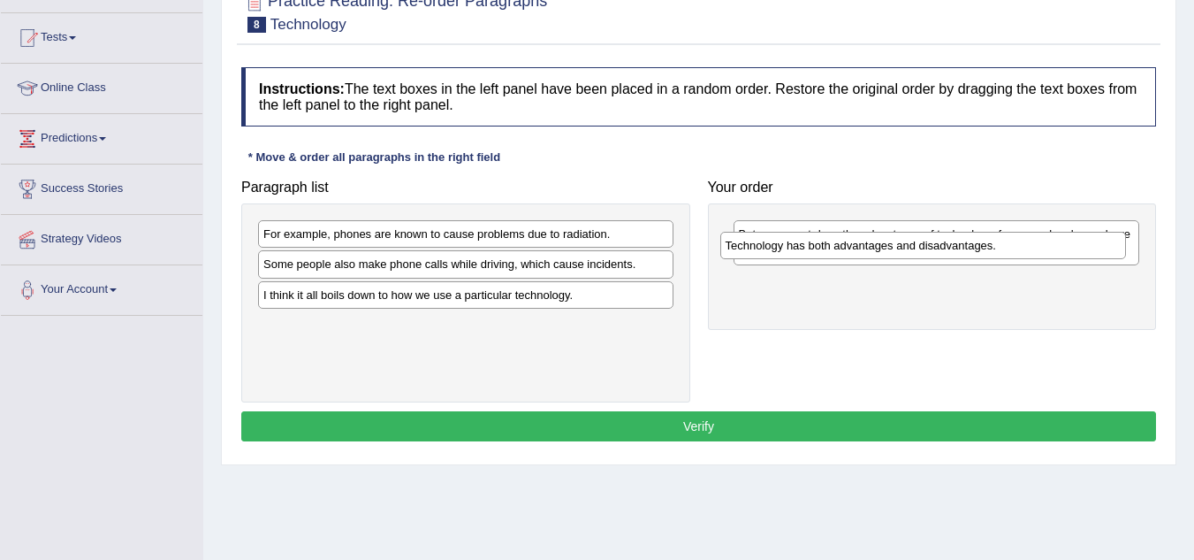
drag, startPoint x: 1084, startPoint y: 287, endPoint x: 1070, endPoint y: 247, distance: 43.1
click at [1070, 247] on div "Technology has both advantages and disadvantages." at bounding box center [923, 245] width 407 height 27
drag, startPoint x: 1024, startPoint y: 288, endPoint x: 1006, endPoint y: 248, distance: 44.3
click at [1006, 248] on div "Technology has both advantages and disadvantages." at bounding box center [916, 239] width 407 height 27
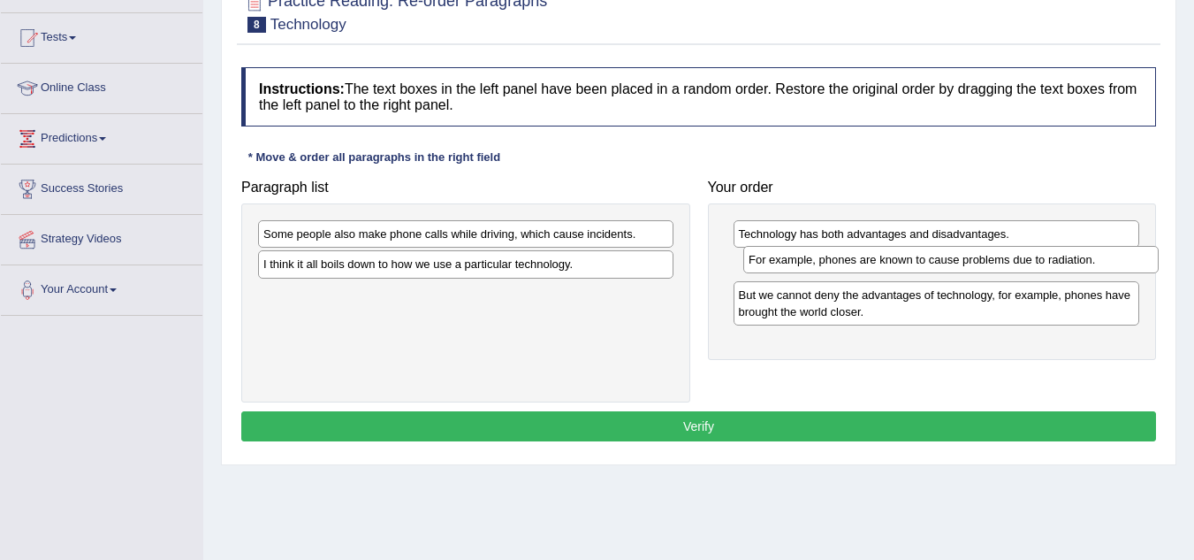
drag, startPoint x: 591, startPoint y: 235, endPoint x: 1071, endPoint y: 262, distance: 481.7
click at [1072, 261] on div "For example, phones are known to cause problems due to radiation." at bounding box center [951, 259] width 416 height 27
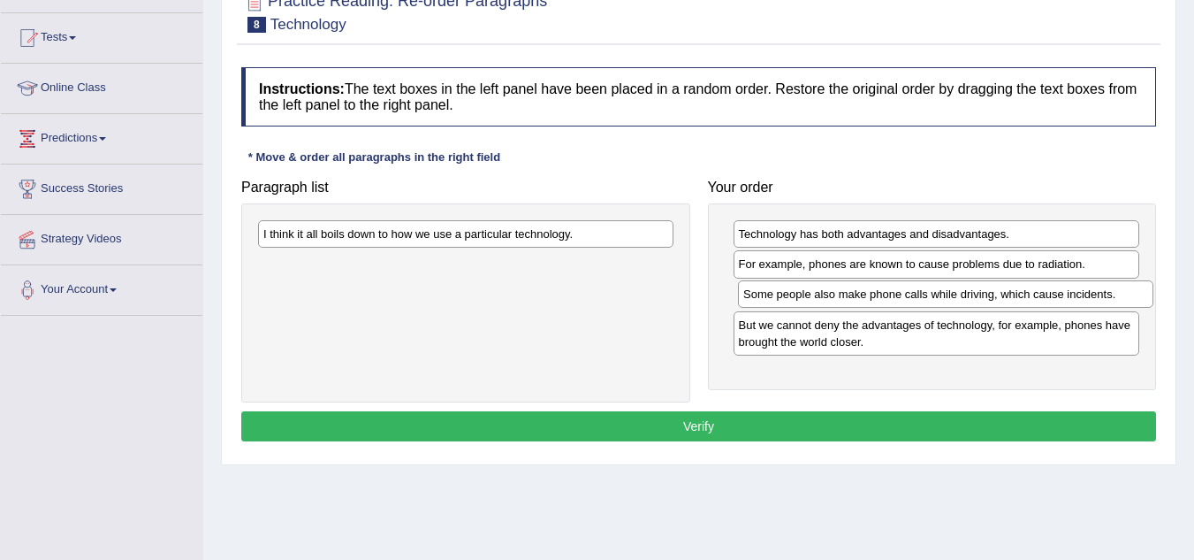
drag, startPoint x: 613, startPoint y: 237, endPoint x: 1093, endPoint y: 297, distance: 483.8
click at [1093, 297] on div "Some people also make phone calls while driving, which cause incidents." at bounding box center [946, 293] width 416 height 27
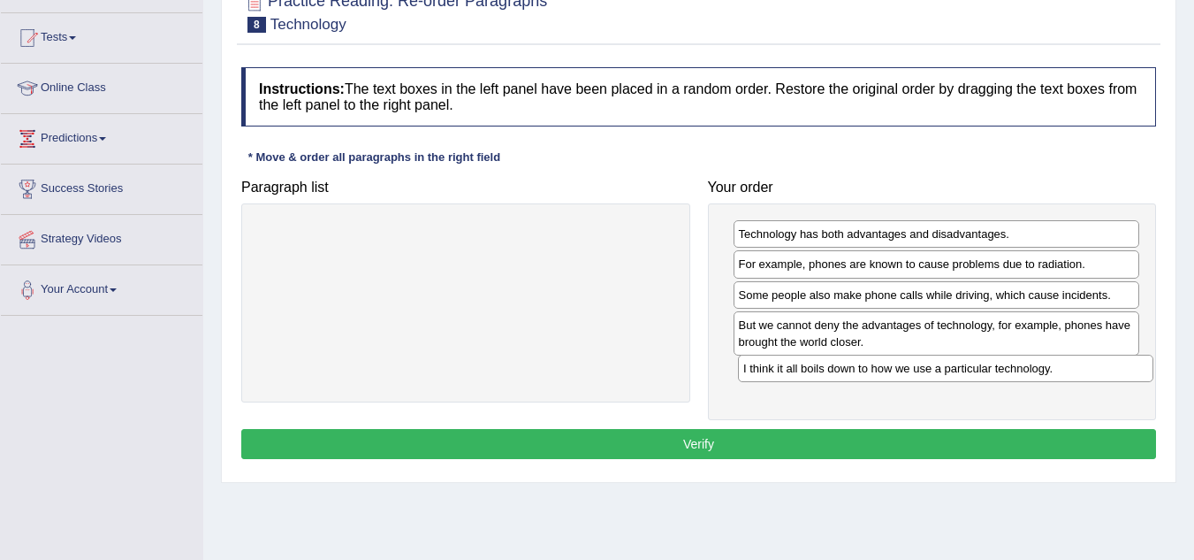
drag, startPoint x: 574, startPoint y: 232, endPoint x: 1054, endPoint y: 366, distance: 498.5
click at [1054, 366] on div "I think it all boils down to how we use a particular technology." at bounding box center [946, 368] width 416 height 27
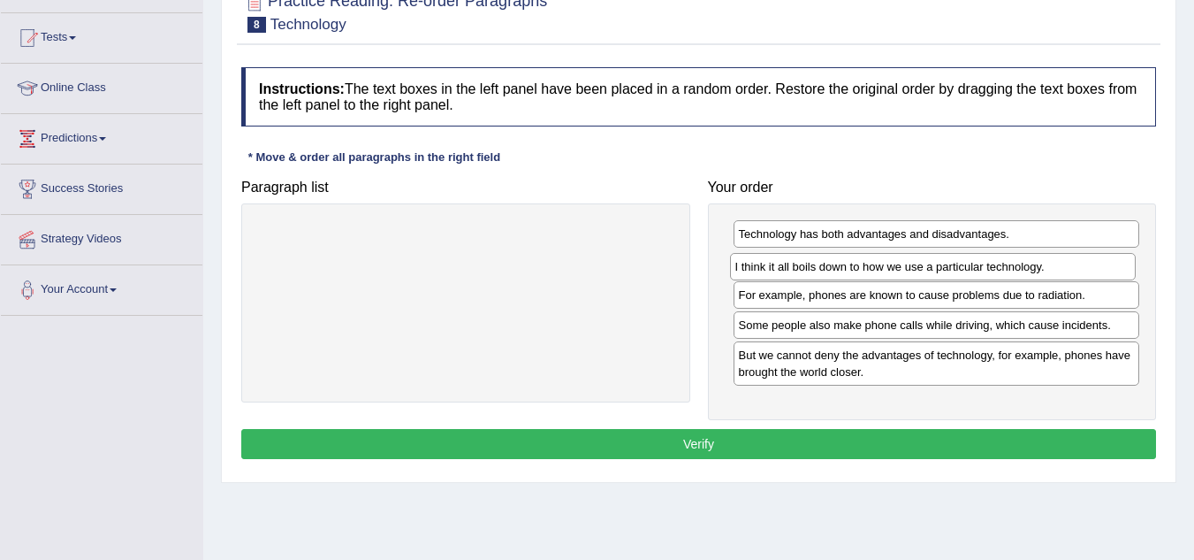
drag, startPoint x: 1021, startPoint y: 375, endPoint x: 1018, endPoint y: 270, distance: 105.2
click at [1018, 270] on div "I think it all boils down to how we use a particular technology." at bounding box center [933, 266] width 407 height 27
click at [644, 441] on button "Verify" at bounding box center [698, 444] width 915 height 30
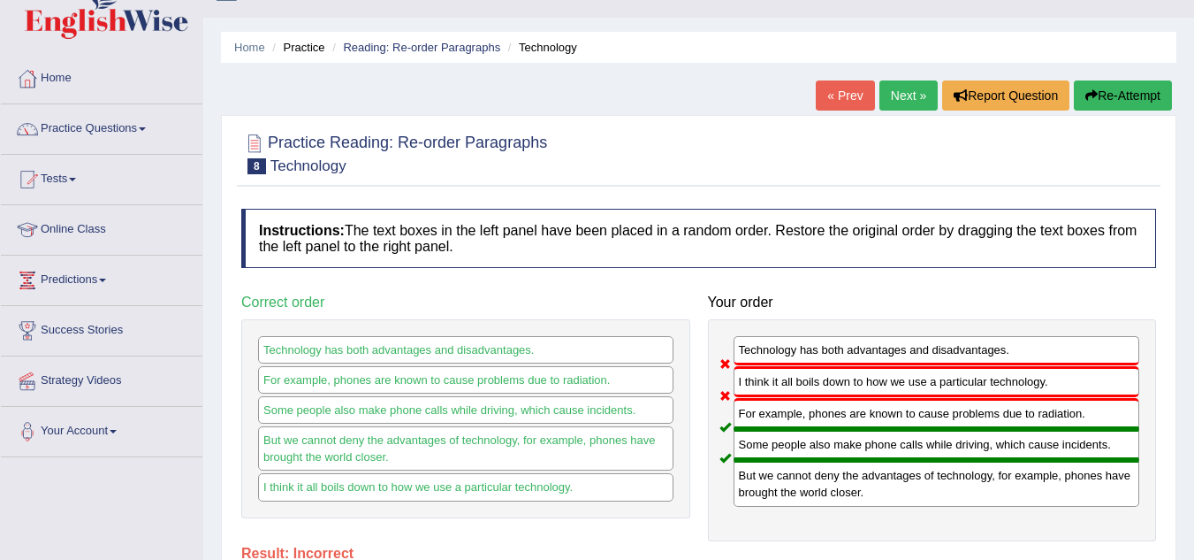
scroll to position [33, 0]
click at [1120, 104] on button "Re-Attempt" at bounding box center [1123, 96] width 98 height 30
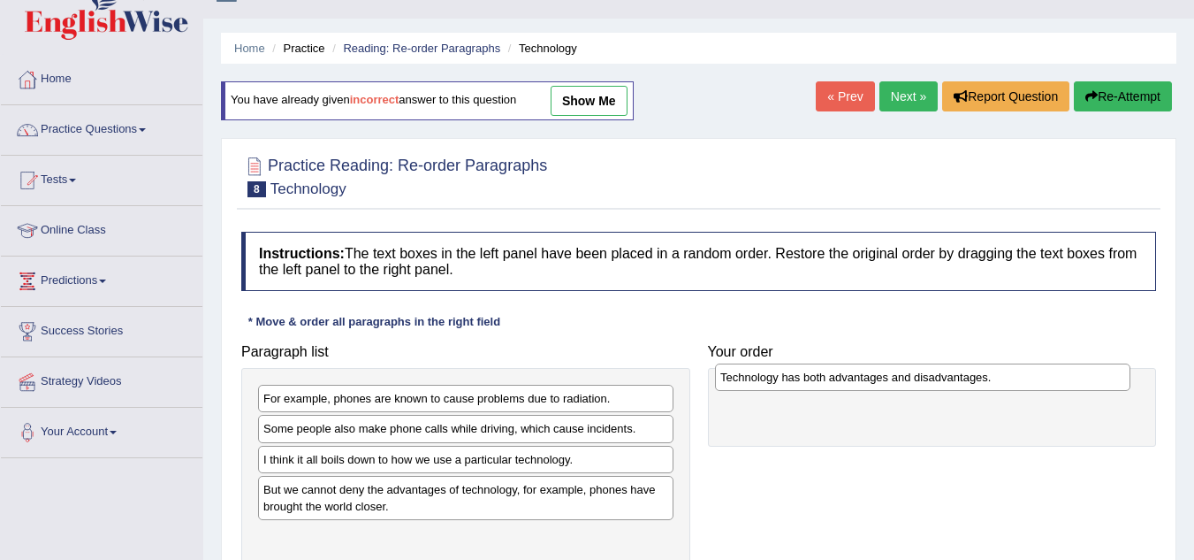
drag, startPoint x: 485, startPoint y: 459, endPoint x: 942, endPoint y: 377, distance: 464.4
click at [942, 377] on div "Technology has both advantages and disadvantages." at bounding box center [923, 376] width 416 height 27
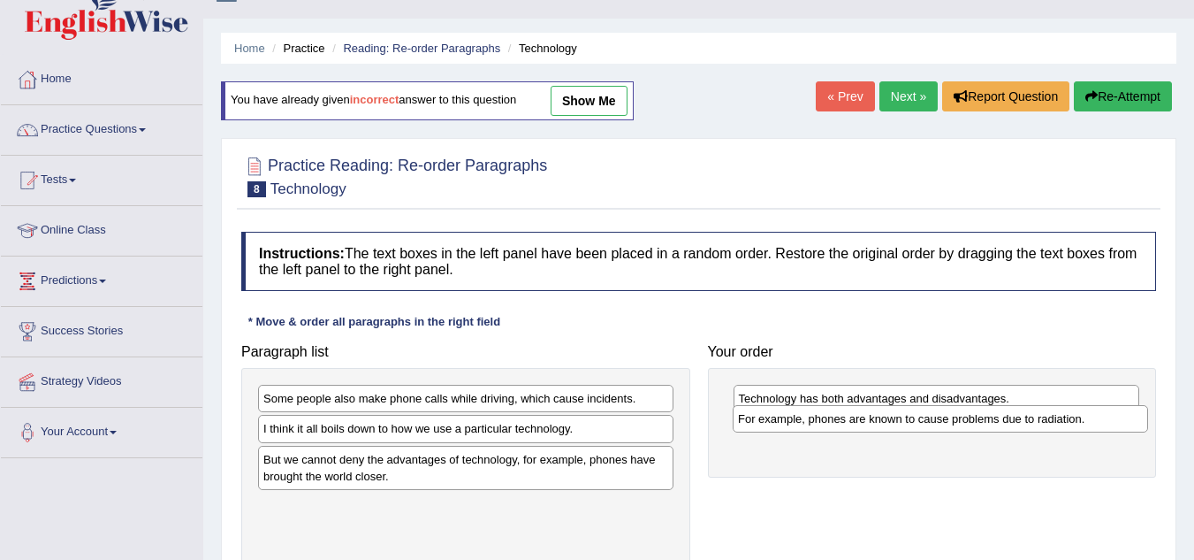
drag, startPoint x: 546, startPoint y: 399, endPoint x: 1021, endPoint y: 423, distance: 475.4
click at [1021, 423] on div "For example, phones are known to cause problems due to radiation." at bounding box center [941, 418] width 416 height 27
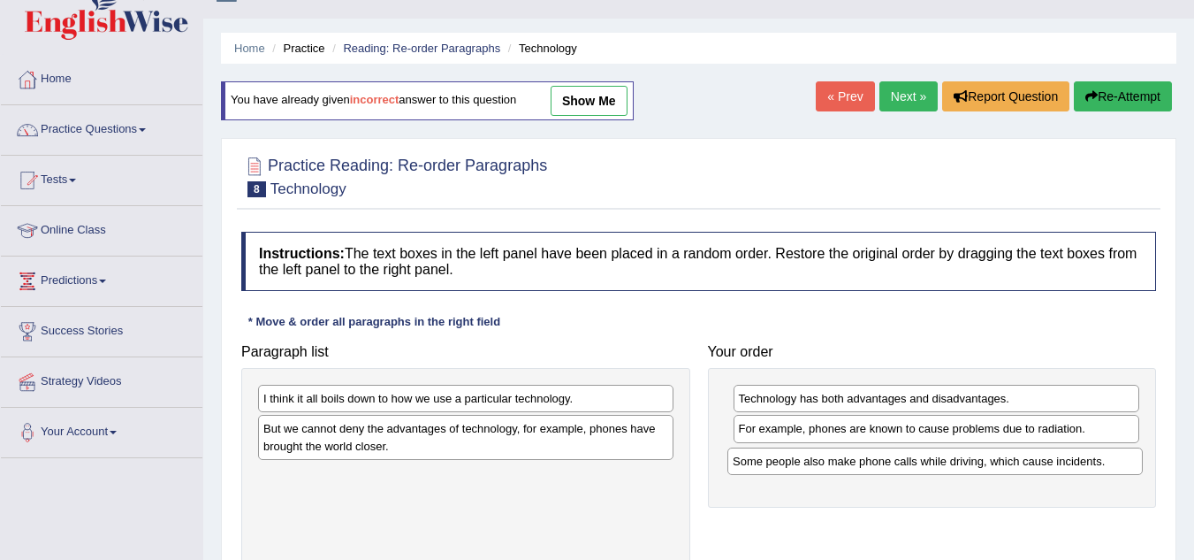
drag, startPoint x: 604, startPoint y: 391, endPoint x: 1073, endPoint y: 454, distance: 473.6
click at [1073, 454] on div "Some people also make phone calls while driving, which cause incidents." at bounding box center [936, 460] width 416 height 27
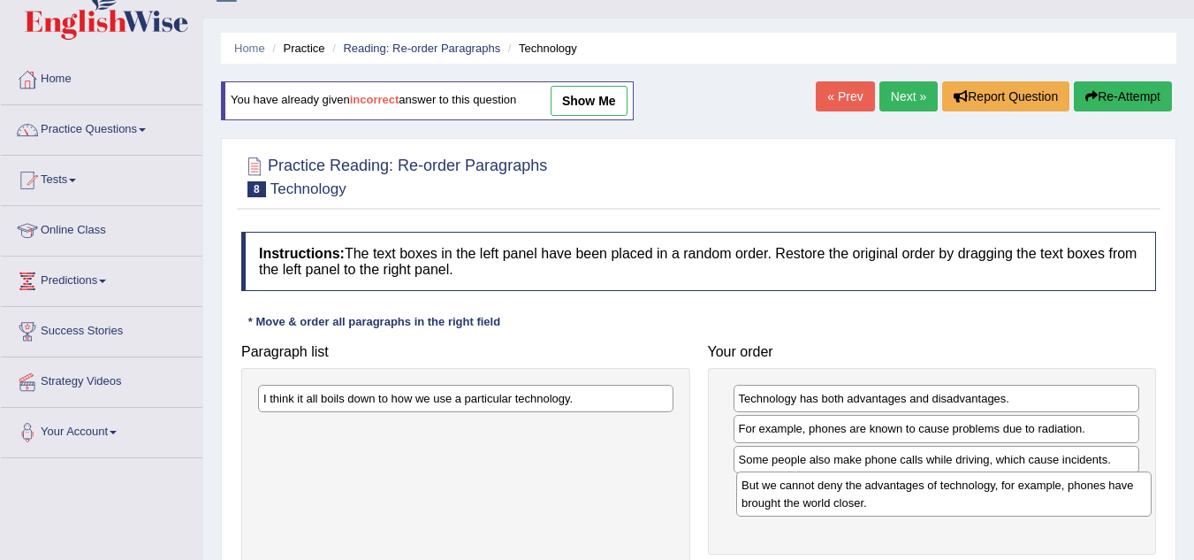
drag, startPoint x: 658, startPoint y: 438, endPoint x: 1139, endPoint y: 492, distance: 483.9
click at [1139, 492] on div "But we cannot deny the advantages of technology, for example, phones have broug…" at bounding box center [944, 493] width 416 height 44
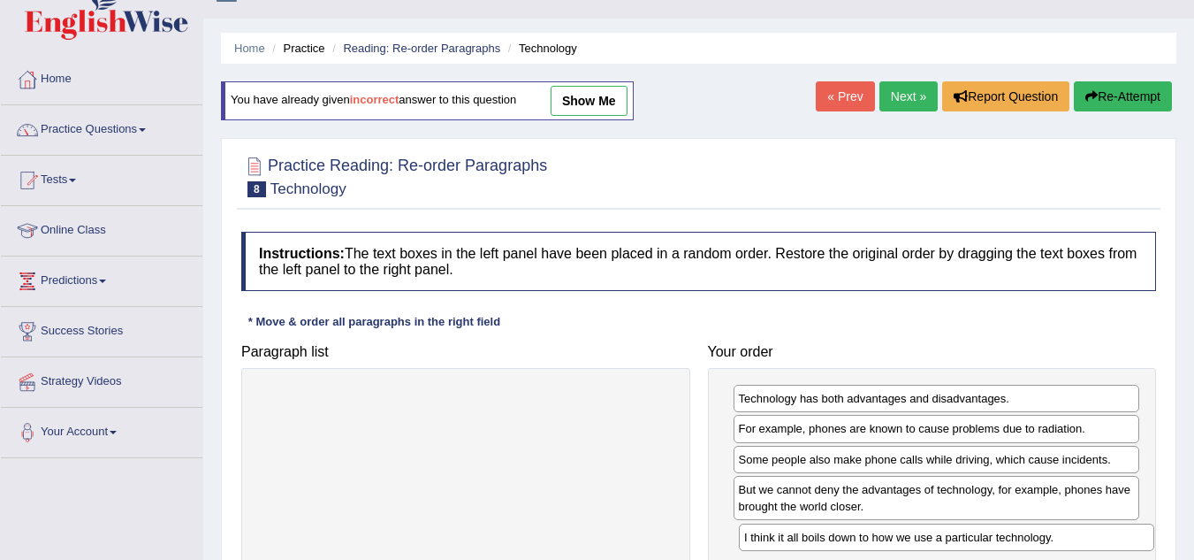
drag, startPoint x: 653, startPoint y: 394, endPoint x: 1134, endPoint y: 533, distance: 500.5
click at [1134, 533] on div "I think it all boils down to how we use a particular technology." at bounding box center [947, 536] width 416 height 27
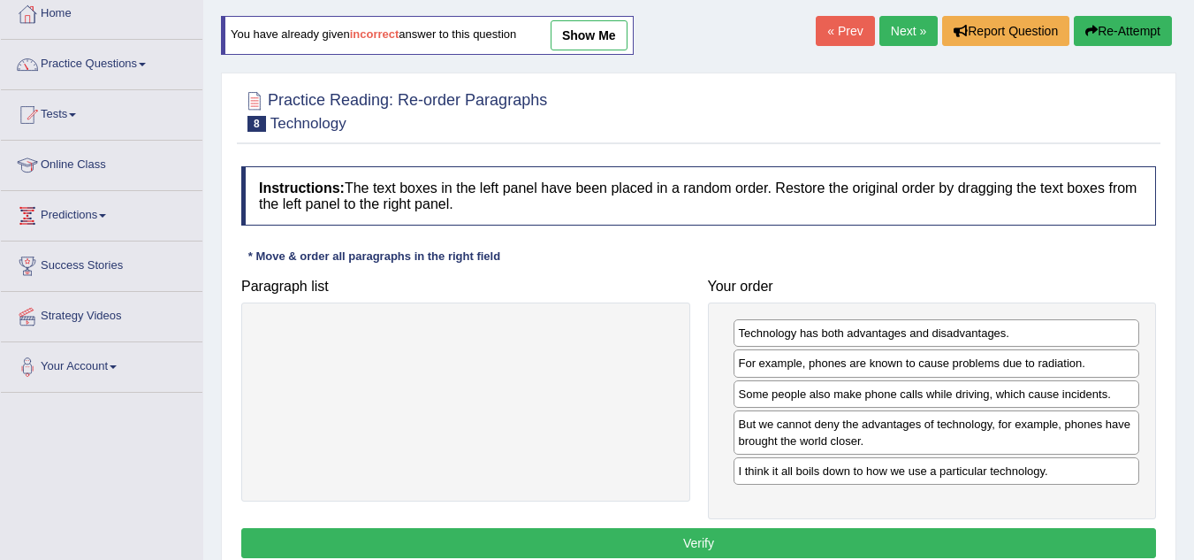
scroll to position [99, 0]
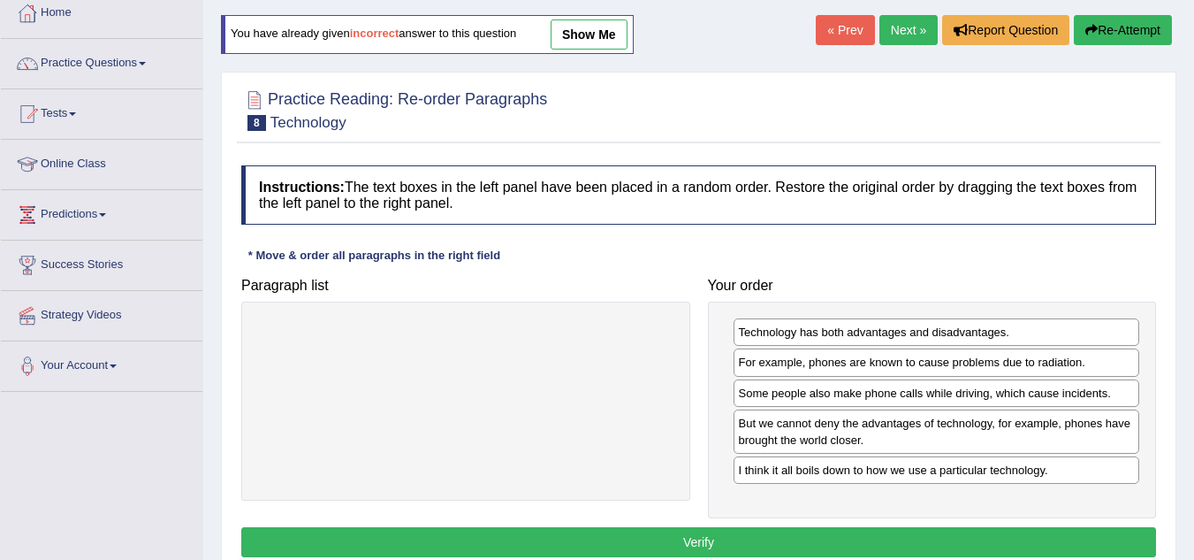
click at [926, 533] on button "Verify" at bounding box center [698, 542] width 915 height 30
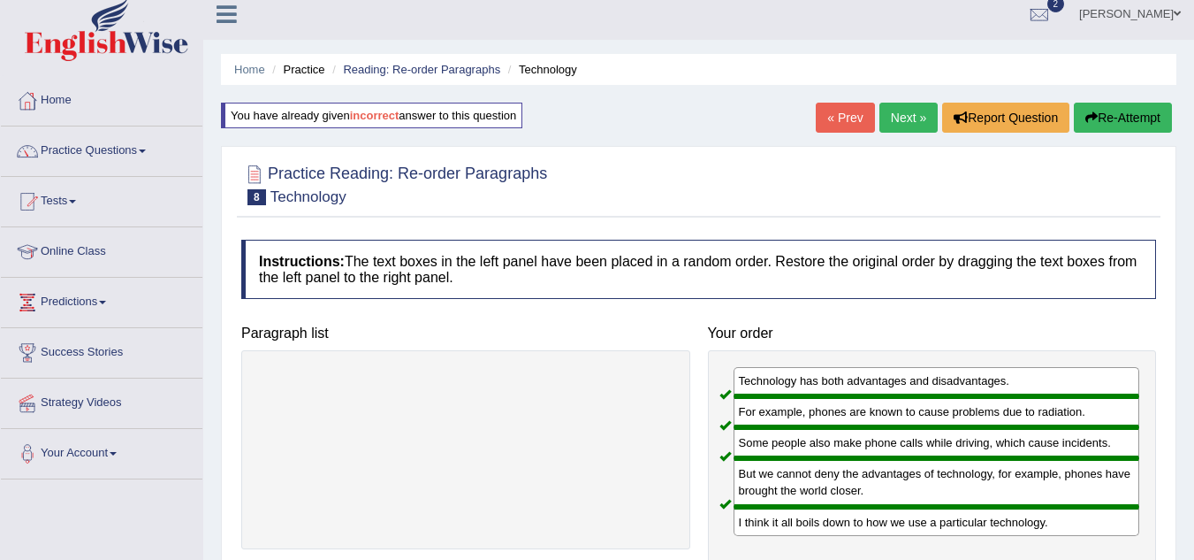
scroll to position [0, 0]
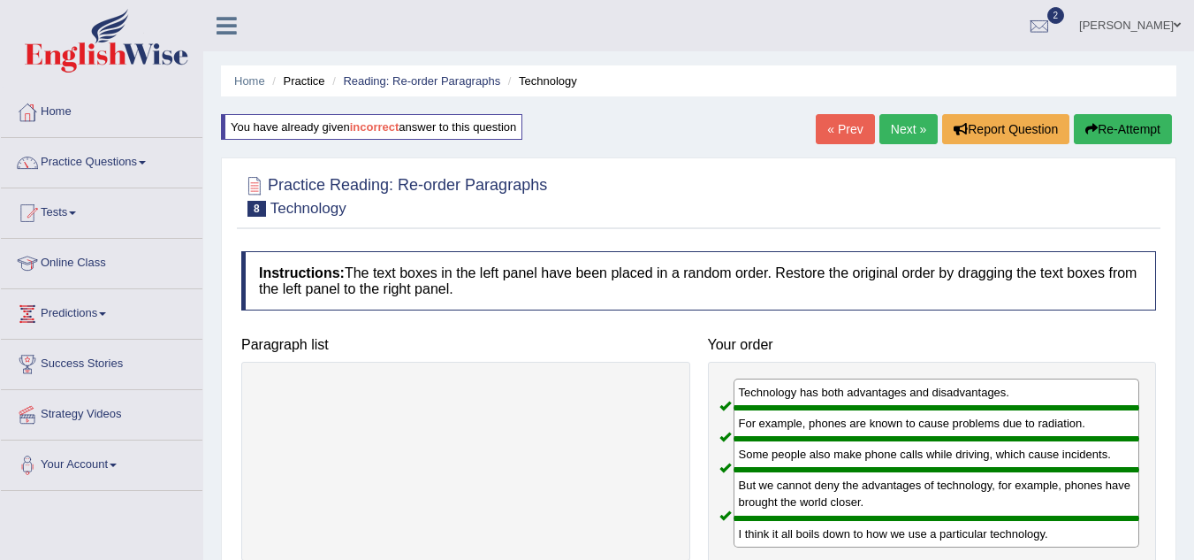
click at [896, 121] on link "Next »" at bounding box center [909, 129] width 58 height 30
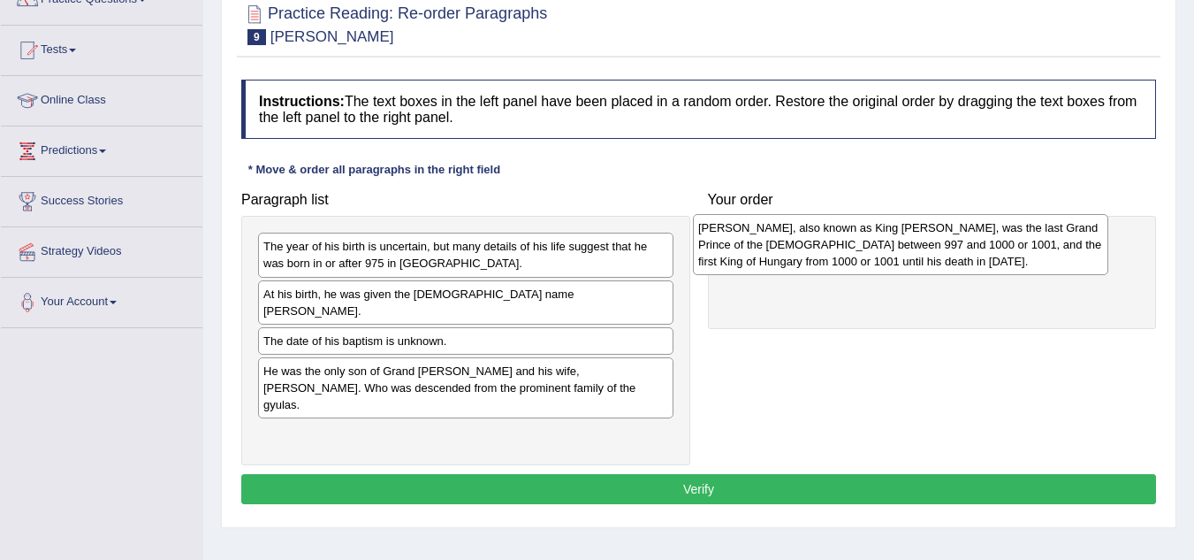
drag, startPoint x: 437, startPoint y: 410, endPoint x: 872, endPoint y: 237, distance: 468.2
click at [872, 237] on div "[PERSON_NAME], also known as King [PERSON_NAME], was the last Grand Prince of t…" at bounding box center [901, 244] width 416 height 61
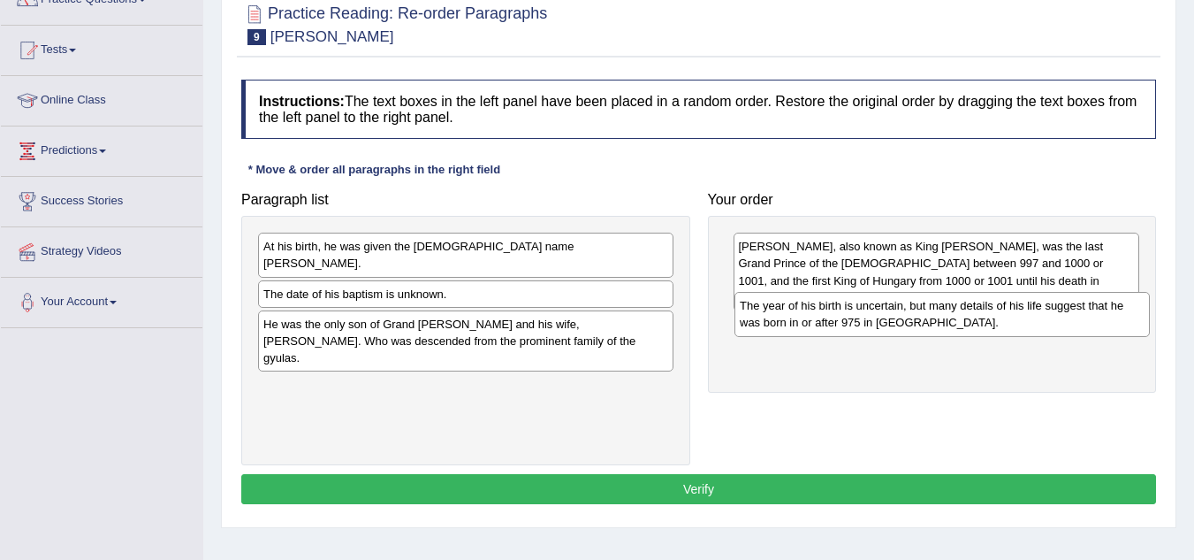
drag, startPoint x: 623, startPoint y: 259, endPoint x: 1100, endPoint y: 318, distance: 480.2
click at [1100, 318] on div "The year of his birth is uncertain, but many details of his life suggest that h…" at bounding box center [943, 314] width 416 height 44
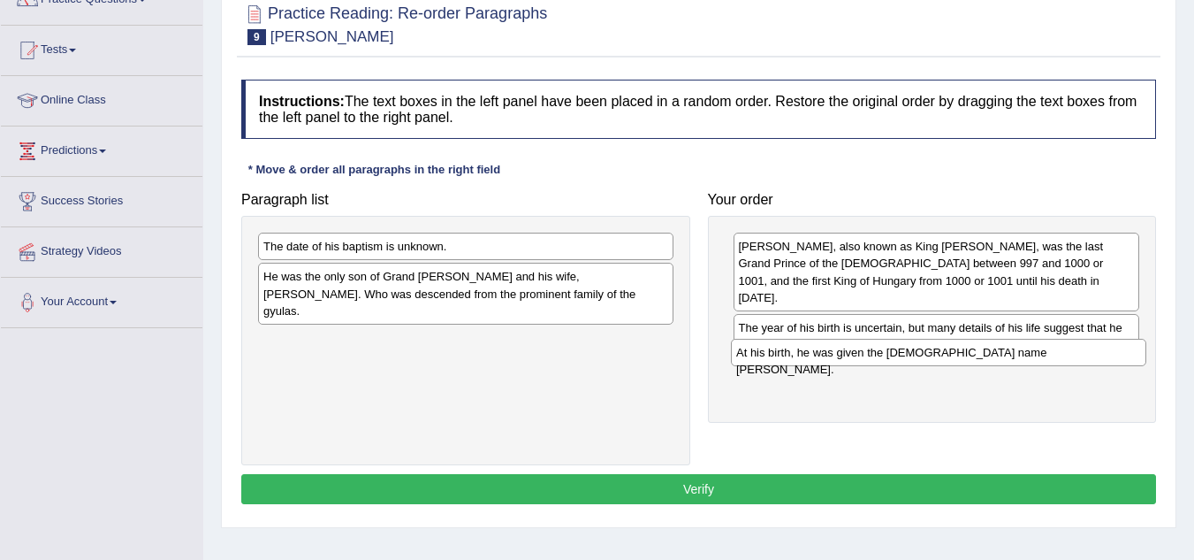
drag, startPoint x: 592, startPoint y: 248, endPoint x: 1067, endPoint y: 354, distance: 486.4
click at [1067, 354] on div "At his birth, he was given the pagan name Vajk." at bounding box center [939, 352] width 416 height 27
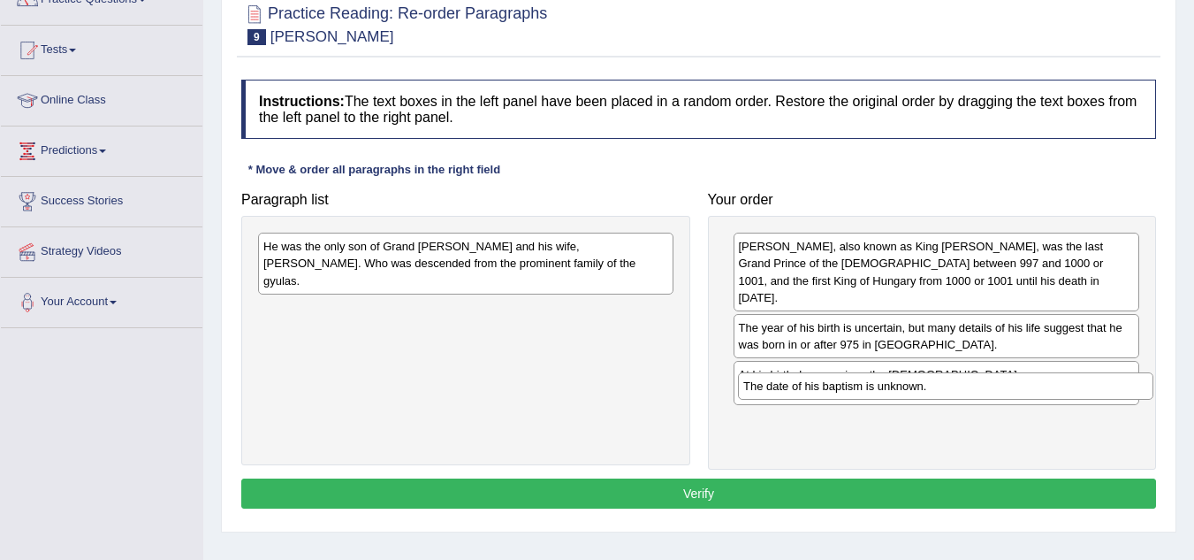
drag, startPoint x: 551, startPoint y: 256, endPoint x: 1031, endPoint y: 396, distance: 499.9
click at [1031, 396] on div "The date of his baptism is unknown." at bounding box center [946, 385] width 416 height 27
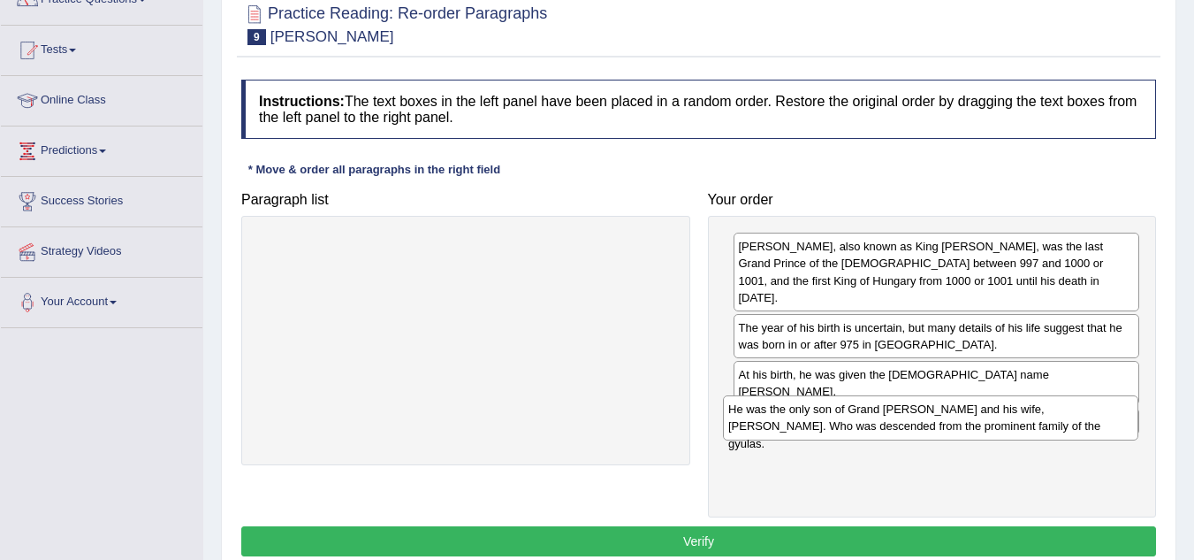
drag, startPoint x: 523, startPoint y: 255, endPoint x: 988, endPoint y: 417, distance: 492.6
click at [988, 417] on div "He was the only son of Grand Prince Geza and his wife, Sarolt. Who was descende…" at bounding box center [931, 417] width 416 height 44
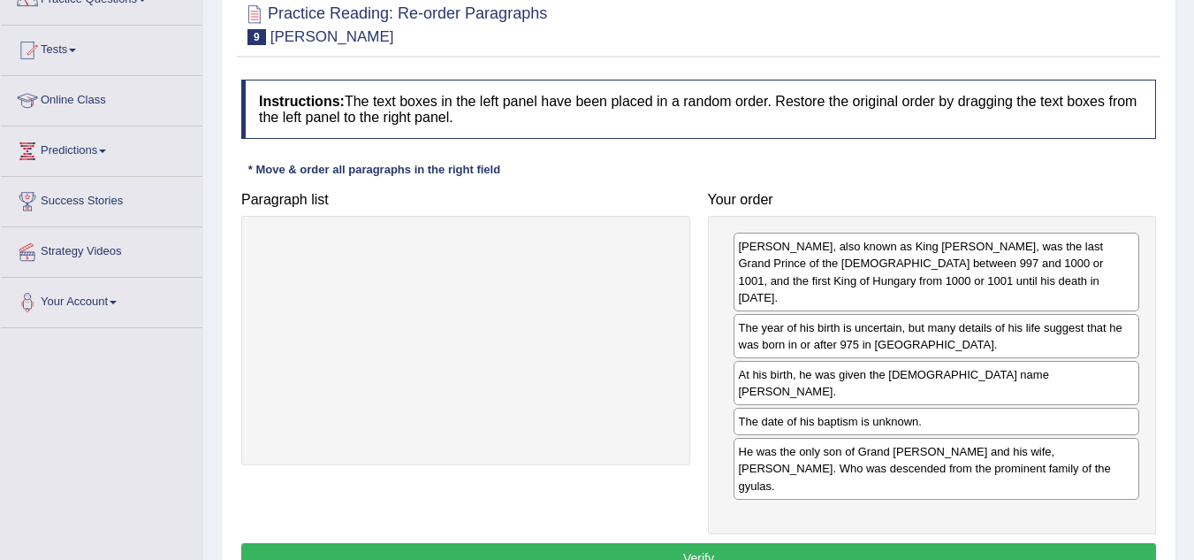
click at [689, 543] on button "Verify" at bounding box center [698, 558] width 915 height 30
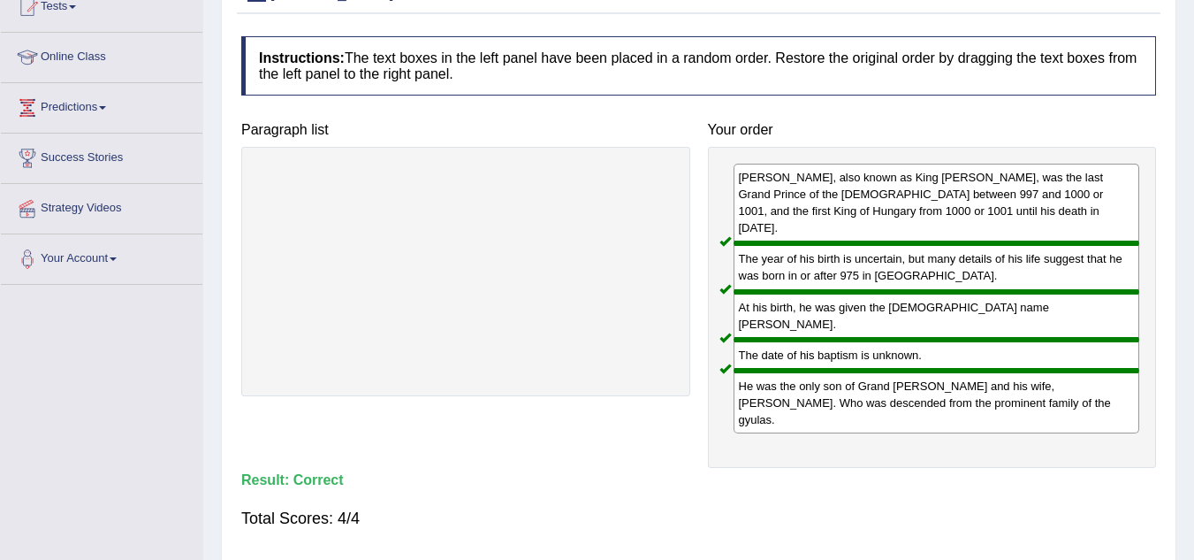
scroll to position [213, 0]
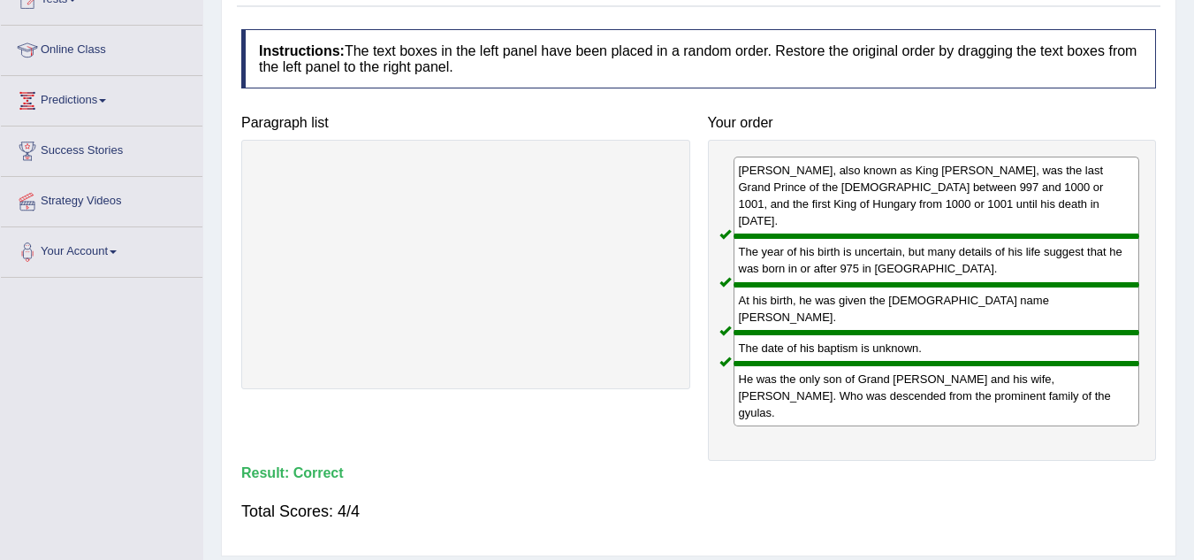
click at [600, 400] on div "Paragraph list Correct order Stephen I, also known as King Saint Stephen, was t…" at bounding box center [699, 283] width 933 height 355
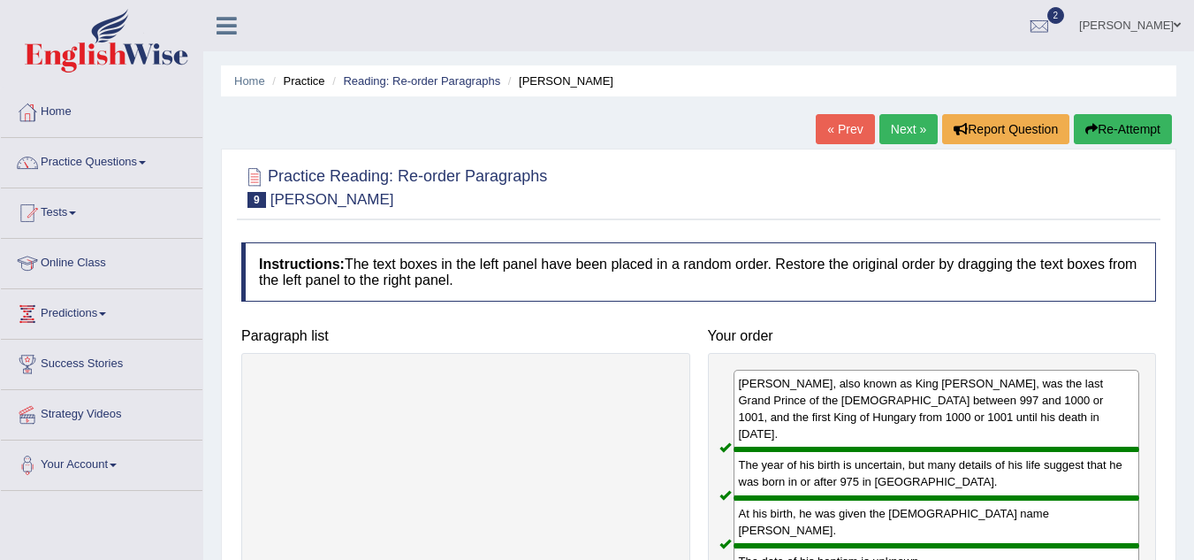
click at [899, 132] on link "Next »" at bounding box center [909, 129] width 58 height 30
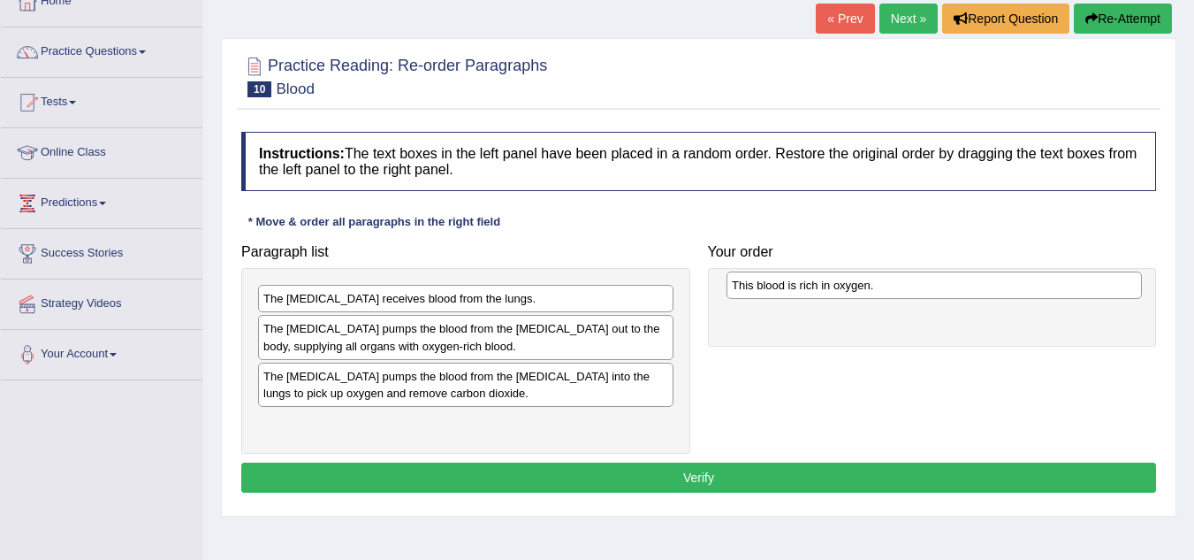
drag, startPoint x: 461, startPoint y: 423, endPoint x: 927, endPoint y: 286, distance: 486.5
click at [927, 286] on div "This blood is rich in oxygen." at bounding box center [935, 284] width 416 height 27
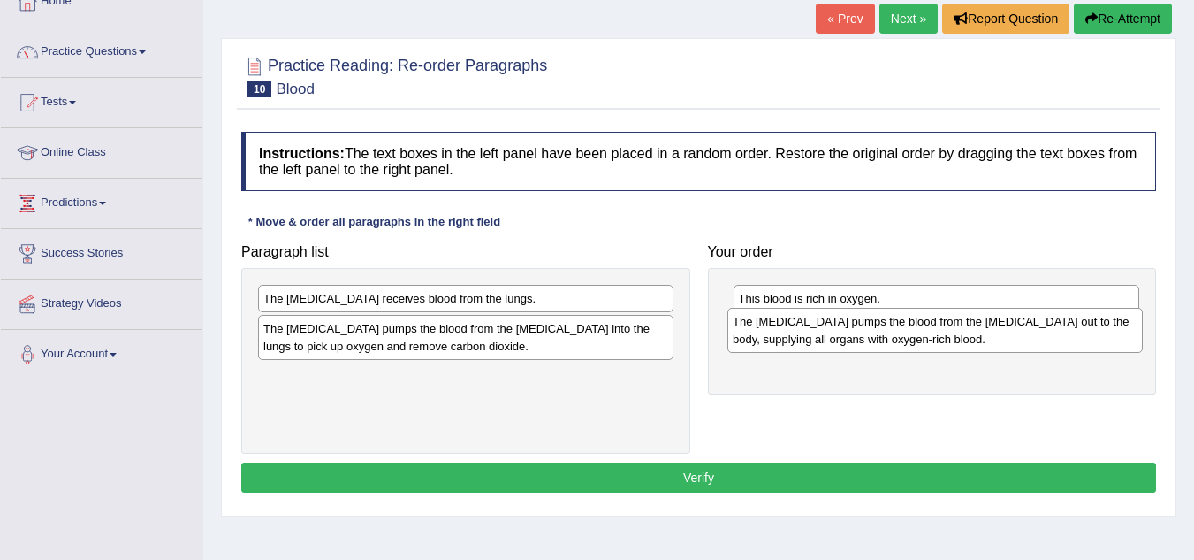
drag, startPoint x: 494, startPoint y: 344, endPoint x: 964, endPoint y: 337, distance: 469.5
click at [964, 337] on div "The left ventricle pumps the blood from the left atrium out to the body, supply…" at bounding box center [936, 330] width 416 height 44
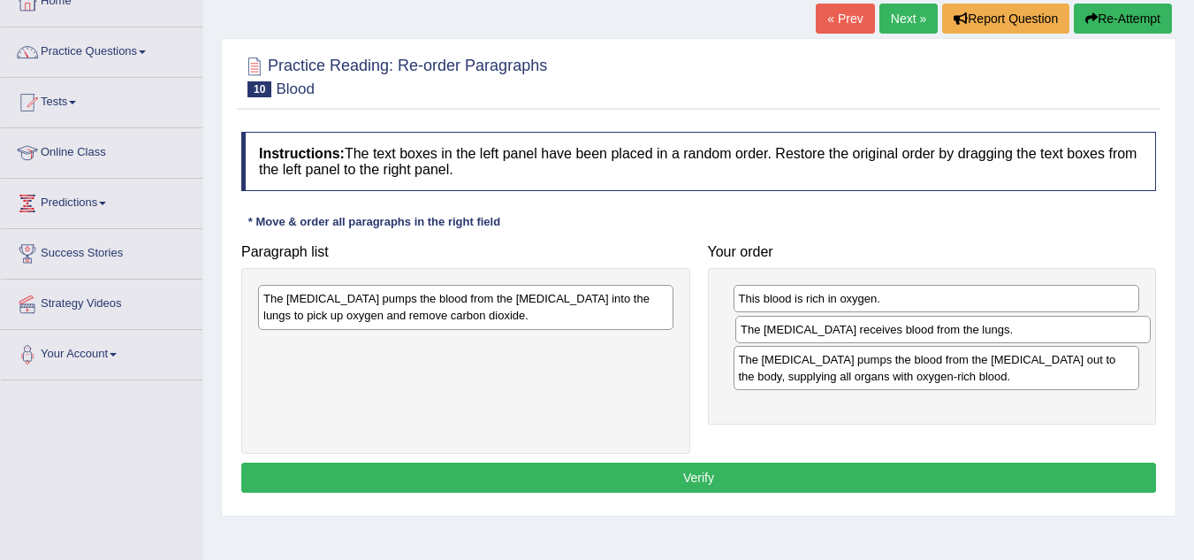
drag, startPoint x: 610, startPoint y: 295, endPoint x: 1087, endPoint y: 326, distance: 478.4
click at [1087, 326] on div "The left atrium receives blood from the lungs." at bounding box center [944, 329] width 416 height 27
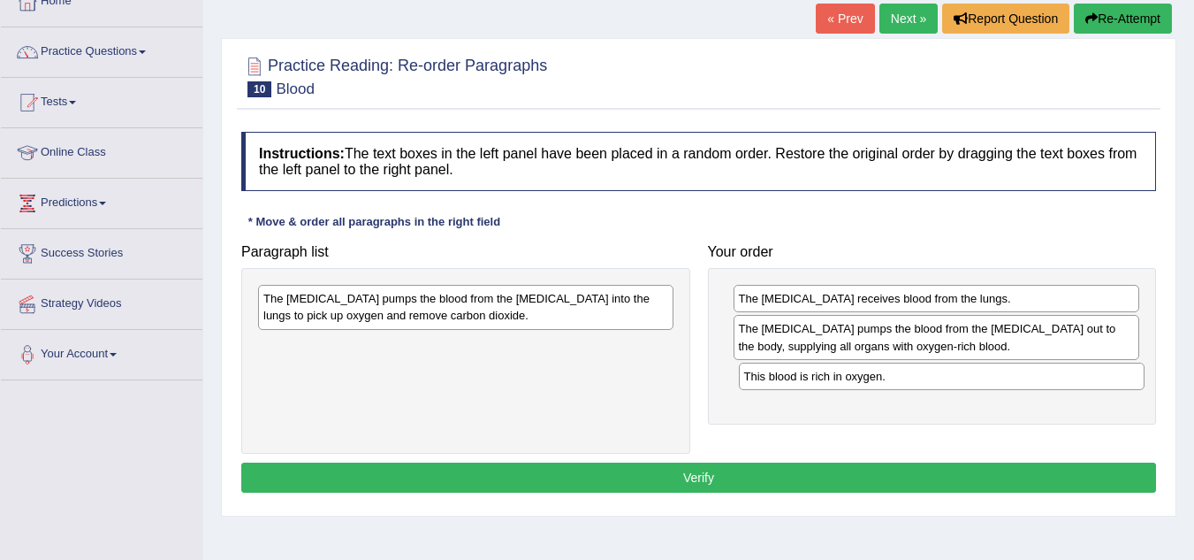
drag, startPoint x: 882, startPoint y: 300, endPoint x: 888, endPoint y: 377, distance: 78.0
click at [888, 377] on div "This blood is rich in oxygen." at bounding box center [942, 375] width 407 height 27
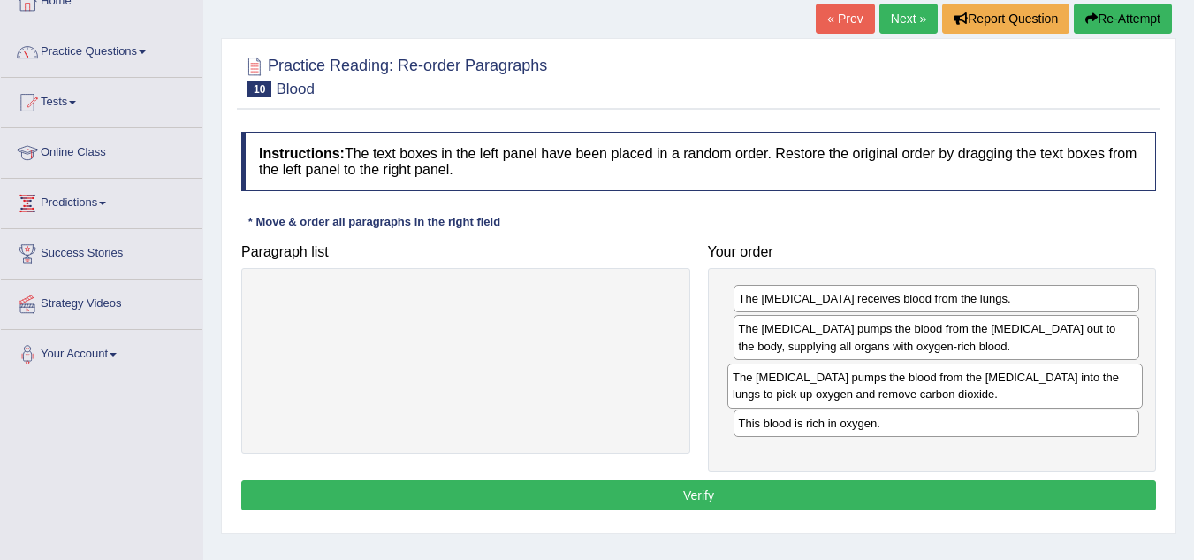
drag, startPoint x: 620, startPoint y: 322, endPoint x: 1089, endPoint y: 400, distance: 476.0
click at [1089, 400] on div "The right ventricle pumps the blood from the right atrium into the lungs to pic…" at bounding box center [936, 385] width 416 height 44
click at [813, 502] on button "Verify" at bounding box center [698, 495] width 915 height 30
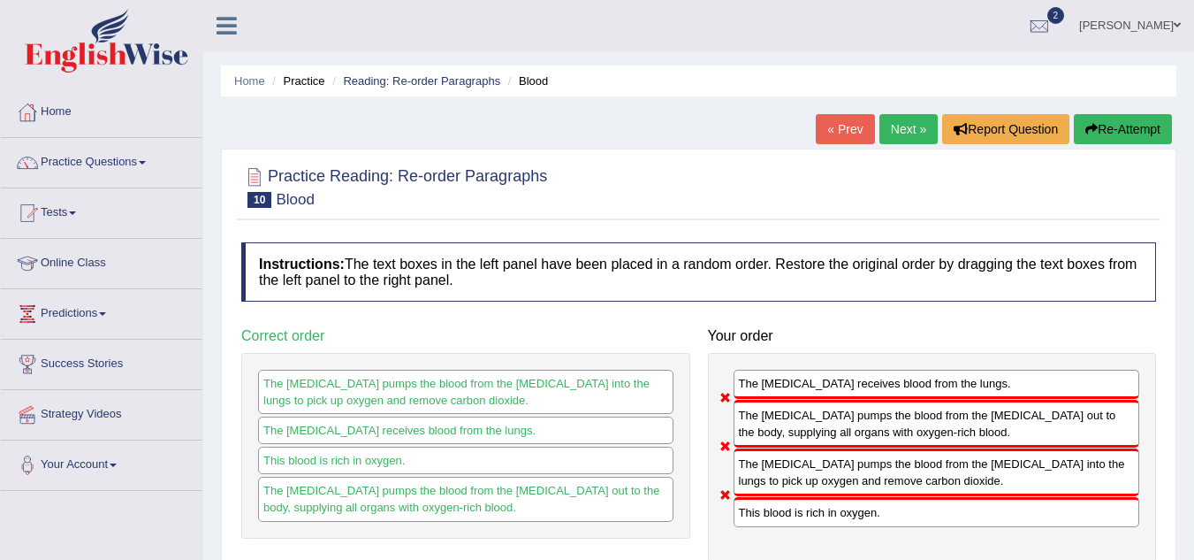
click at [1140, 130] on button "Re-Attempt" at bounding box center [1123, 129] width 98 height 30
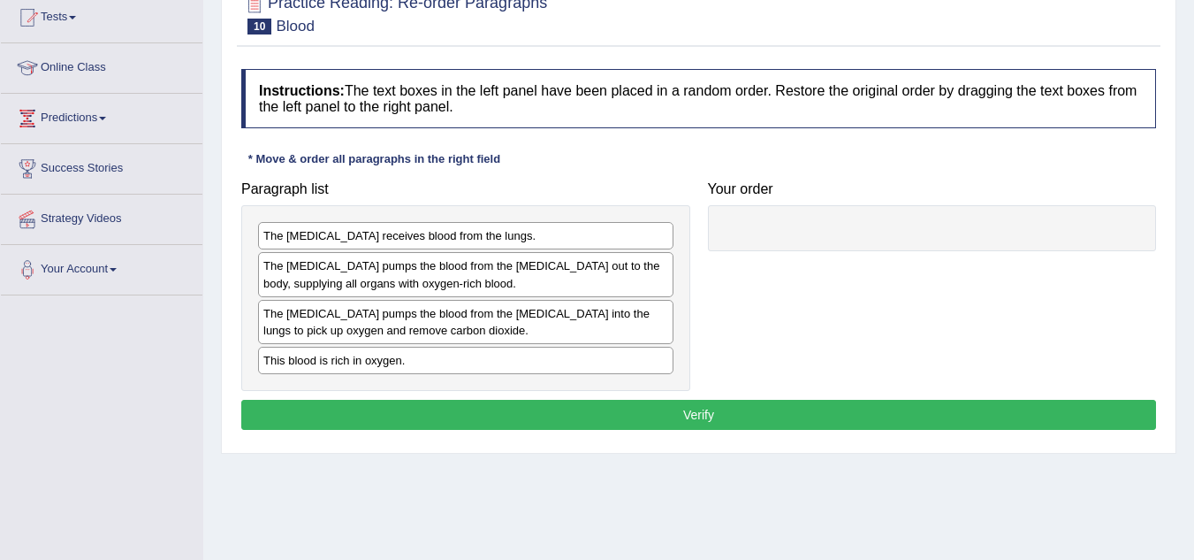
scroll to position [196, 0]
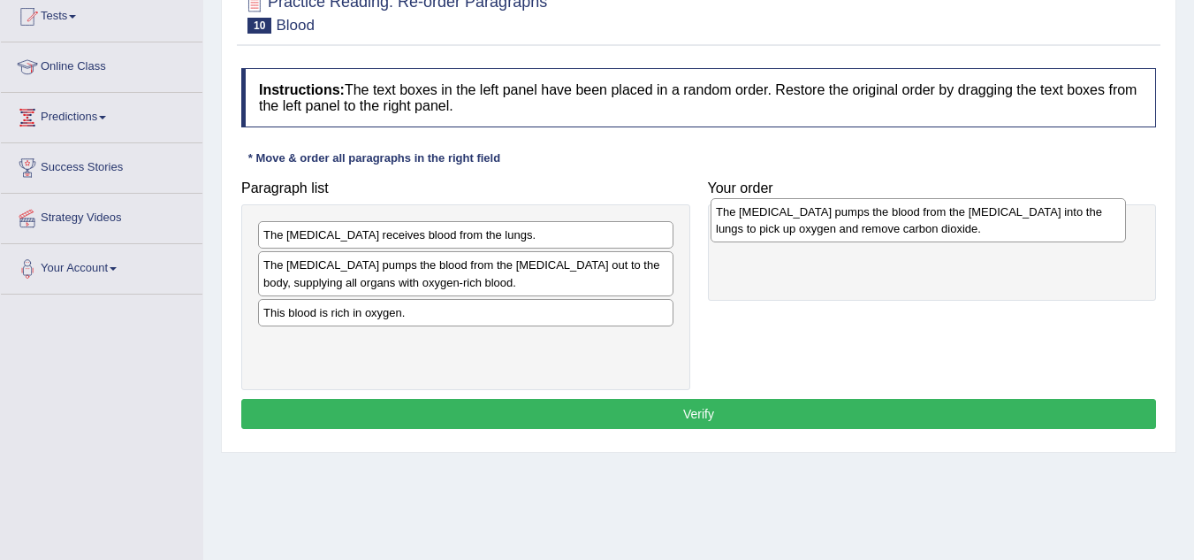
drag, startPoint x: 492, startPoint y: 323, endPoint x: 945, endPoint y: 222, distance: 463.7
click at [945, 222] on div "The [MEDICAL_DATA] pumps the blood from the [MEDICAL_DATA] into the lungs to pi…" at bounding box center [919, 220] width 416 height 44
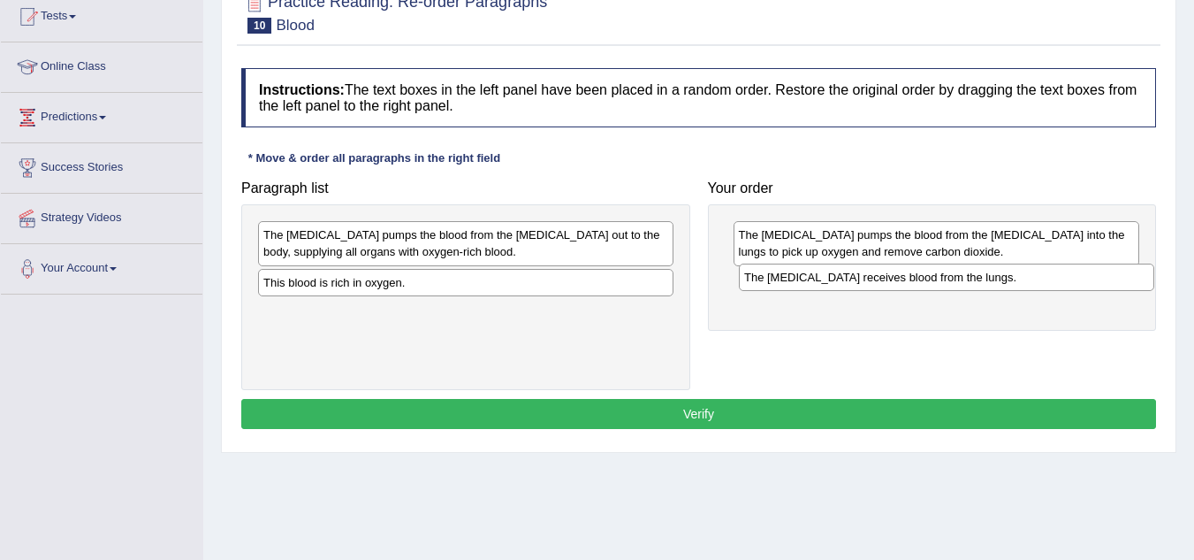
drag, startPoint x: 496, startPoint y: 238, endPoint x: 977, endPoint y: 280, distance: 482.8
click at [977, 280] on div "The [MEDICAL_DATA] receives blood from the lungs." at bounding box center [947, 276] width 416 height 27
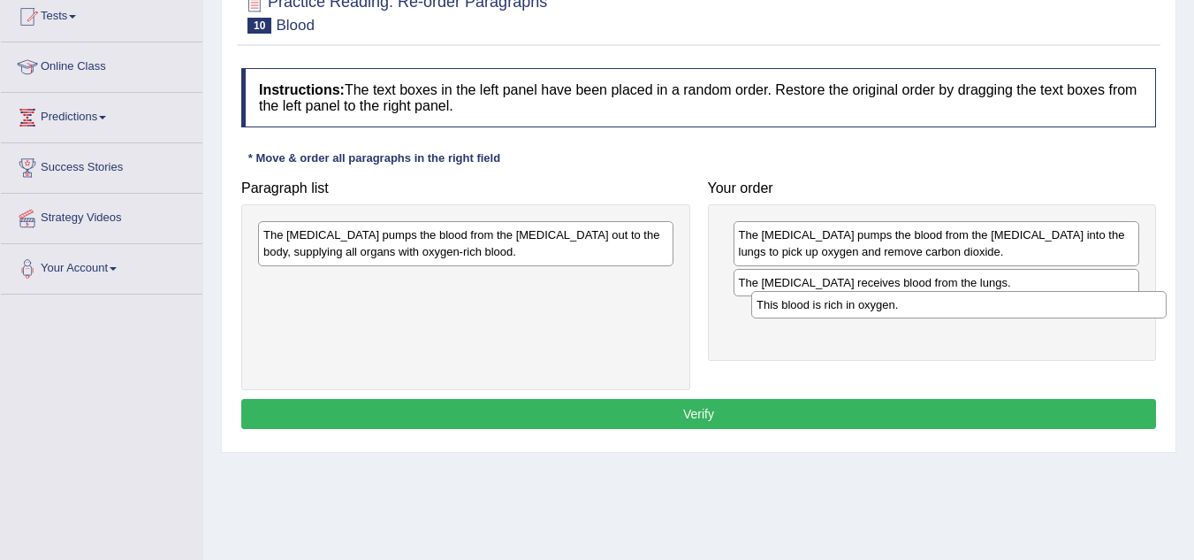
drag, startPoint x: 576, startPoint y: 286, endPoint x: 1064, endPoint y: 309, distance: 488.6
click at [1064, 309] on div "This blood is rich in oxygen." at bounding box center [959, 304] width 416 height 27
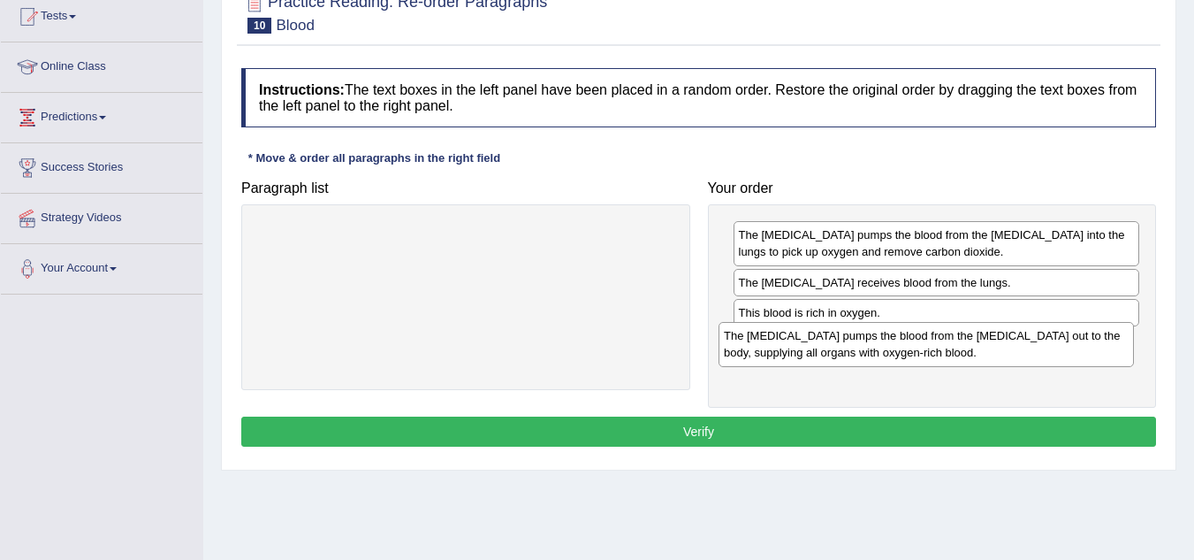
drag, startPoint x: 583, startPoint y: 248, endPoint x: 1044, endPoint y: 349, distance: 471.5
click at [1044, 349] on div "The left ventricle pumps the blood from the left atrium out to the body, supply…" at bounding box center [927, 344] width 416 height 44
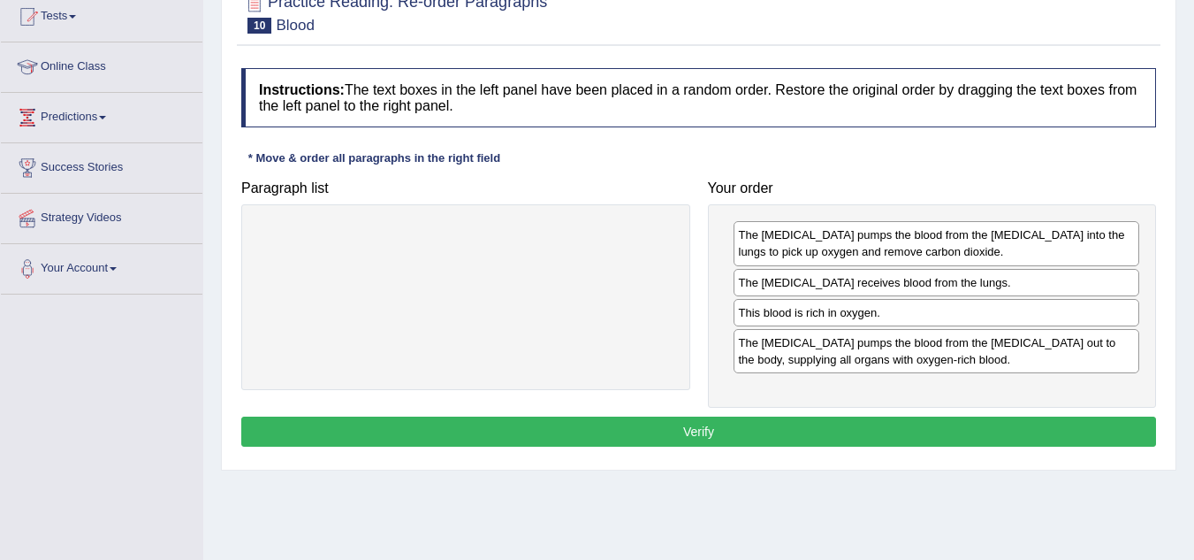
click at [754, 434] on button "Verify" at bounding box center [698, 431] width 915 height 30
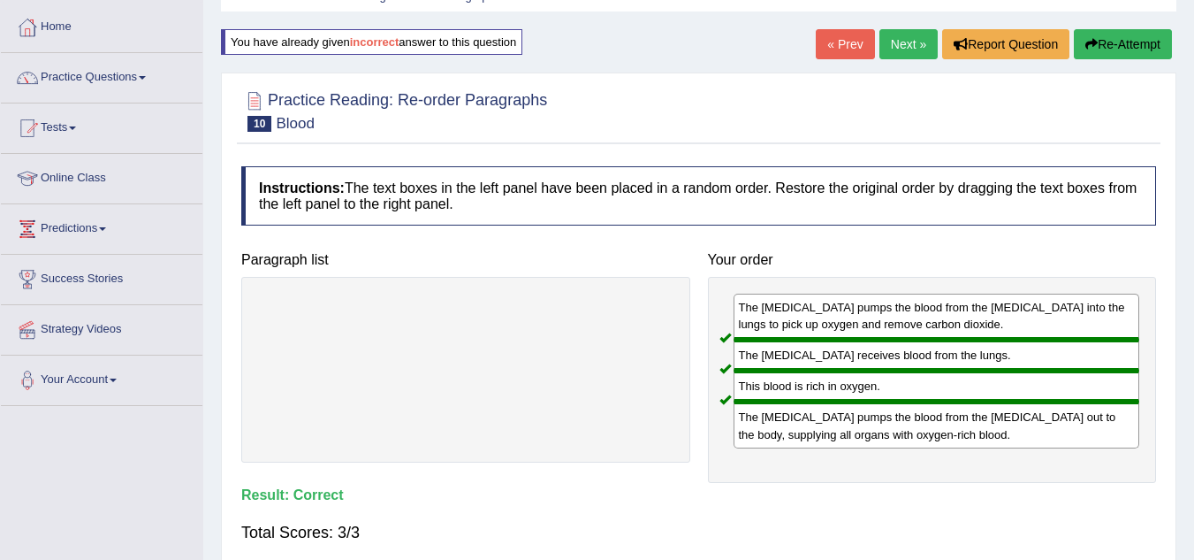
scroll to position [84, 0]
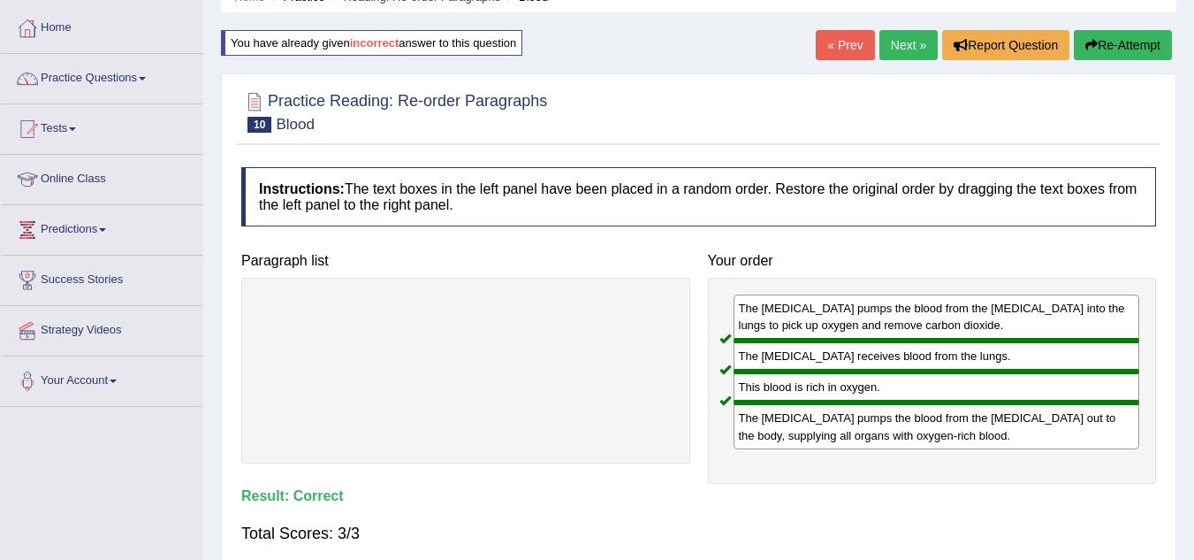
click at [915, 49] on link "Next »" at bounding box center [909, 45] width 58 height 30
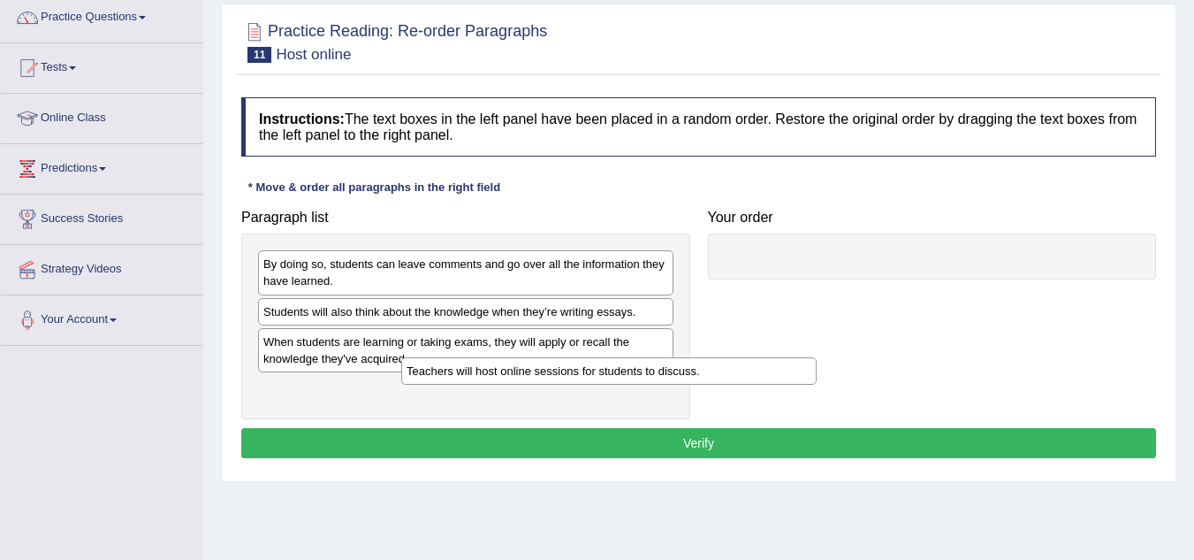
drag, startPoint x: 564, startPoint y: 391, endPoint x: 707, endPoint y: 373, distance: 144.3
click at [707, 373] on div "Teachers will host online sessions for students to discuss." at bounding box center [609, 370] width 416 height 27
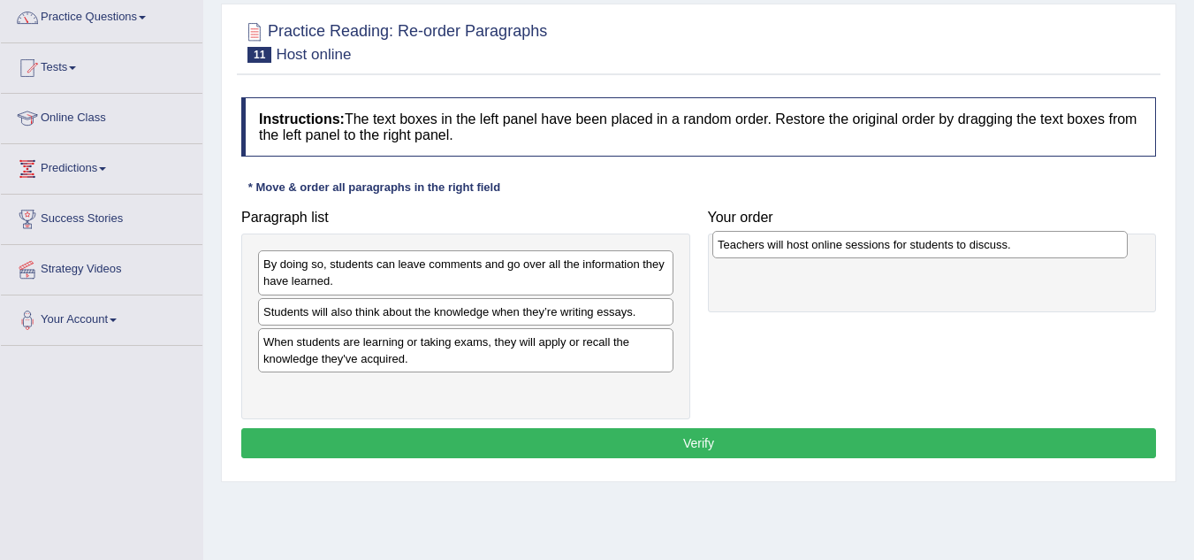
drag, startPoint x: 623, startPoint y: 393, endPoint x: 1078, endPoint y: 249, distance: 476.7
click at [1078, 249] on div "Teachers will host online sessions for students to discuss." at bounding box center [921, 244] width 416 height 27
click at [1013, 330] on div "Paragraph list By doing so, students can leave comments and go over all the inf…" at bounding box center [699, 310] width 933 height 218
drag, startPoint x: 878, startPoint y: 269, endPoint x: 855, endPoint y: 256, distance: 26.1
click at [855, 256] on div "Teachers will host online sessions for students to discuss." at bounding box center [914, 251] width 407 height 27
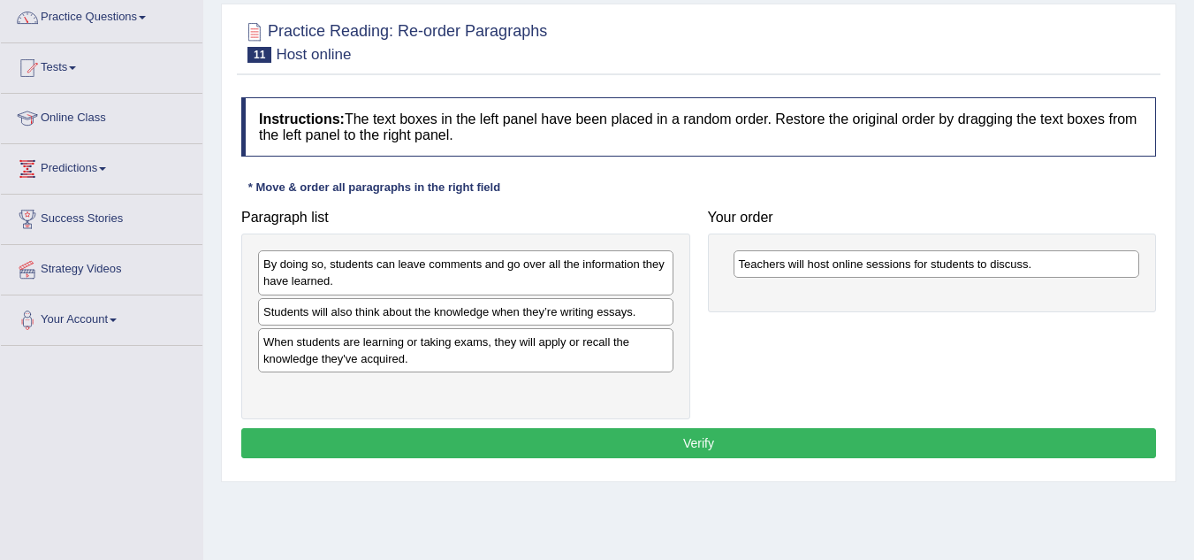
click at [852, 263] on div "Teachers will host online sessions for students to discuss." at bounding box center [937, 263] width 407 height 27
click at [833, 333] on div "Paragraph list By doing so, students can leave comments and go over all the inf…" at bounding box center [699, 310] width 933 height 218
drag, startPoint x: 813, startPoint y: 267, endPoint x: 790, endPoint y: 254, distance: 26.5
click at [790, 254] on div "Teachers will host online sessions for students to discuss." at bounding box center [914, 250] width 407 height 27
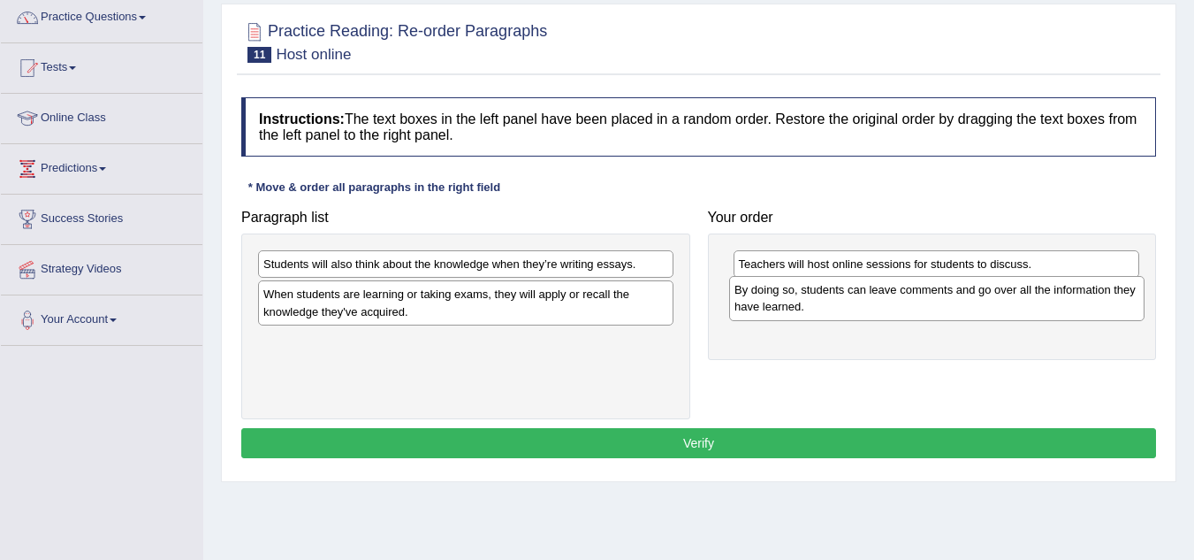
drag, startPoint x: 623, startPoint y: 279, endPoint x: 1094, endPoint y: 305, distance: 471.9
click at [1094, 305] on div "By doing so, students can leave comments and go over all the information they h…" at bounding box center [937, 298] width 416 height 44
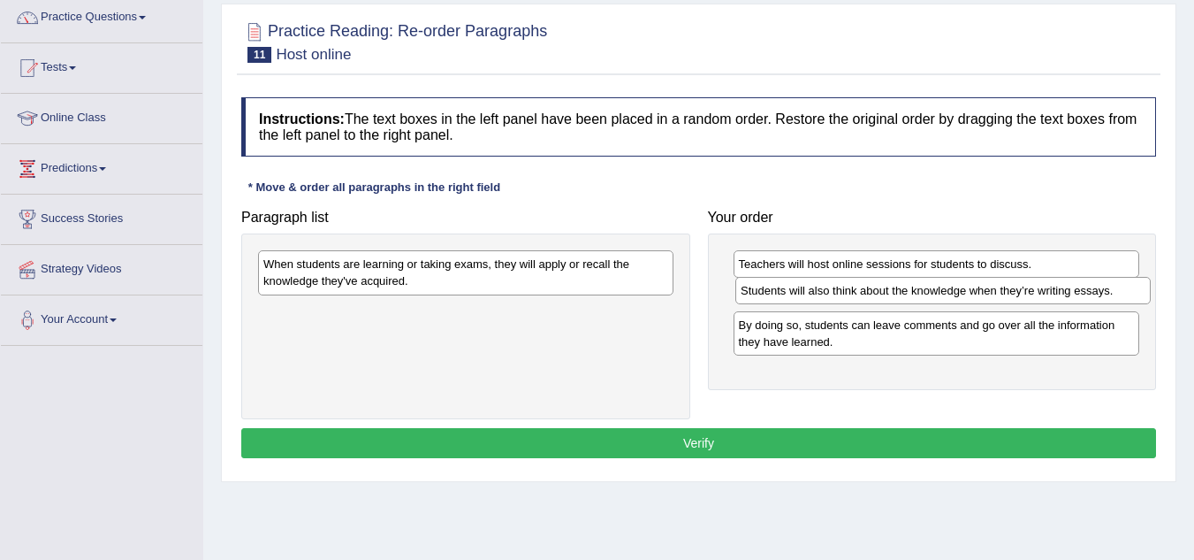
drag, startPoint x: 644, startPoint y: 262, endPoint x: 1122, endPoint y: 288, distance: 478.1
click at [1122, 288] on div "Students will also think about the knowledge when they’re writing essays." at bounding box center [944, 290] width 416 height 27
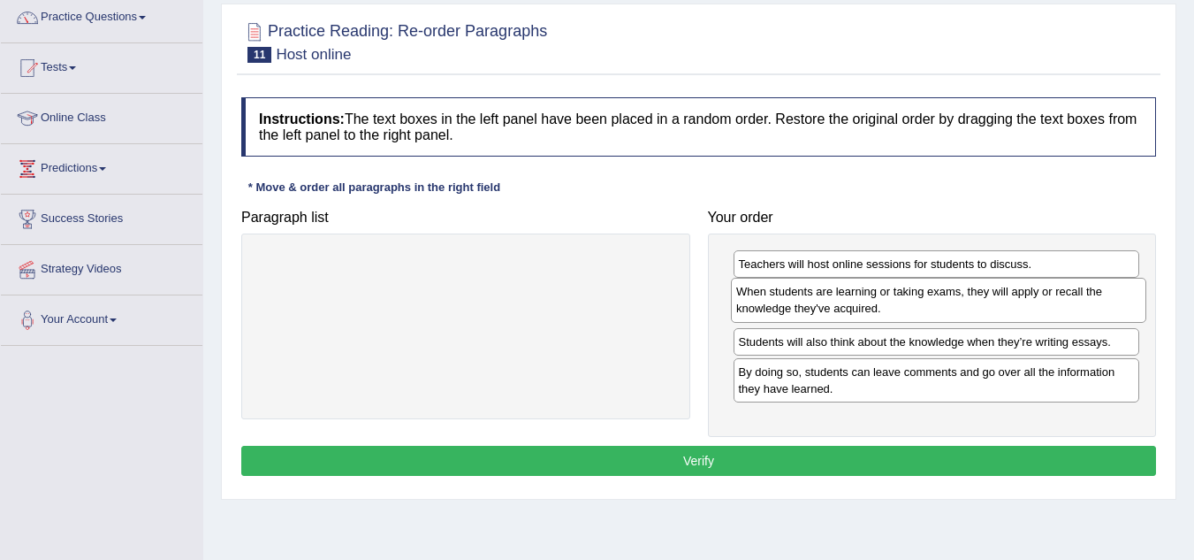
drag, startPoint x: 623, startPoint y: 277, endPoint x: 1096, endPoint y: 304, distance: 473.8
click at [1096, 304] on div "When students are learning or taking exams, they will apply or recall the knowl…" at bounding box center [939, 300] width 416 height 44
click at [727, 456] on button "Verify" at bounding box center [698, 461] width 915 height 30
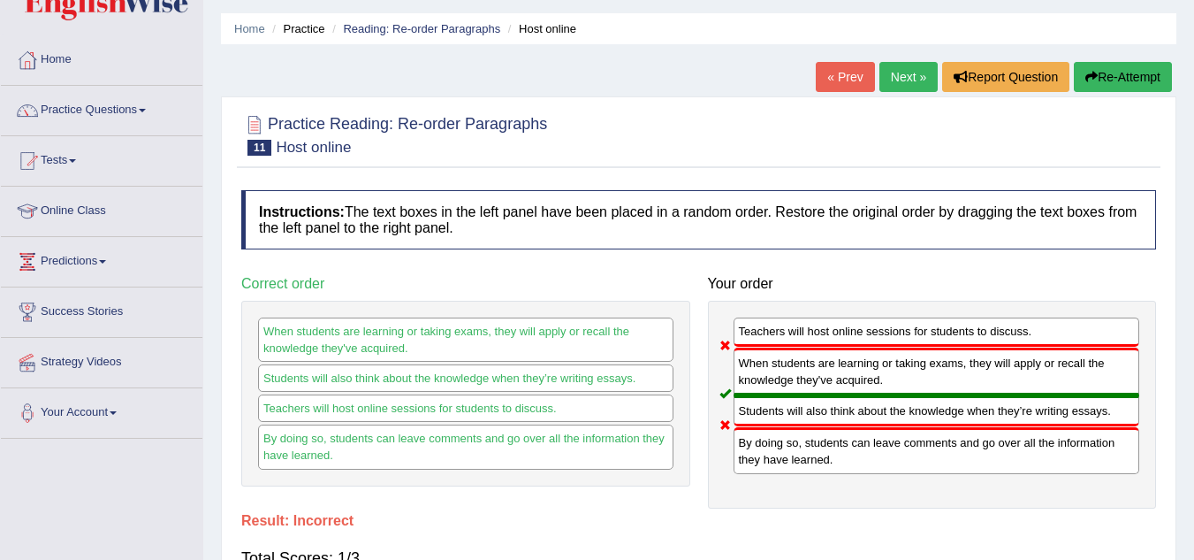
scroll to position [51, 0]
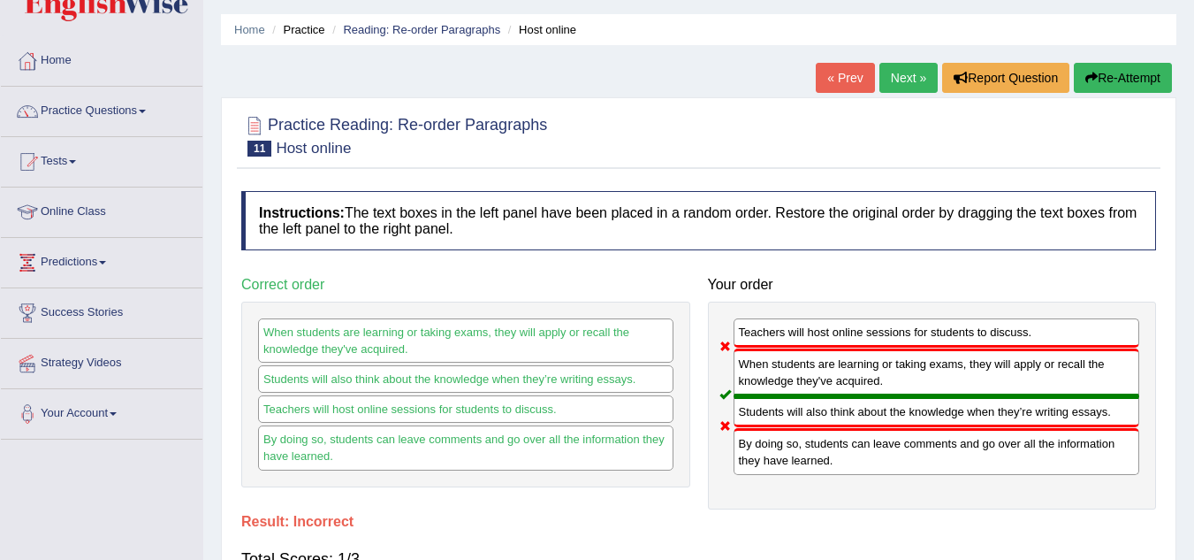
click at [906, 80] on link "Next »" at bounding box center [909, 78] width 58 height 30
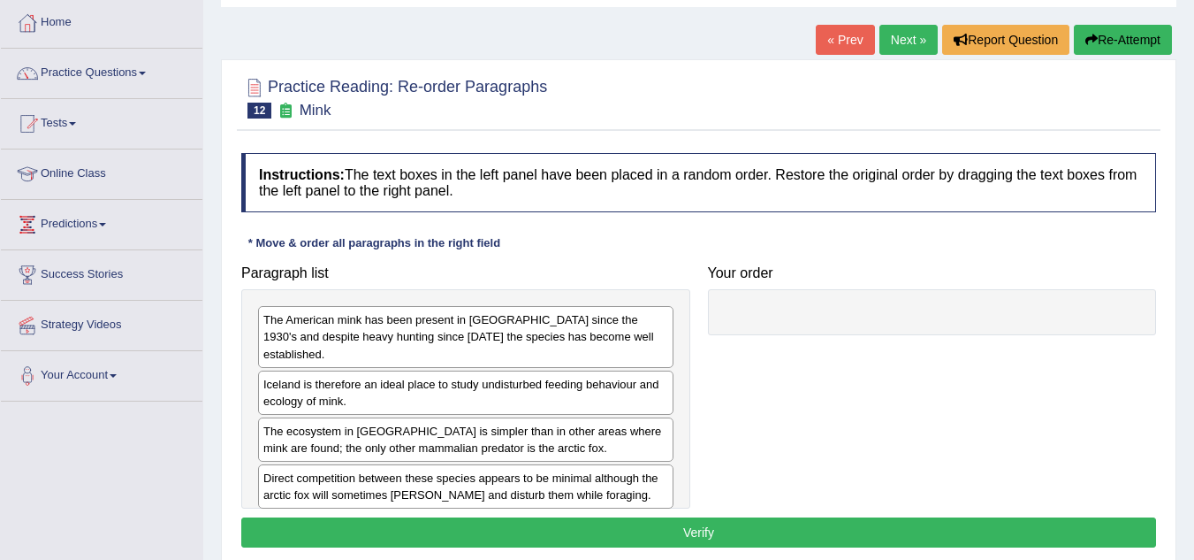
scroll to position [91, 0]
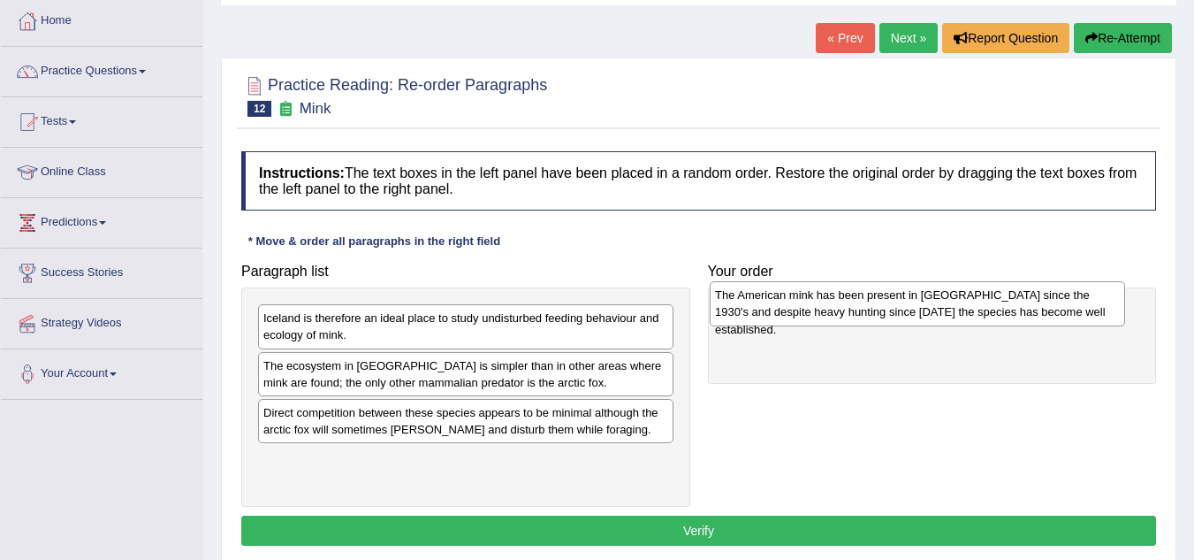
drag, startPoint x: 588, startPoint y: 324, endPoint x: 1040, endPoint y: 301, distance: 452.3
click at [1040, 301] on div "The American mink has been present in [GEOGRAPHIC_DATA] since the 1930's and de…" at bounding box center [918, 303] width 416 height 44
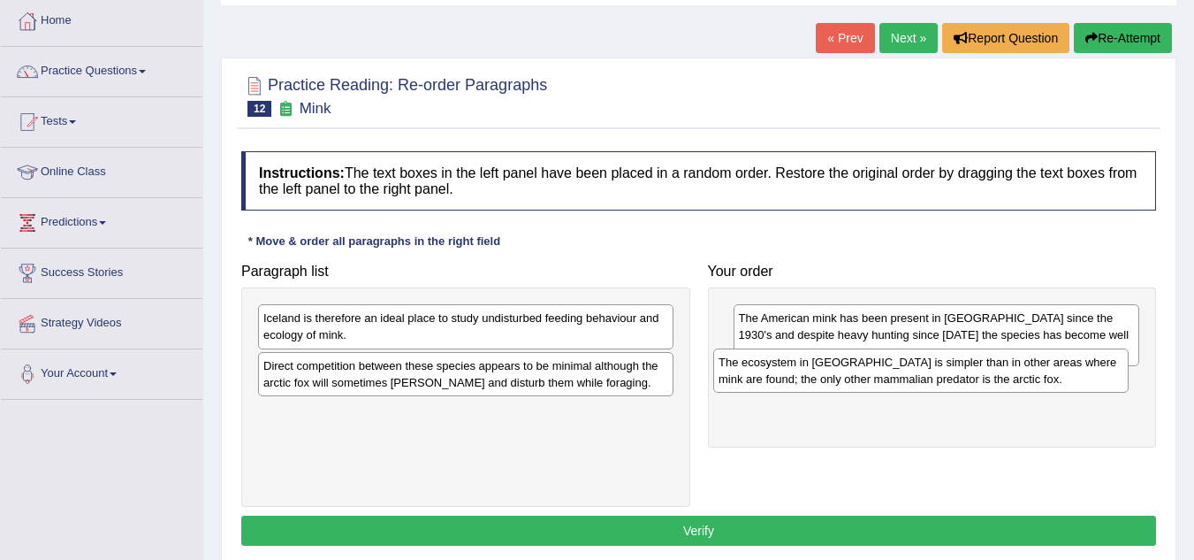
drag, startPoint x: 586, startPoint y: 361, endPoint x: 1041, endPoint y: 357, distance: 455.3
click at [1041, 357] on div "The ecosystem in [GEOGRAPHIC_DATA] is simpler than in other areas where mink ar…" at bounding box center [921, 370] width 416 height 44
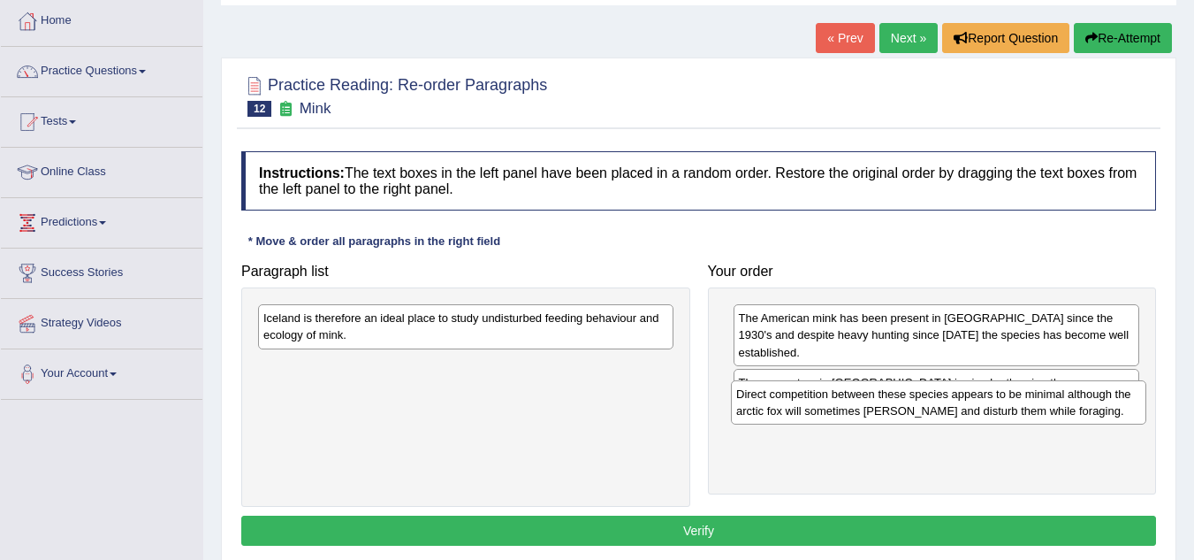
drag, startPoint x: 624, startPoint y: 373, endPoint x: 1097, endPoint y: 401, distance: 473.8
click at [1097, 401] on div "Direct competition between these species appears to be minimal although the arc…" at bounding box center [939, 402] width 416 height 44
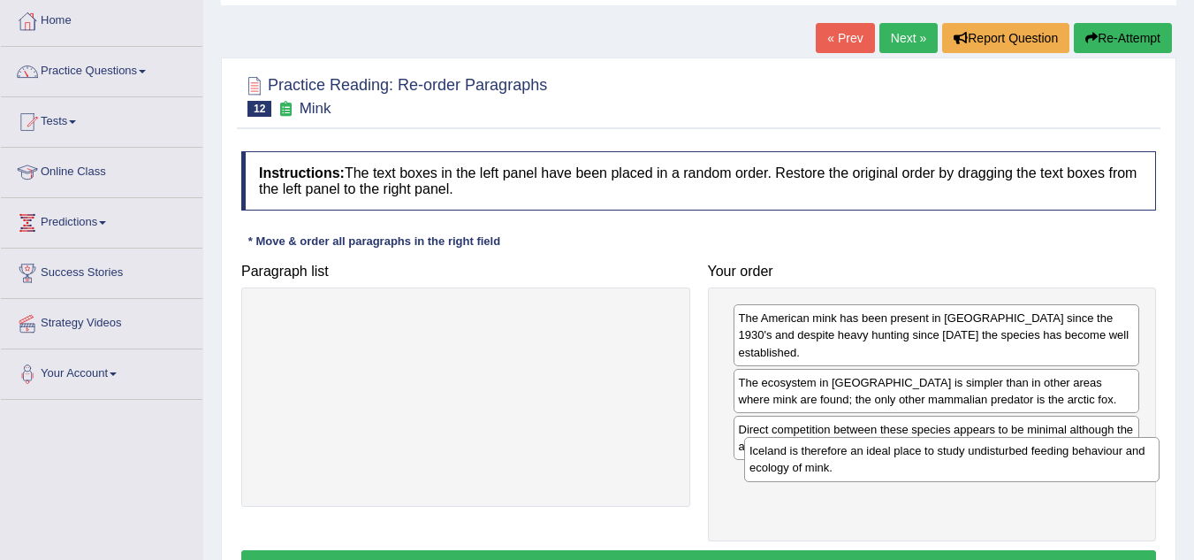
drag, startPoint x: 632, startPoint y: 337, endPoint x: 1117, endPoint y: 469, distance: 502.3
click at [1117, 469] on div "Iceland is therefore an ideal place to study undisturbed feeding behaviour and …" at bounding box center [952, 459] width 416 height 44
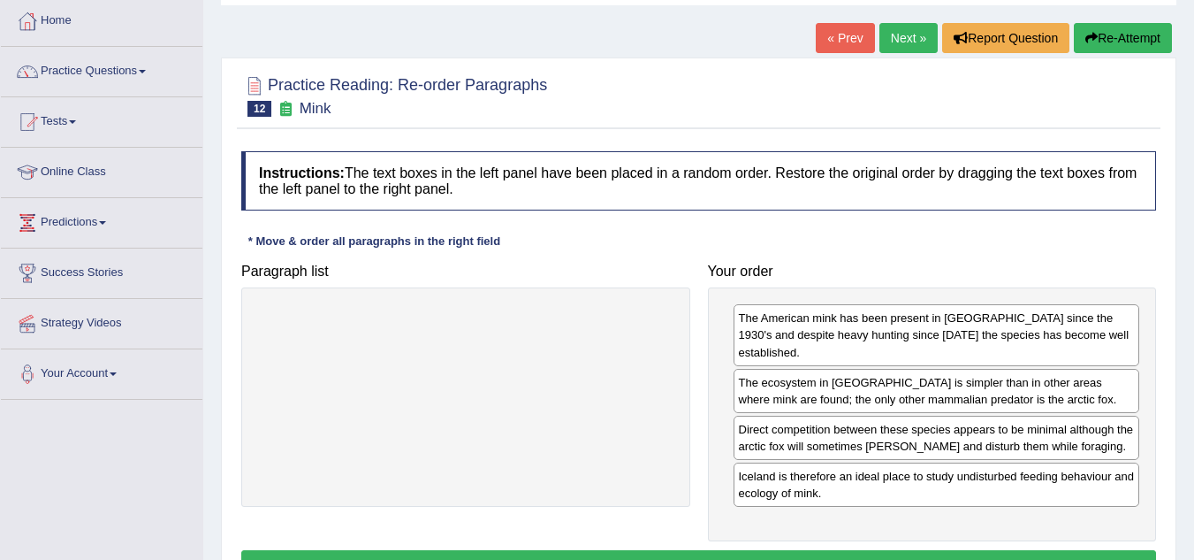
click at [688, 551] on button "Verify" at bounding box center [698, 565] width 915 height 30
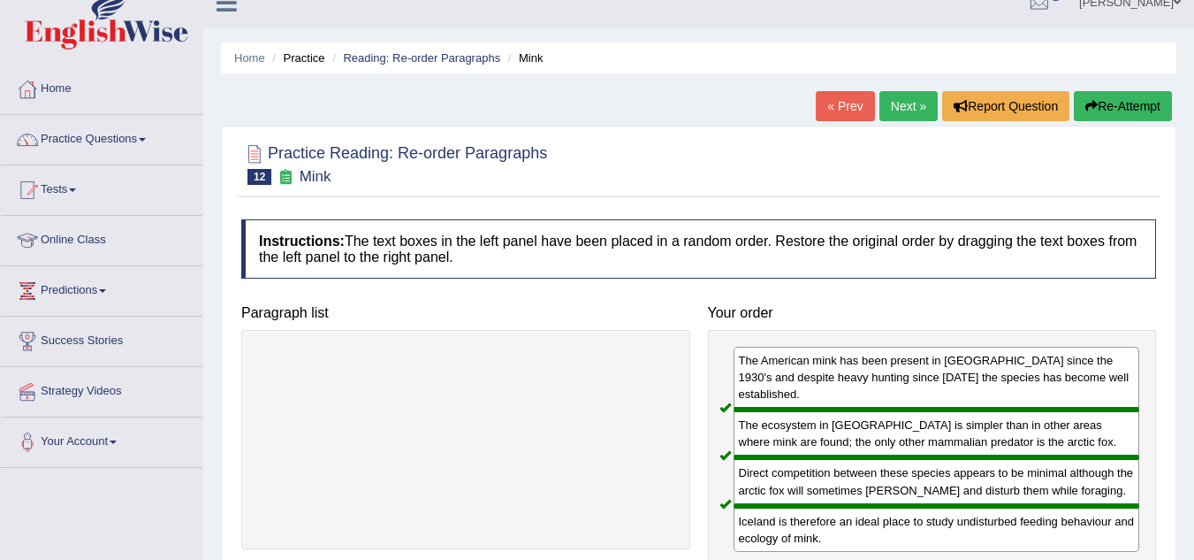
scroll to position [21, 0]
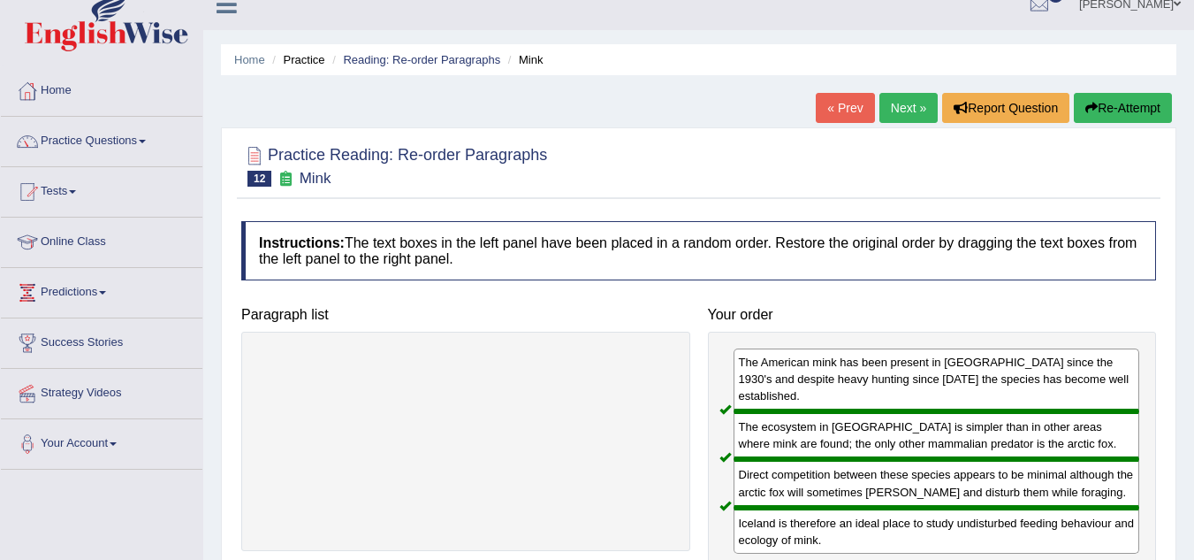
click at [903, 115] on link "Next »" at bounding box center [909, 108] width 58 height 30
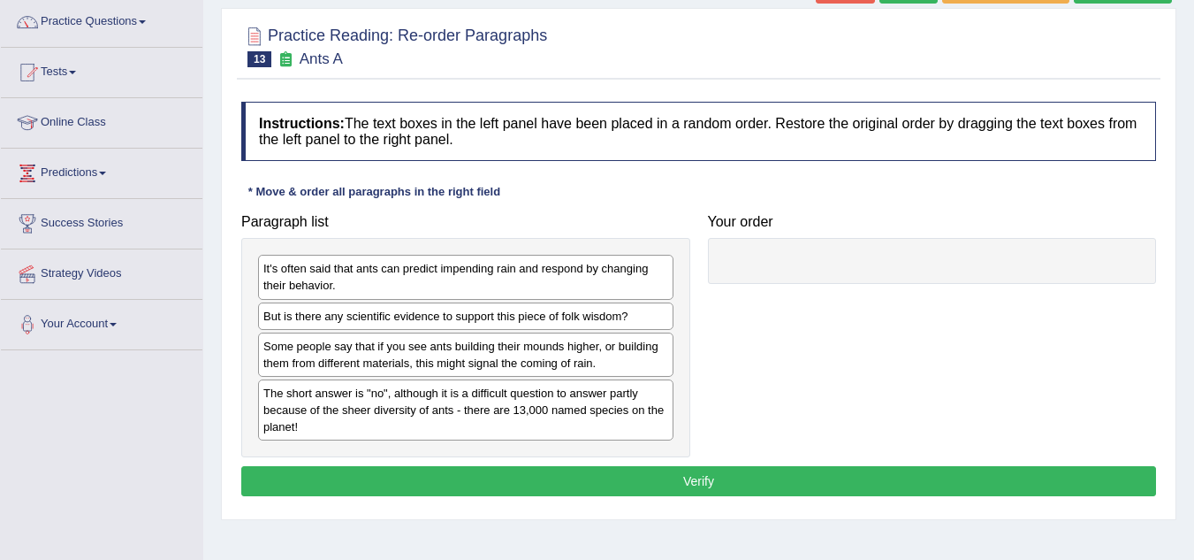
scroll to position [142, 0]
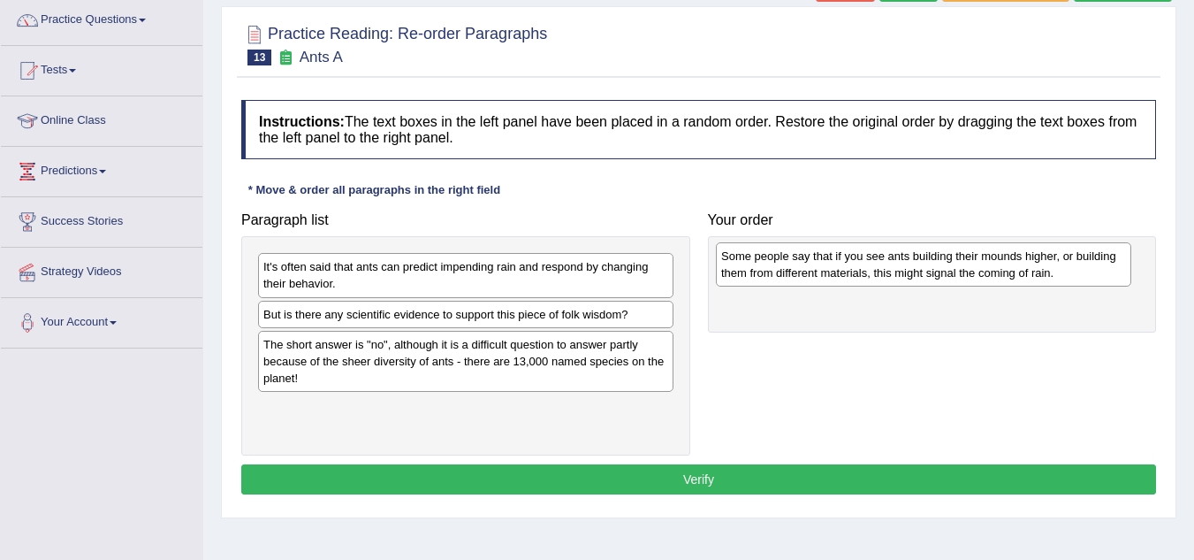
drag, startPoint x: 448, startPoint y: 347, endPoint x: 906, endPoint y: 259, distance: 466.4
click at [906, 259] on div "Some people say that if you see ants building their mounds higher, or building …" at bounding box center [924, 264] width 416 height 44
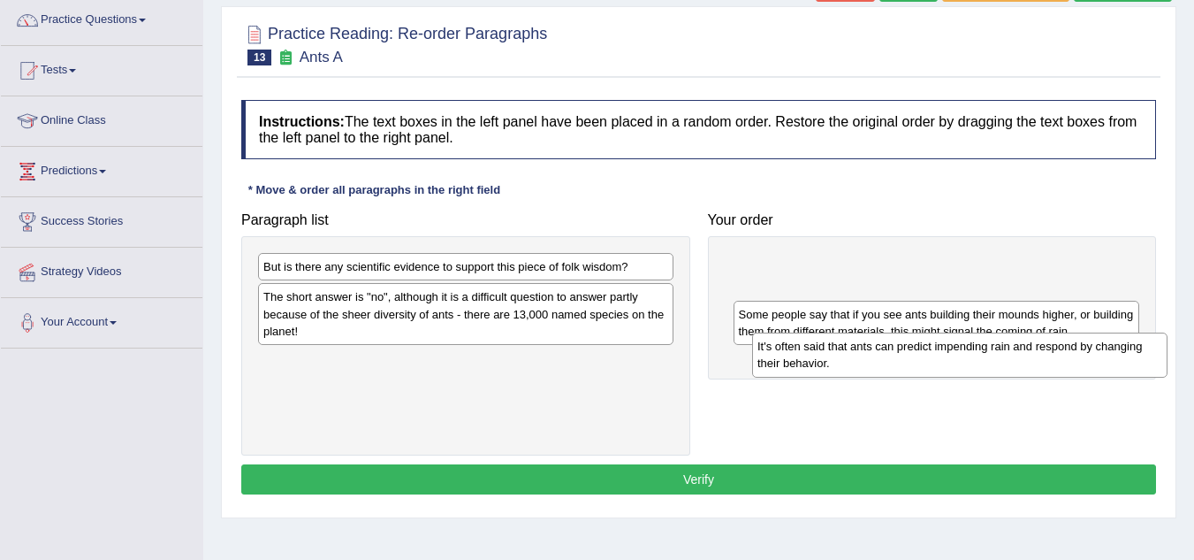
drag, startPoint x: 643, startPoint y: 274, endPoint x: 1137, endPoint y: 354, distance: 500.5
click at [1137, 354] on div "It's often said that ants can predict impending rain and respond by changing th…" at bounding box center [960, 354] width 416 height 44
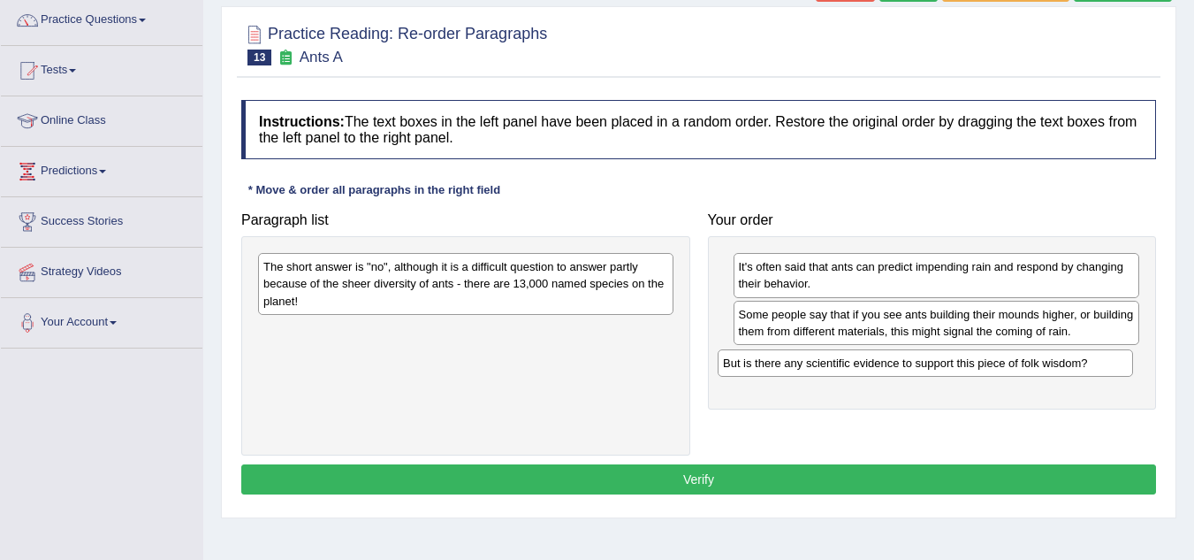
drag, startPoint x: 605, startPoint y: 273, endPoint x: 1064, endPoint y: 370, distance: 469.7
click at [1064, 370] on div "But is there any scientific evidence to support this piece of folk wisdom?" at bounding box center [926, 362] width 416 height 27
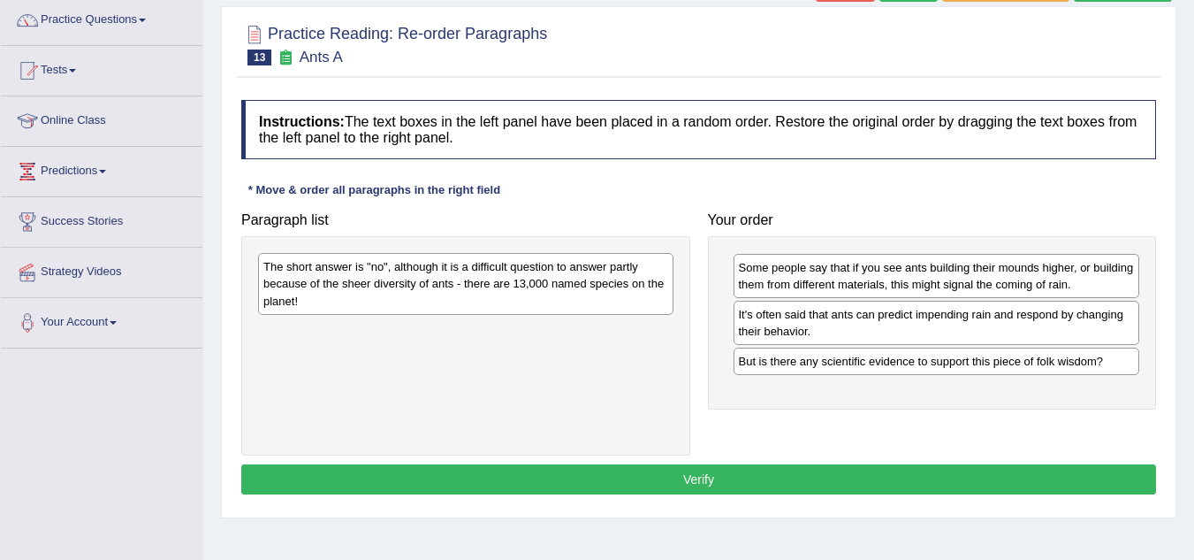
drag, startPoint x: 980, startPoint y: 329, endPoint x: 980, endPoint y: 282, distance: 46.9
click at [980, 282] on div "Some people say that if you see ants building their mounds higher, or building …" at bounding box center [937, 276] width 407 height 44
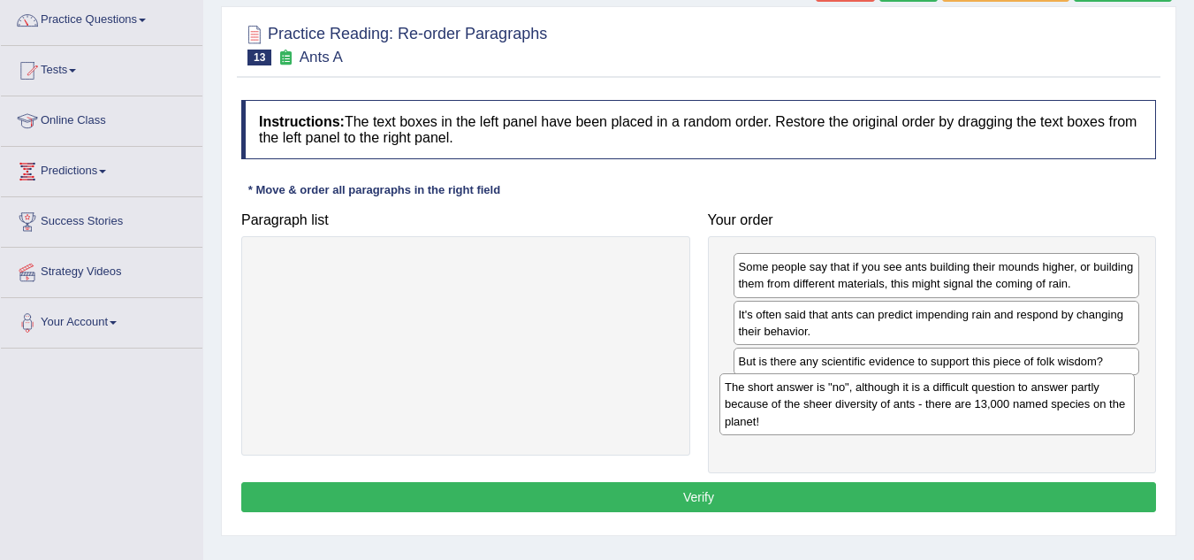
drag, startPoint x: 632, startPoint y: 291, endPoint x: 1094, endPoint y: 411, distance: 476.9
click at [1094, 411] on div "The short answer is "no", although it is a difficult question to answer partly …" at bounding box center [928, 403] width 416 height 61
click at [820, 491] on button "Verify" at bounding box center [698, 497] width 915 height 30
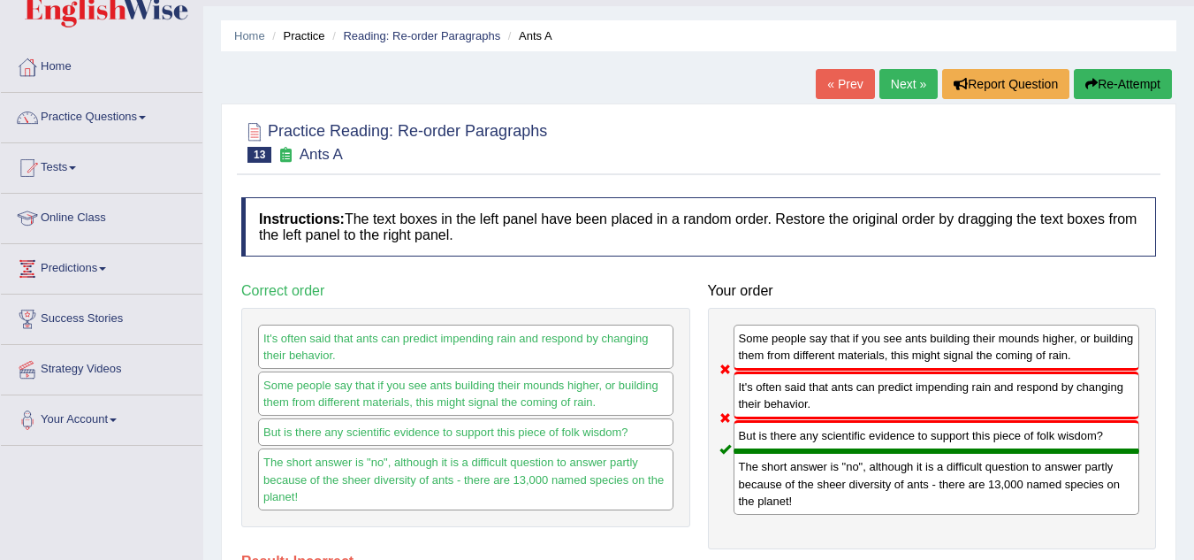
scroll to position [44, 0]
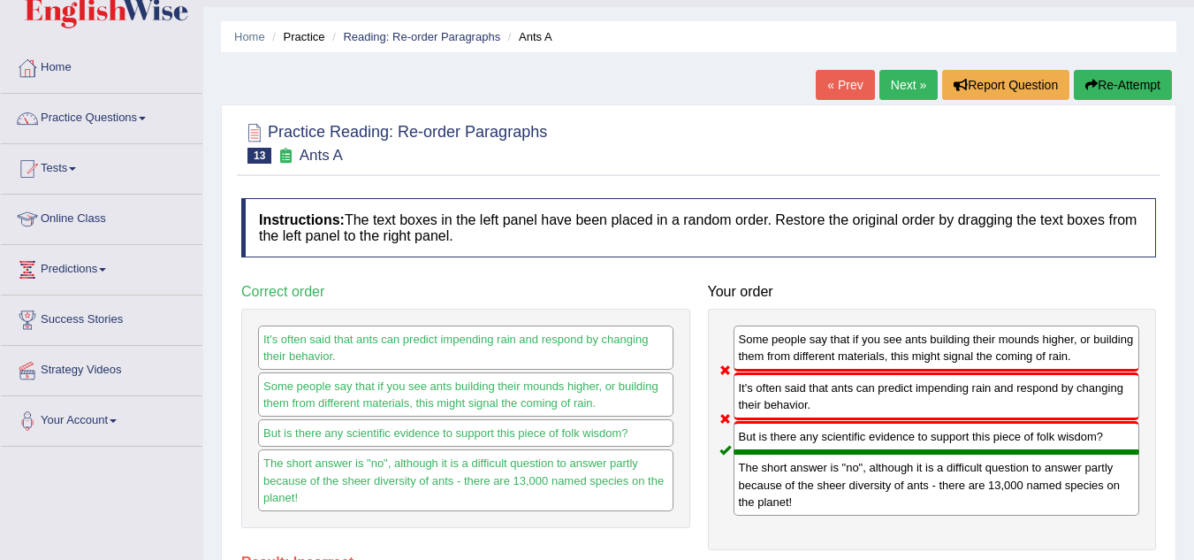
click at [909, 95] on link "Next »" at bounding box center [909, 85] width 58 height 30
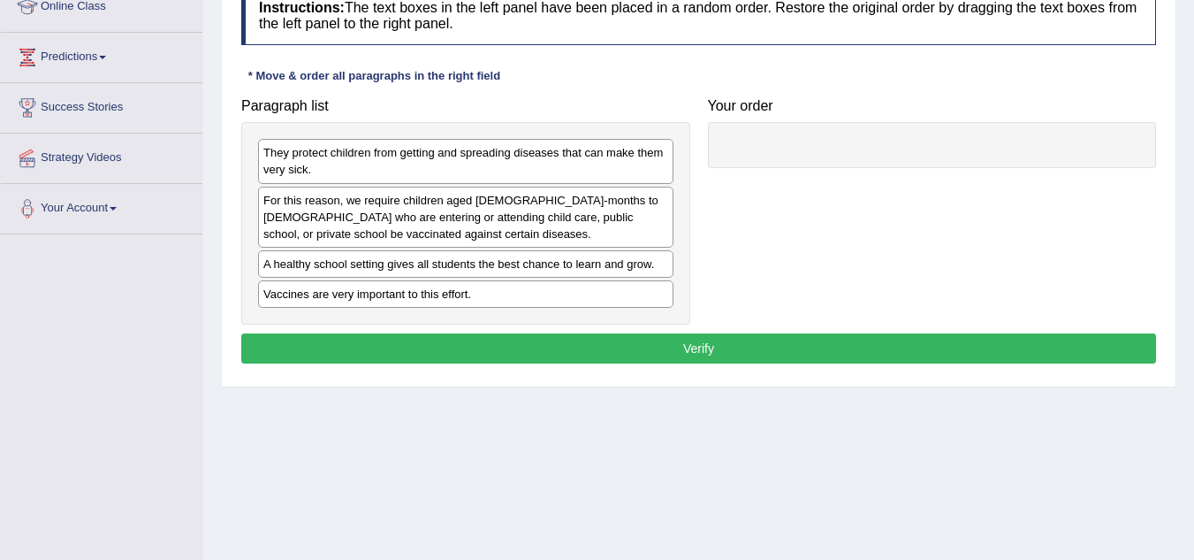
scroll to position [257, 0]
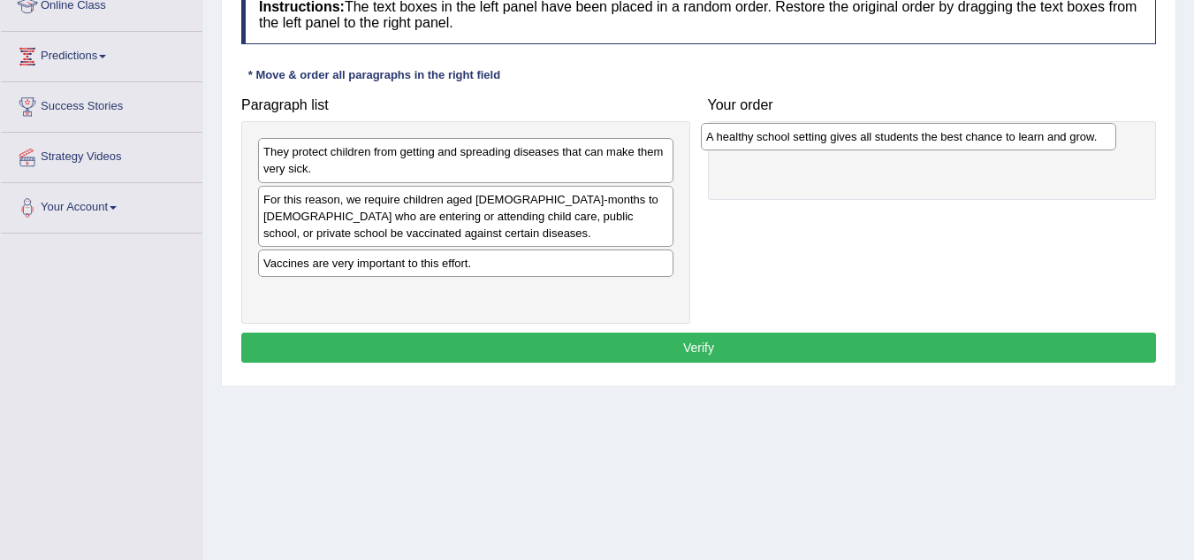
drag, startPoint x: 379, startPoint y: 262, endPoint x: 822, endPoint y: 138, distance: 459.9
click at [822, 138] on div "A healthy school setting gives all students the best chance to learn and grow." at bounding box center [909, 136] width 416 height 27
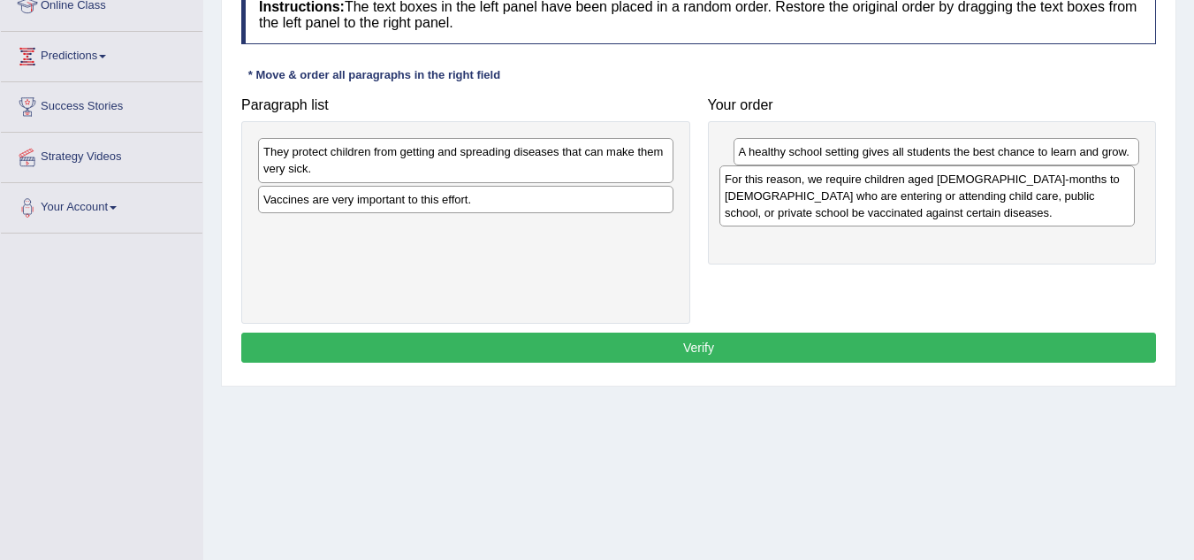
drag, startPoint x: 594, startPoint y: 219, endPoint x: 1056, endPoint y: 199, distance: 461.9
click at [1056, 199] on div "For this reason, we require children aged [DEMOGRAPHIC_DATA]-months to [DEMOGRA…" at bounding box center [928, 195] width 416 height 61
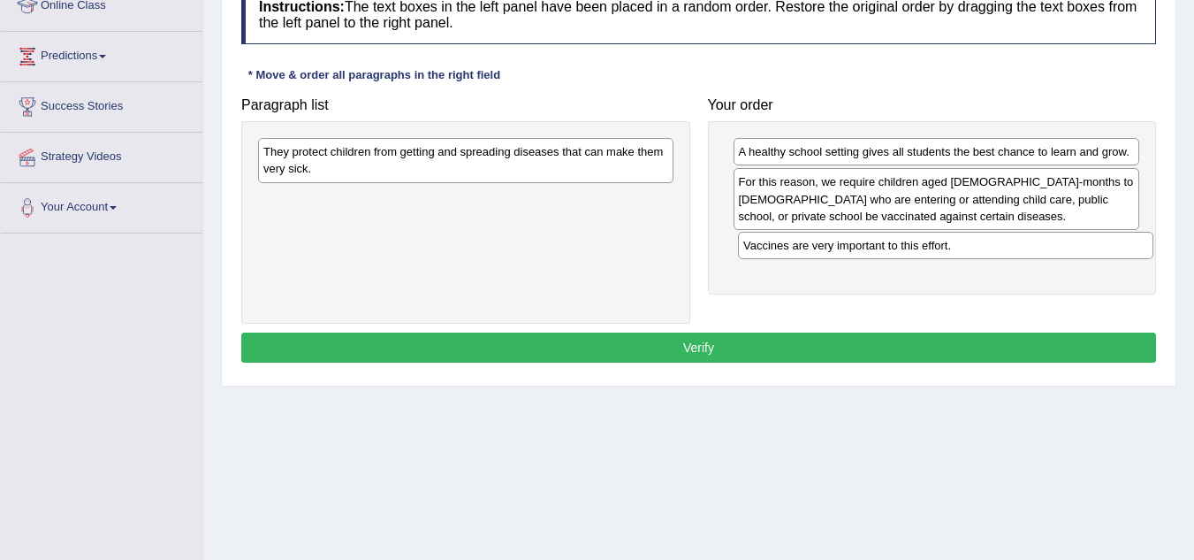
drag, startPoint x: 650, startPoint y: 202, endPoint x: 1130, endPoint y: 248, distance: 482.2
click at [1130, 248] on div "Vaccines are very important to this effort." at bounding box center [946, 245] width 416 height 27
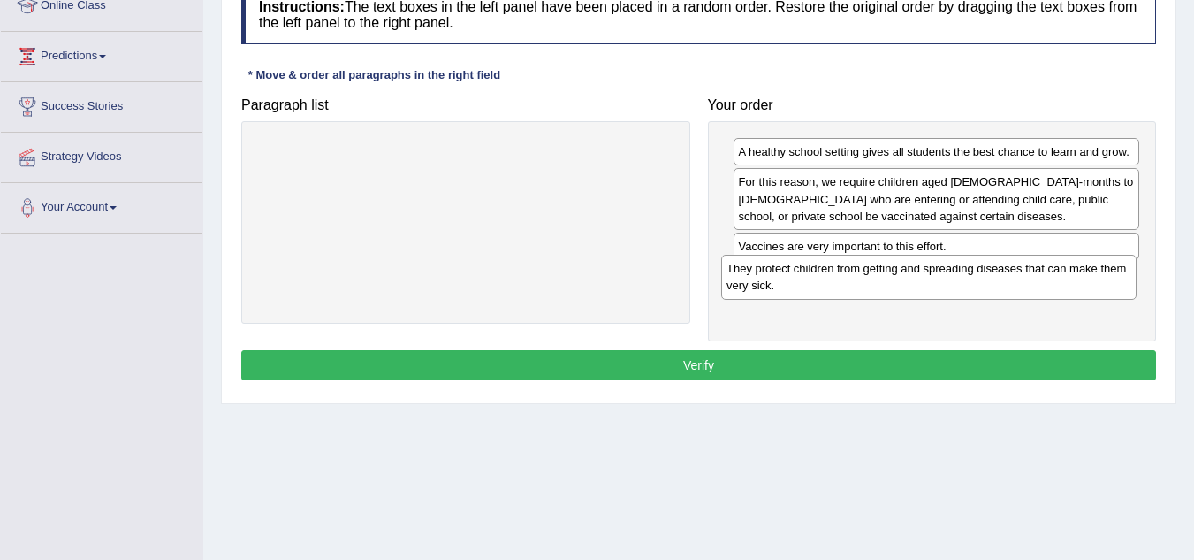
drag, startPoint x: 641, startPoint y: 165, endPoint x: 1109, endPoint y: 284, distance: 483.3
click at [1109, 284] on div "They protect children from getting and spreading diseases that can make them ve…" at bounding box center [929, 277] width 416 height 44
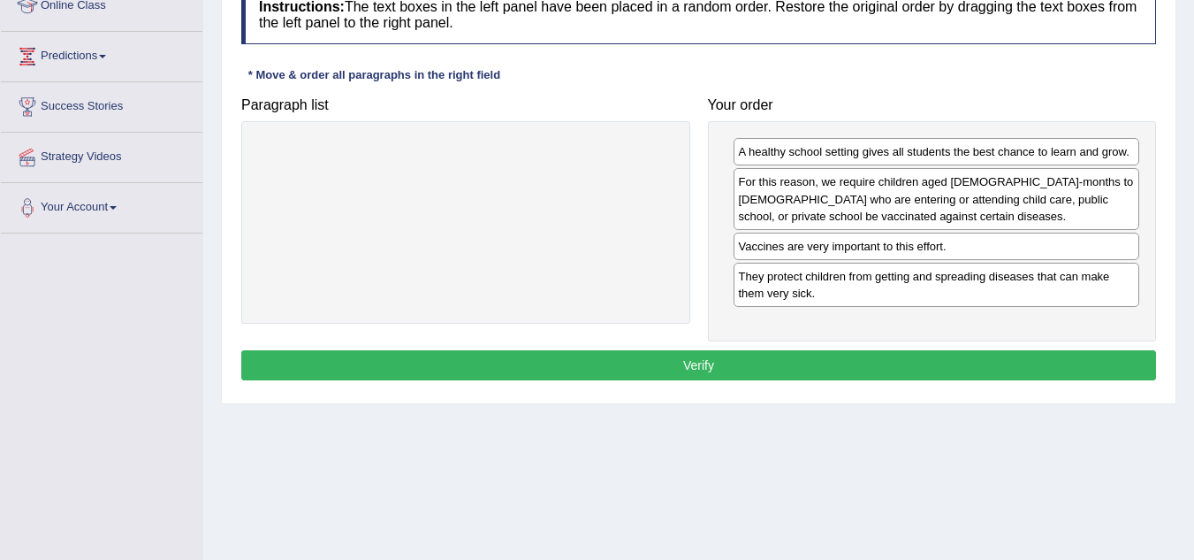
click at [922, 363] on button "Verify" at bounding box center [698, 365] width 915 height 30
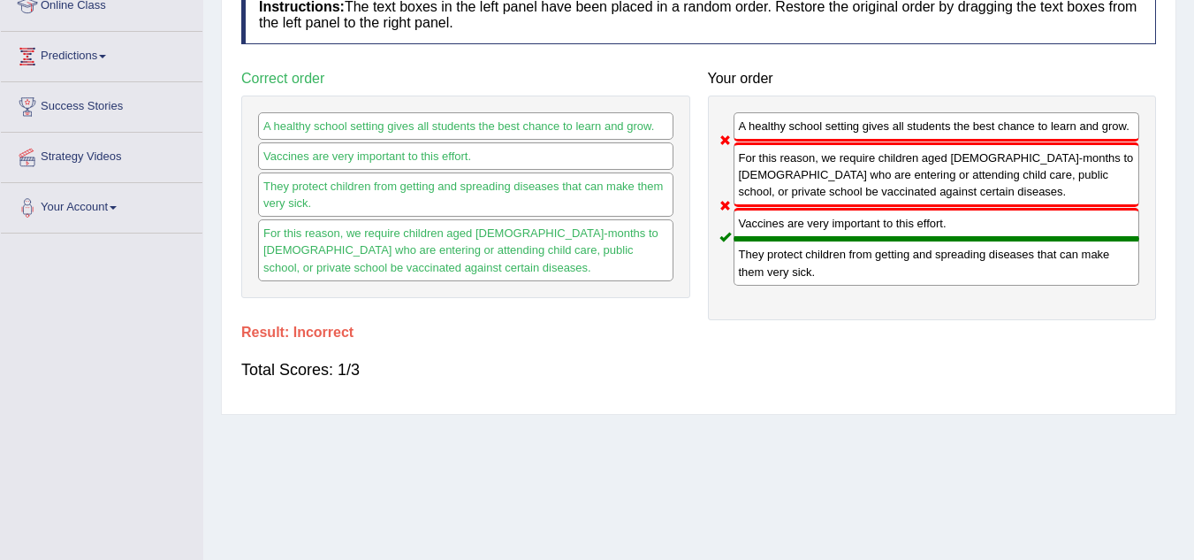
drag, startPoint x: 543, startPoint y: 265, endPoint x: 560, endPoint y: 278, distance: 20.9
click at [560, 278] on div "For this reason, we require children aged [DEMOGRAPHIC_DATA]-months to [DEMOGRA…" at bounding box center [466, 249] width 416 height 61
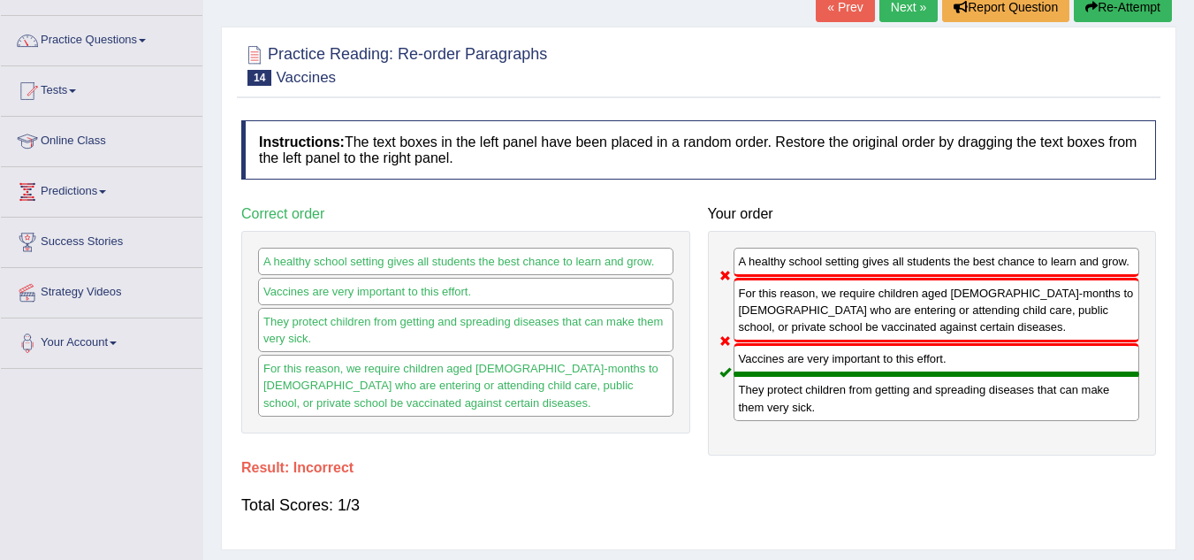
scroll to position [0, 0]
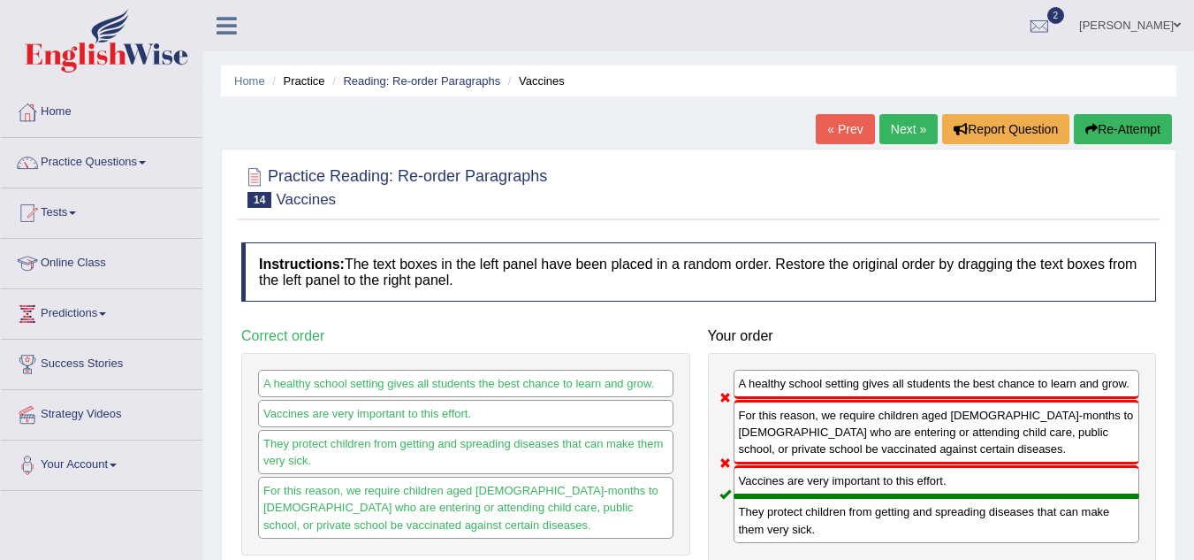
click at [1136, 125] on button "Re-Attempt" at bounding box center [1123, 129] width 98 height 30
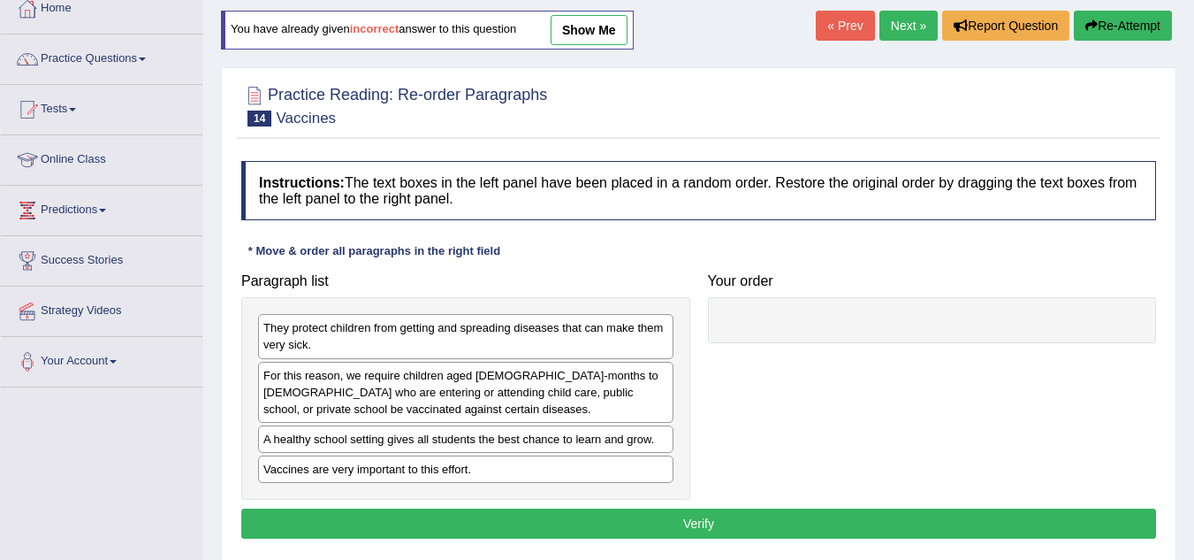
scroll to position [141, 0]
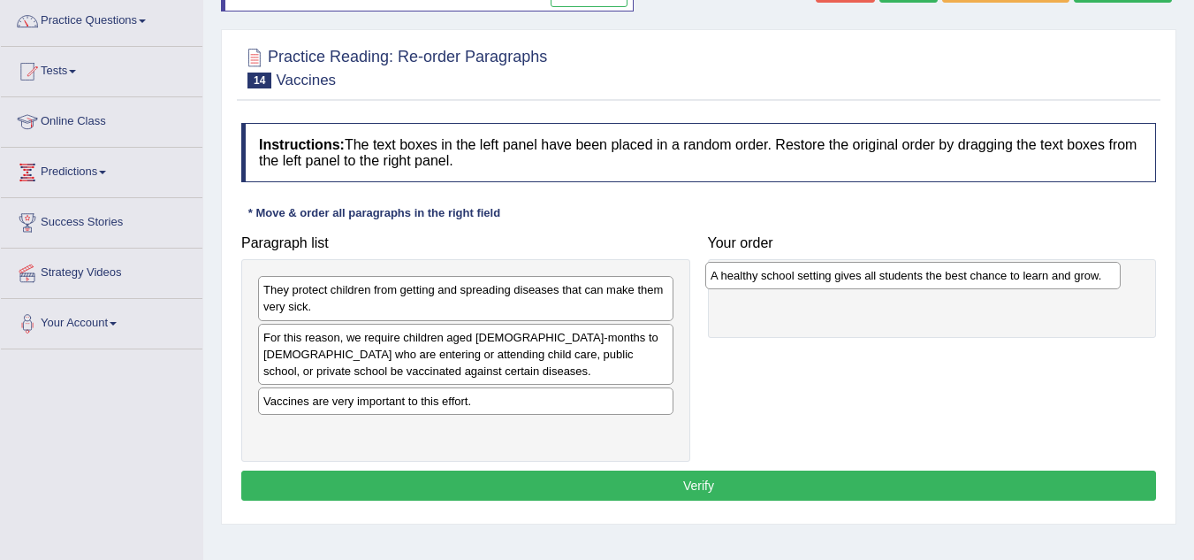
drag, startPoint x: 566, startPoint y: 403, endPoint x: 1013, endPoint y: 278, distance: 464.6
click at [1013, 278] on div "A healthy school setting gives all students the best chance to learn and grow." at bounding box center [913, 275] width 416 height 27
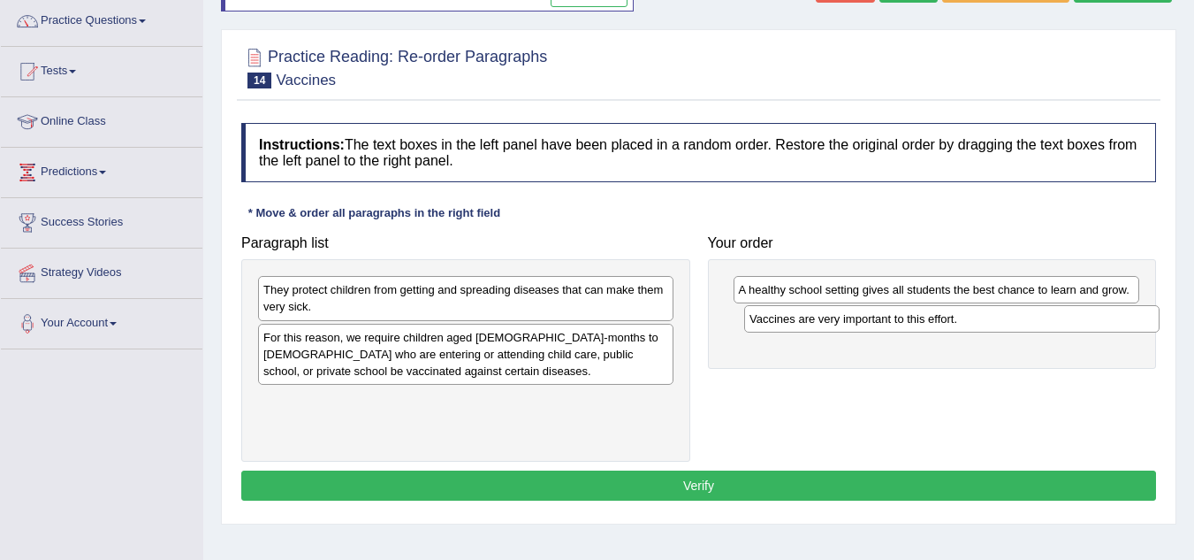
drag, startPoint x: 594, startPoint y: 405, endPoint x: 1080, endPoint y: 323, distance: 493.1
click at [1080, 323] on div "Vaccines are very important to this effort." at bounding box center [952, 318] width 416 height 27
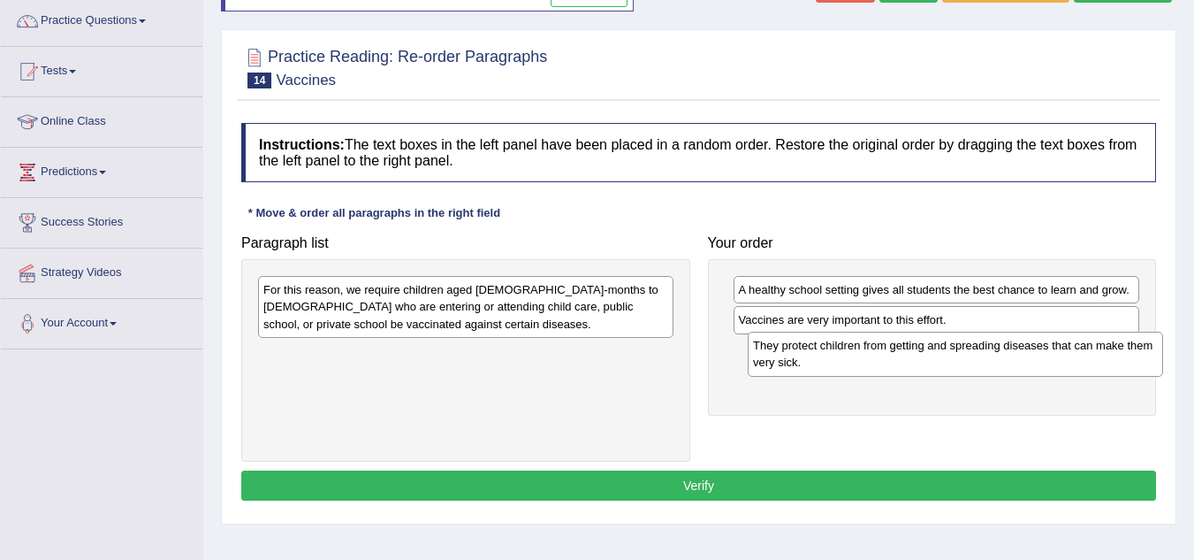
drag, startPoint x: 663, startPoint y: 293, endPoint x: 1153, endPoint y: 347, distance: 492.8
click at [1153, 347] on div "They protect children from getting and spreading diseases that can make them ve…" at bounding box center [956, 354] width 416 height 44
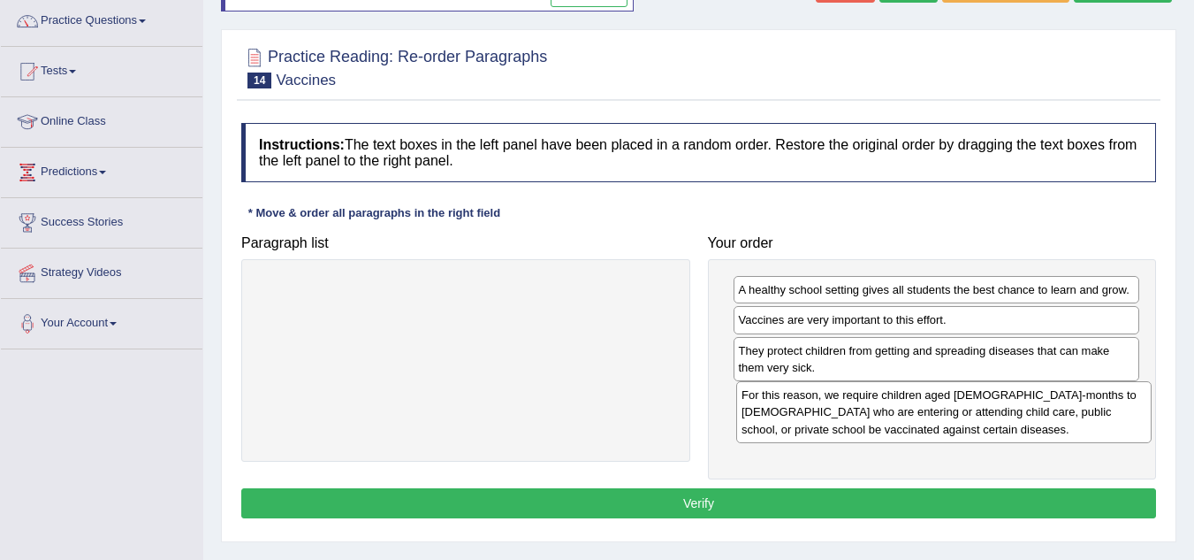
drag, startPoint x: 630, startPoint y: 292, endPoint x: 1108, endPoint y: 397, distance: 488.8
click at [1108, 397] on div "For this reason, we require children aged [DEMOGRAPHIC_DATA]-months to [DEMOGRA…" at bounding box center [944, 411] width 416 height 61
click at [675, 504] on button "Verify" at bounding box center [698, 503] width 915 height 30
